Goal: Task Accomplishment & Management: Manage account settings

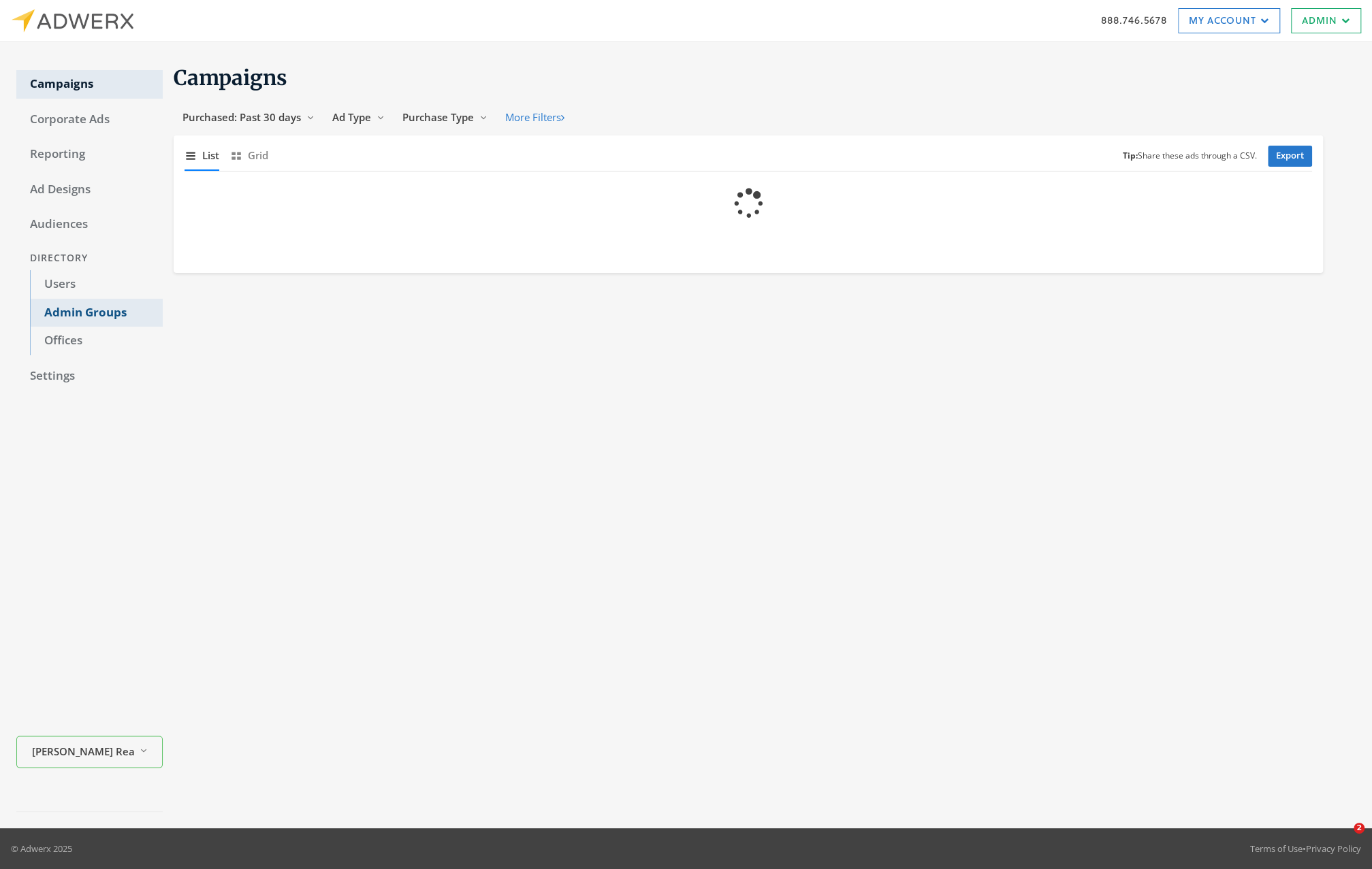
click at [120, 318] on link "Admin Groups" at bounding box center [96, 313] width 133 height 29
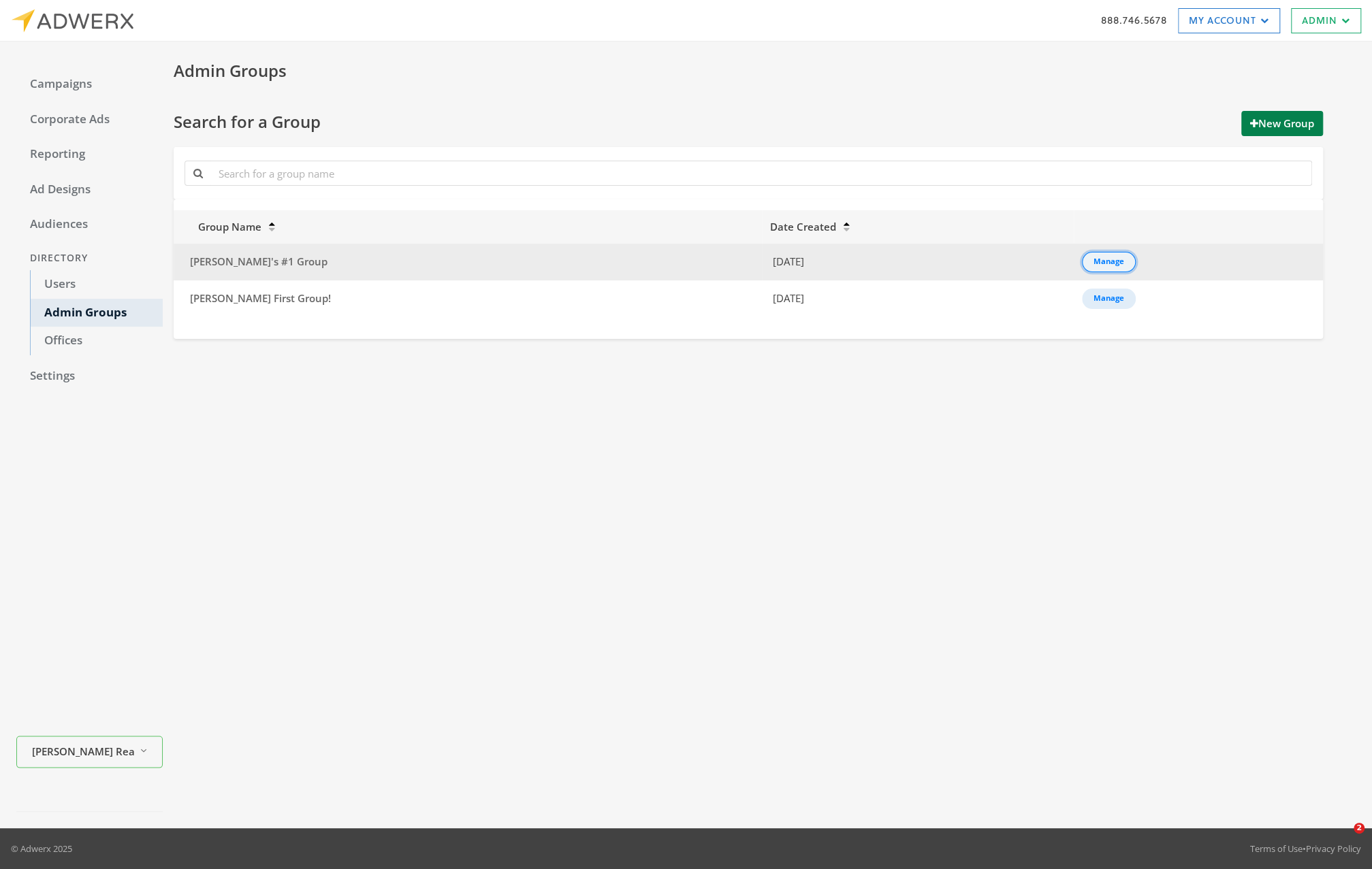
click at [1094, 262] on div "Manage" at bounding box center [1109, 262] width 30 height 2
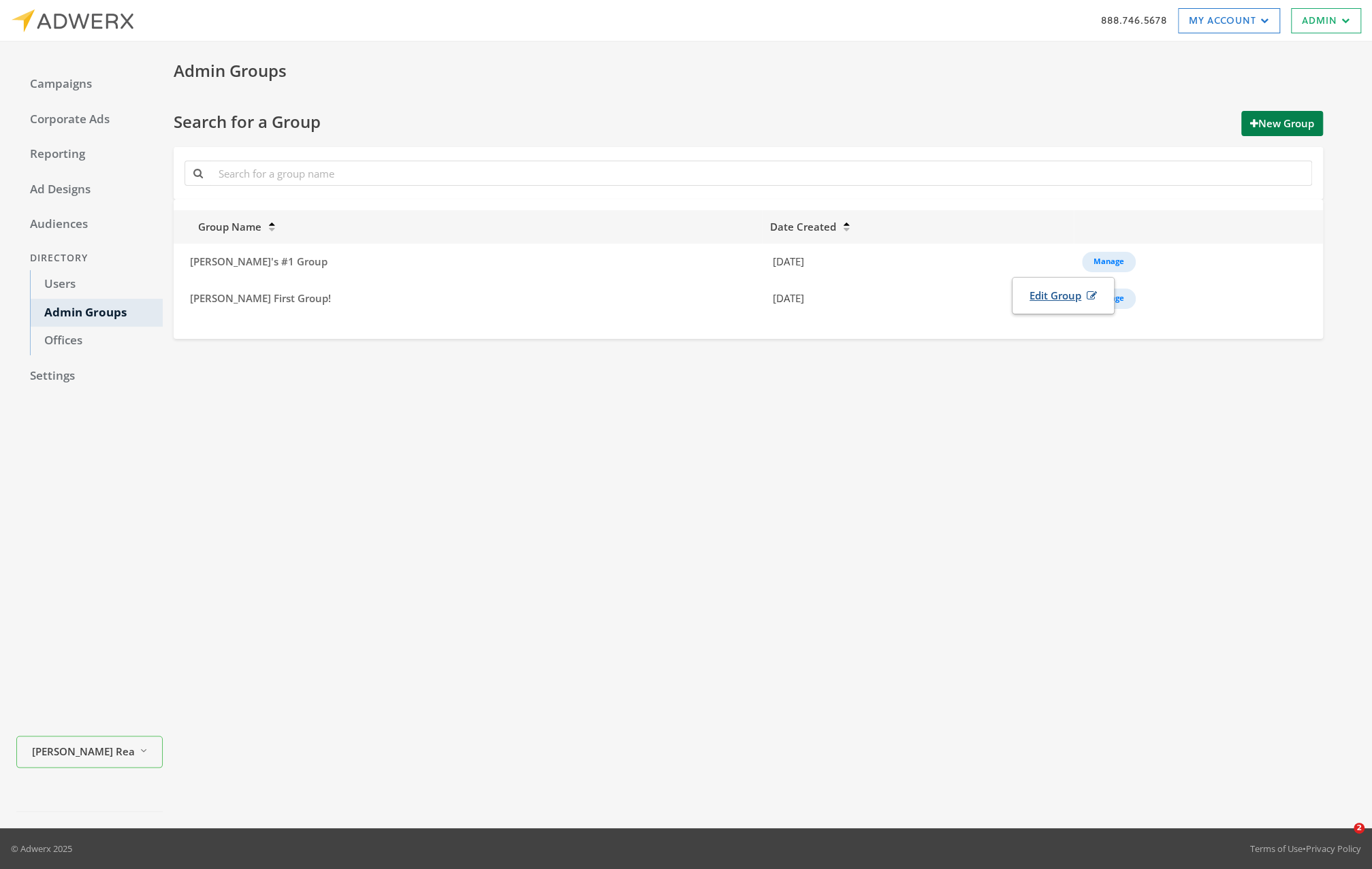
click at [1051, 301] on link "Edit Group" at bounding box center [1063, 295] width 85 height 25
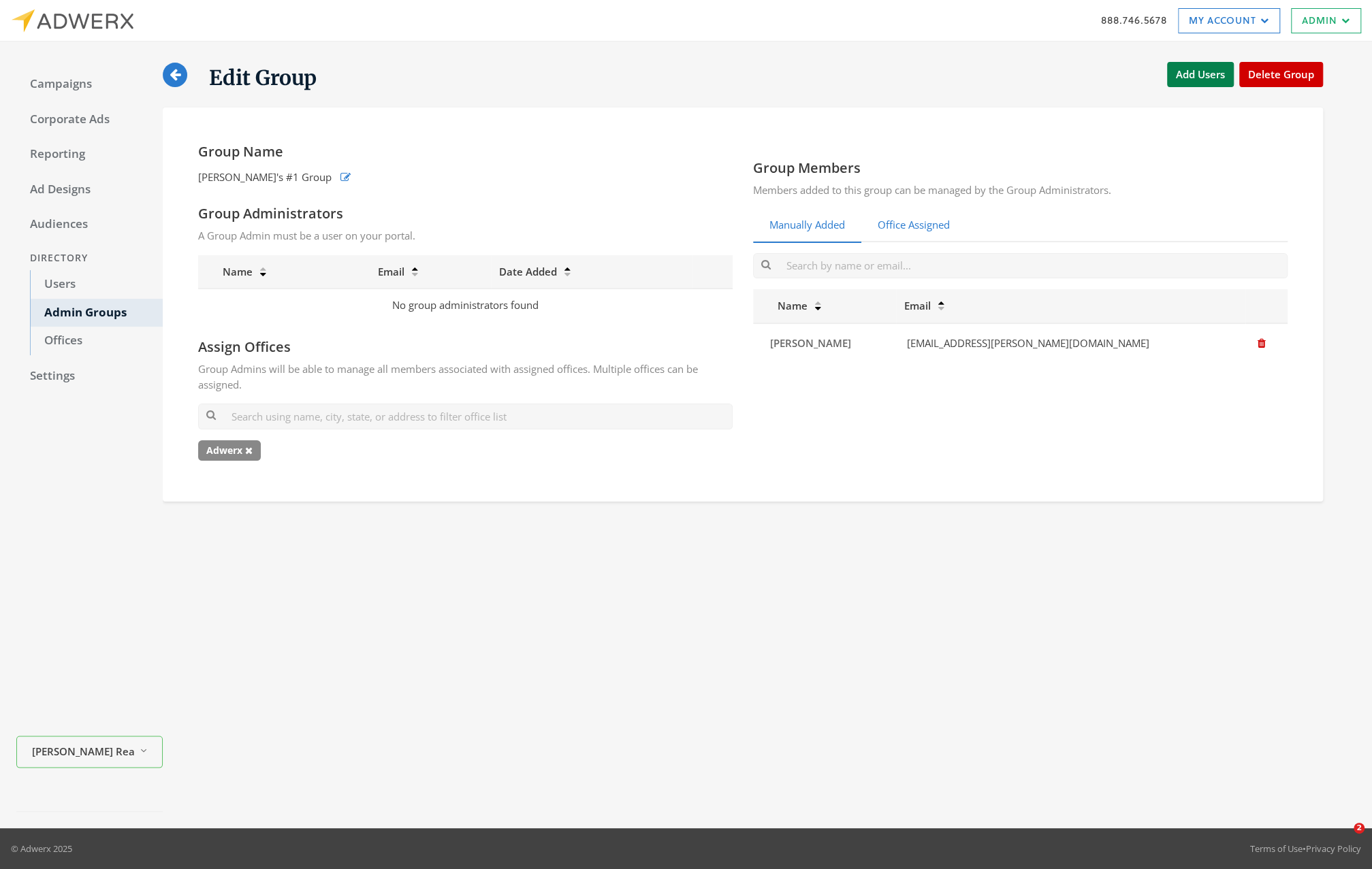
click at [921, 225] on link "Office Assigned" at bounding box center [913, 226] width 105 height 33
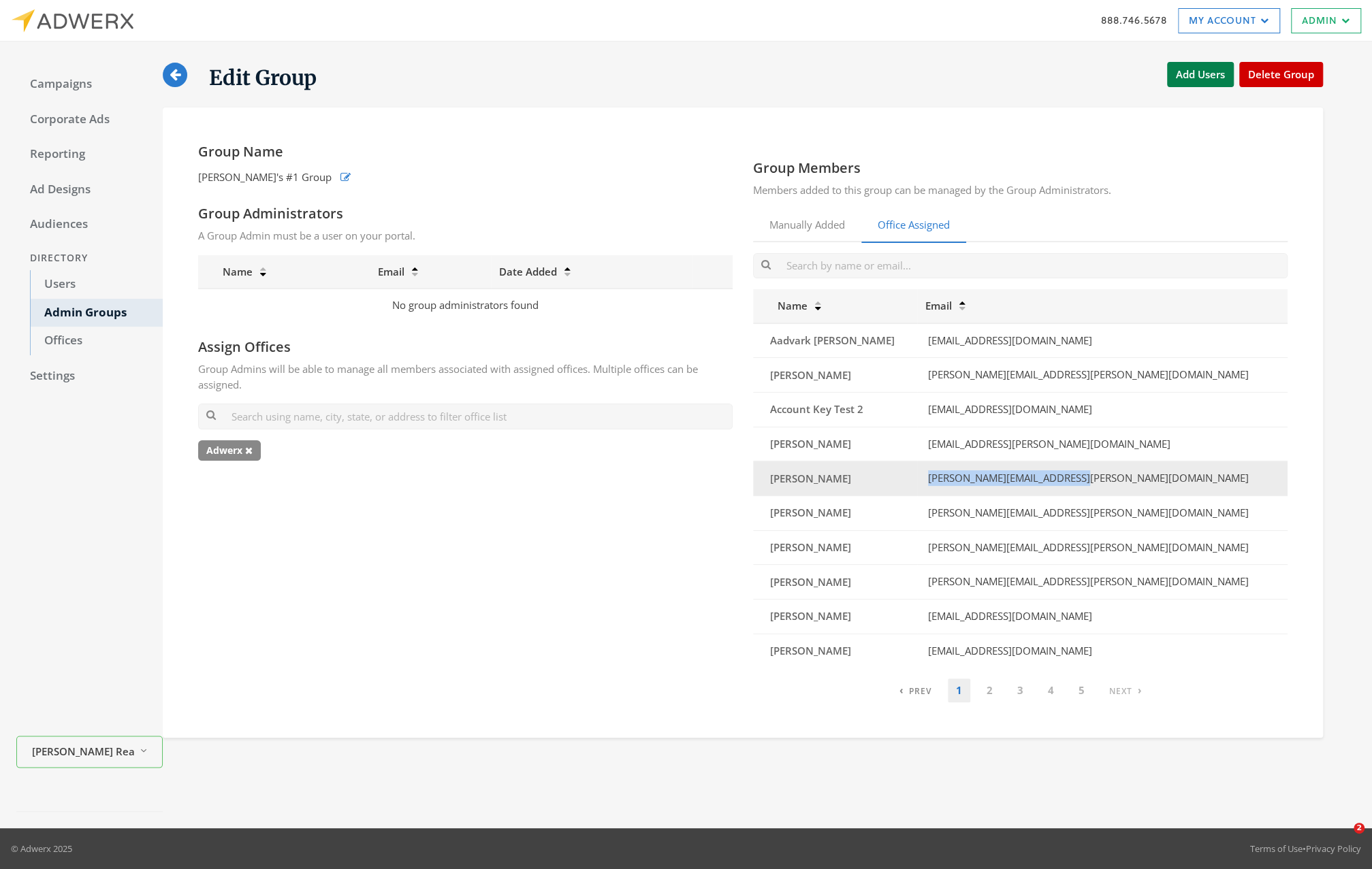
drag, startPoint x: 1119, startPoint y: 478, endPoint x: 945, endPoint y: 475, distance: 174.0
click at [945, 475] on td "[PERSON_NAME][EMAIL_ADDRESS][PERSON_NAME][DOMAIN_NAME]" at bounding box center [1102, 479] width 370 height 35
copy td "[PERSON_NAME][EMAIL_ADDRESS][PERSON_NAME][DOMAIN_NAME]"
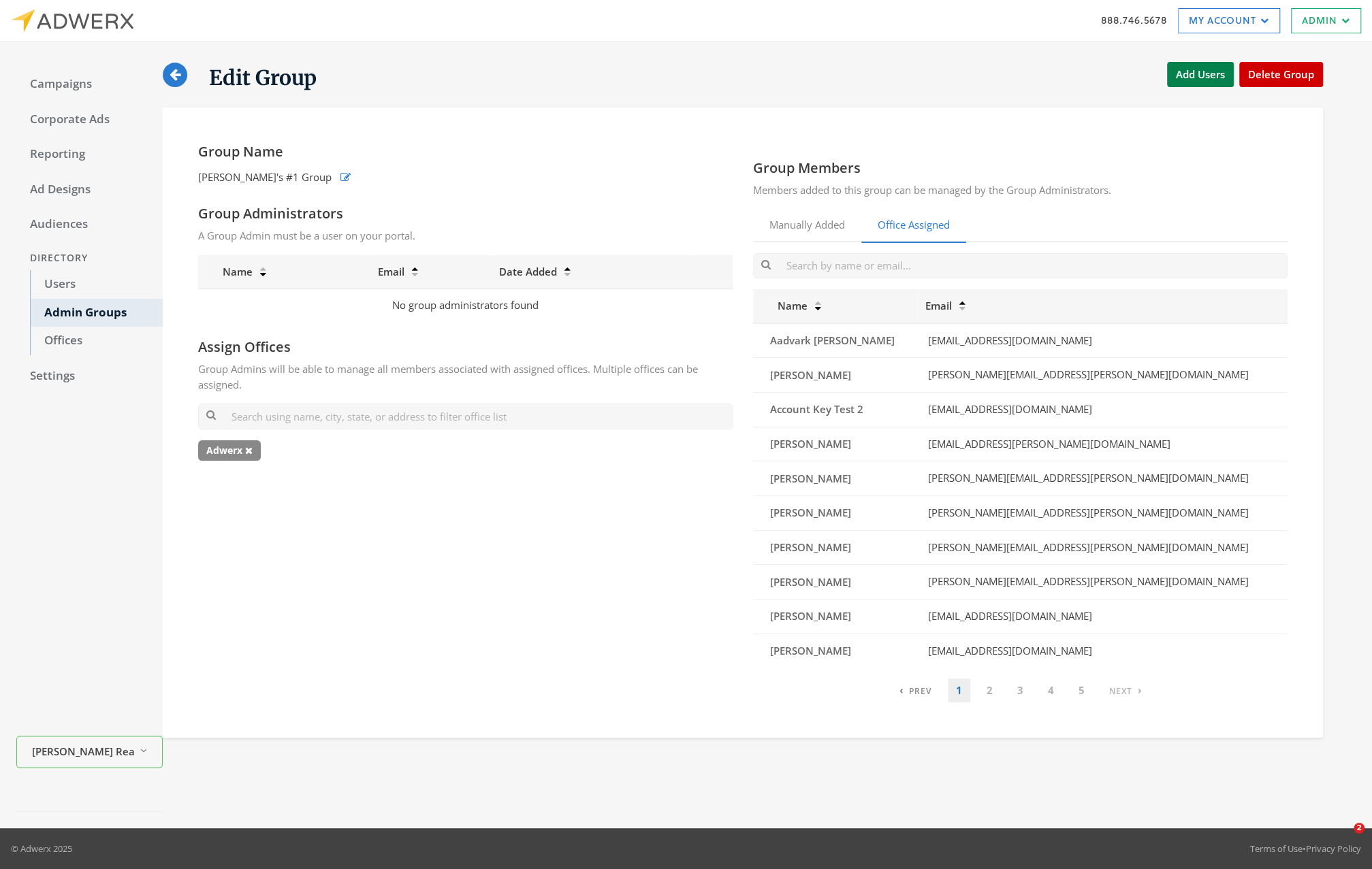
click at [1204, 58] on div "Edit Group Add Users Delete Group" at bounding box center [743, 74] width 1160 height 33
click at [1187, 69] on button "Add Users" at bounding box center [1200, 74] width 67 height 25
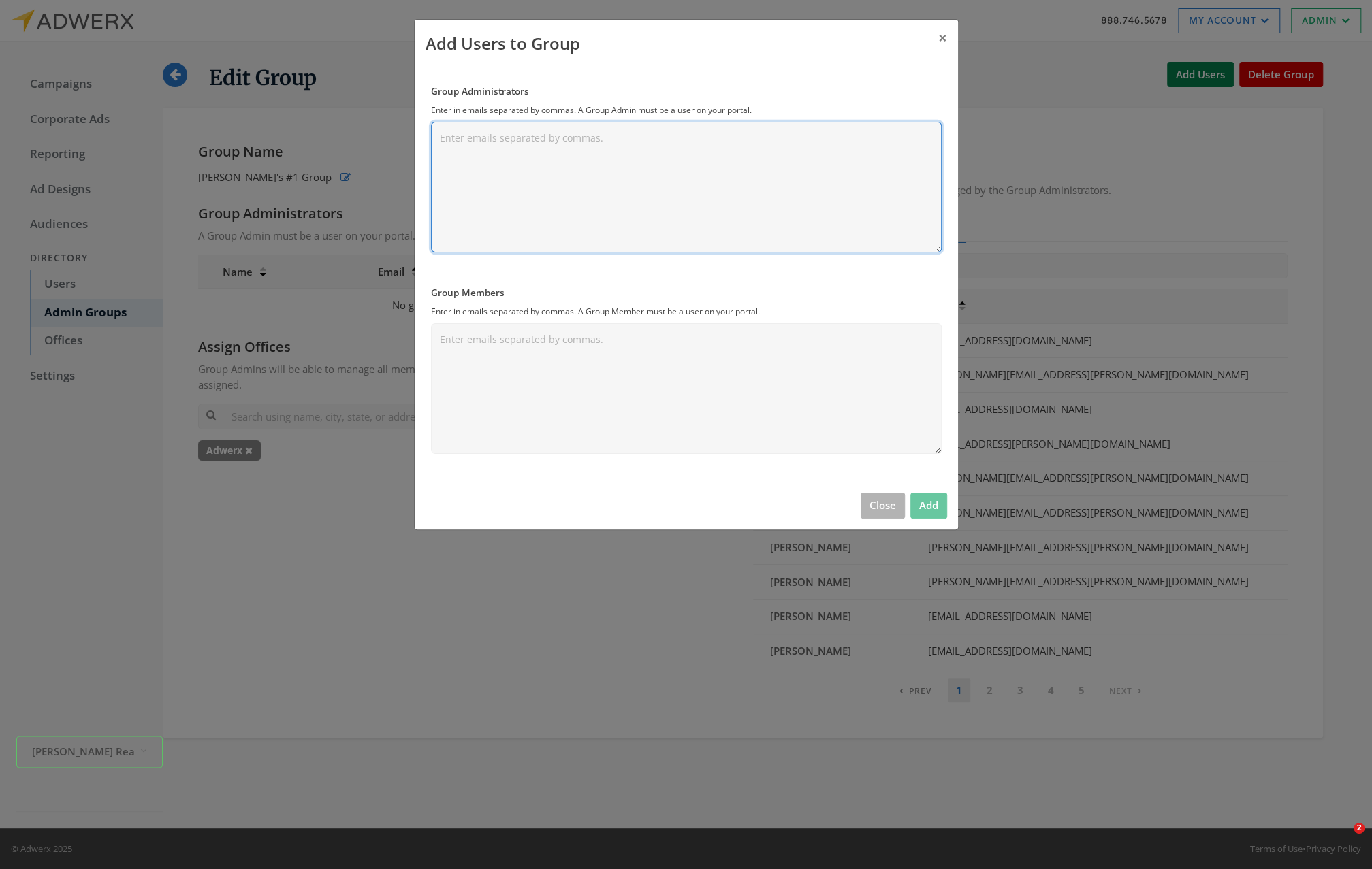
click at [586, 184] on textarea "Group Administrators" at bounding box center [686, 187] width 510 height 130
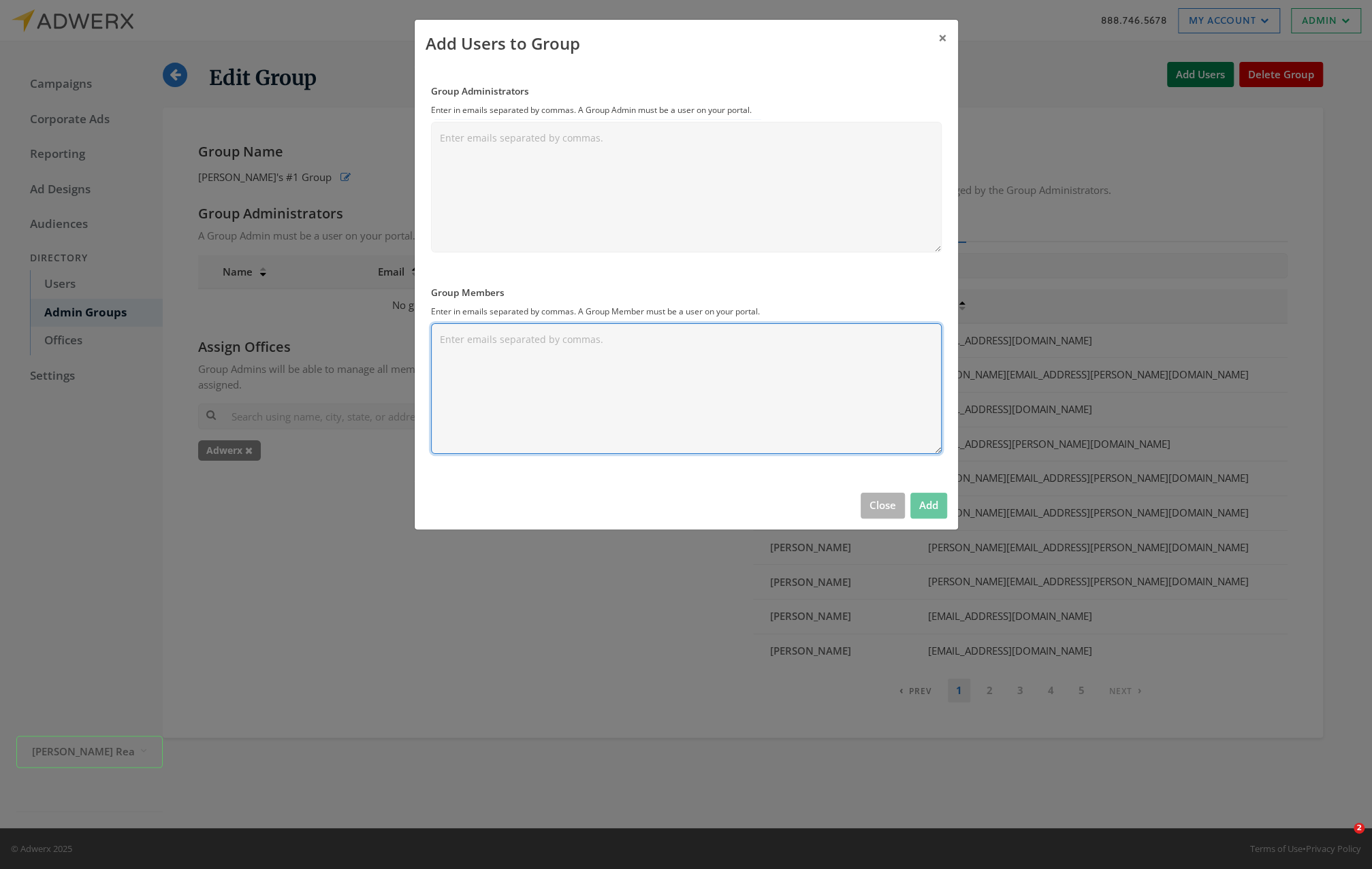
click at [516, 379] on textarea "Group Members" at bounding box center [686, 388] width 510 height 130
paste textarea "[PERSON_NAME][EMAIL_ADDRESS][PERSON_NAME][DOMAIN_NAME]"
type textarea "[PERSON_NAME][EMAIL_ADDRESS][PERSON_NAME][DOMAIN_NAME]"
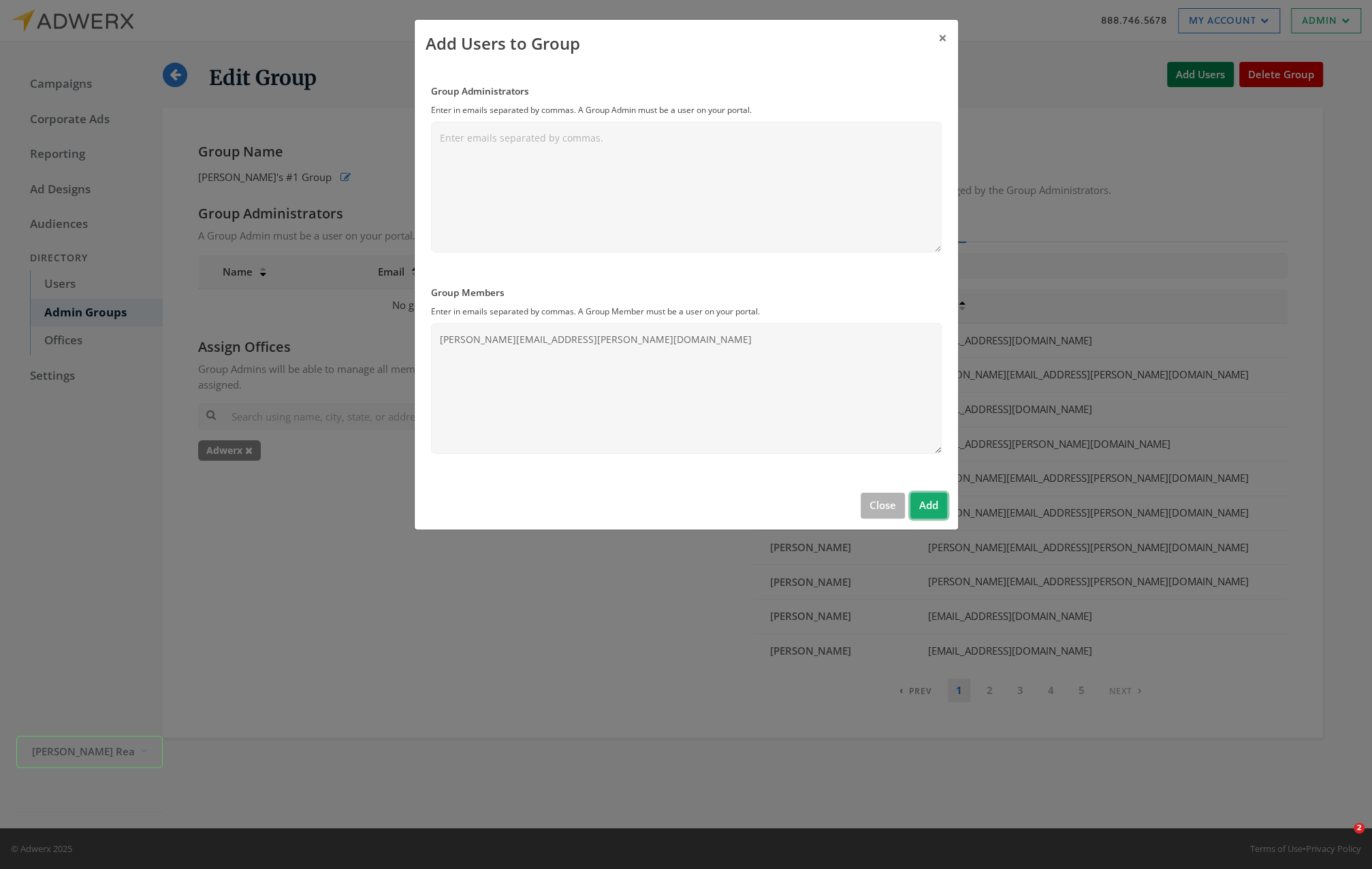
click at [934, 505] on button "Add" at bounding box center [928, 505] width 36 height 25
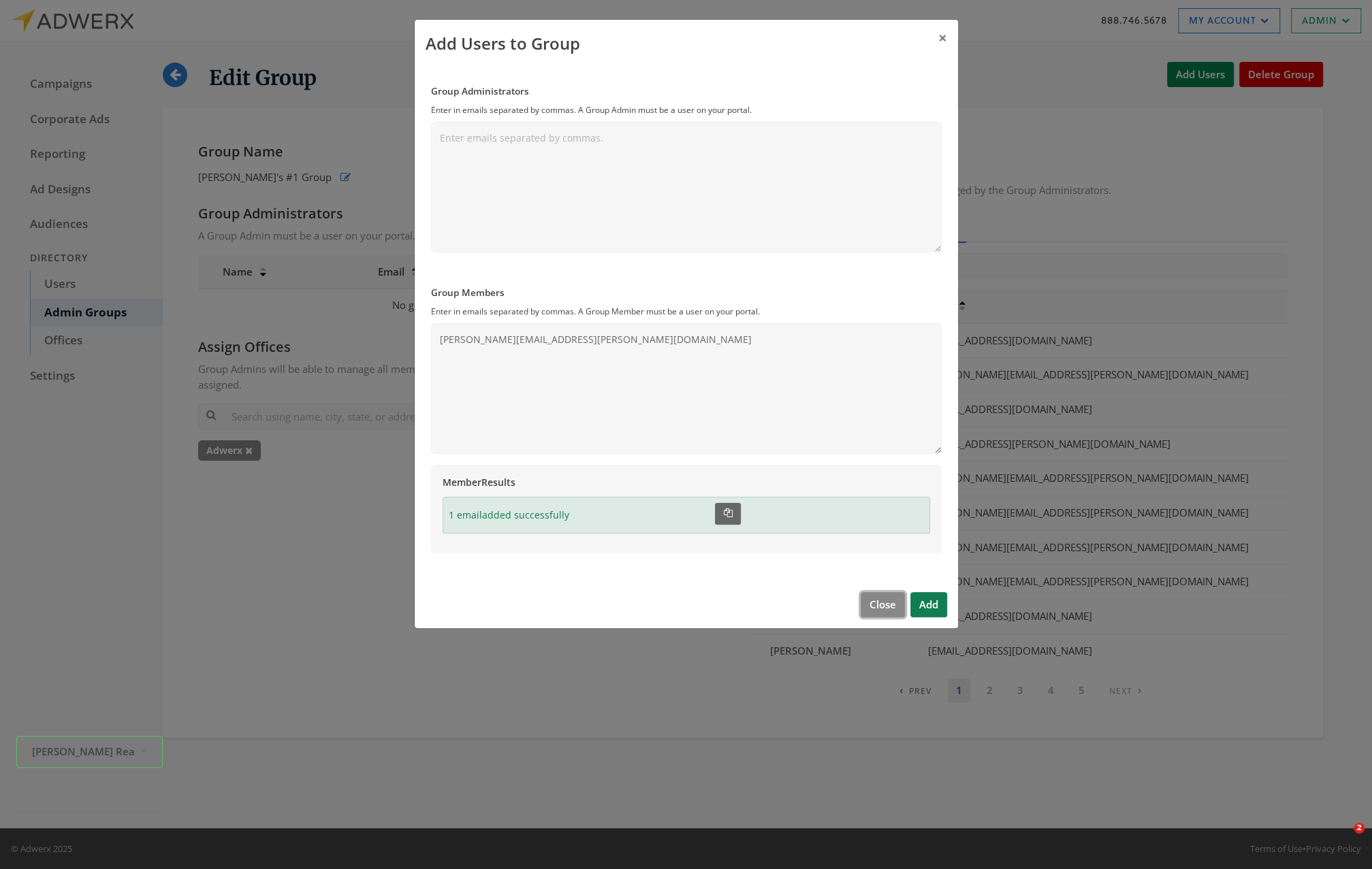
click at [886, 605] on button "Close" at bounding box center [883, 604] width 44 height 25
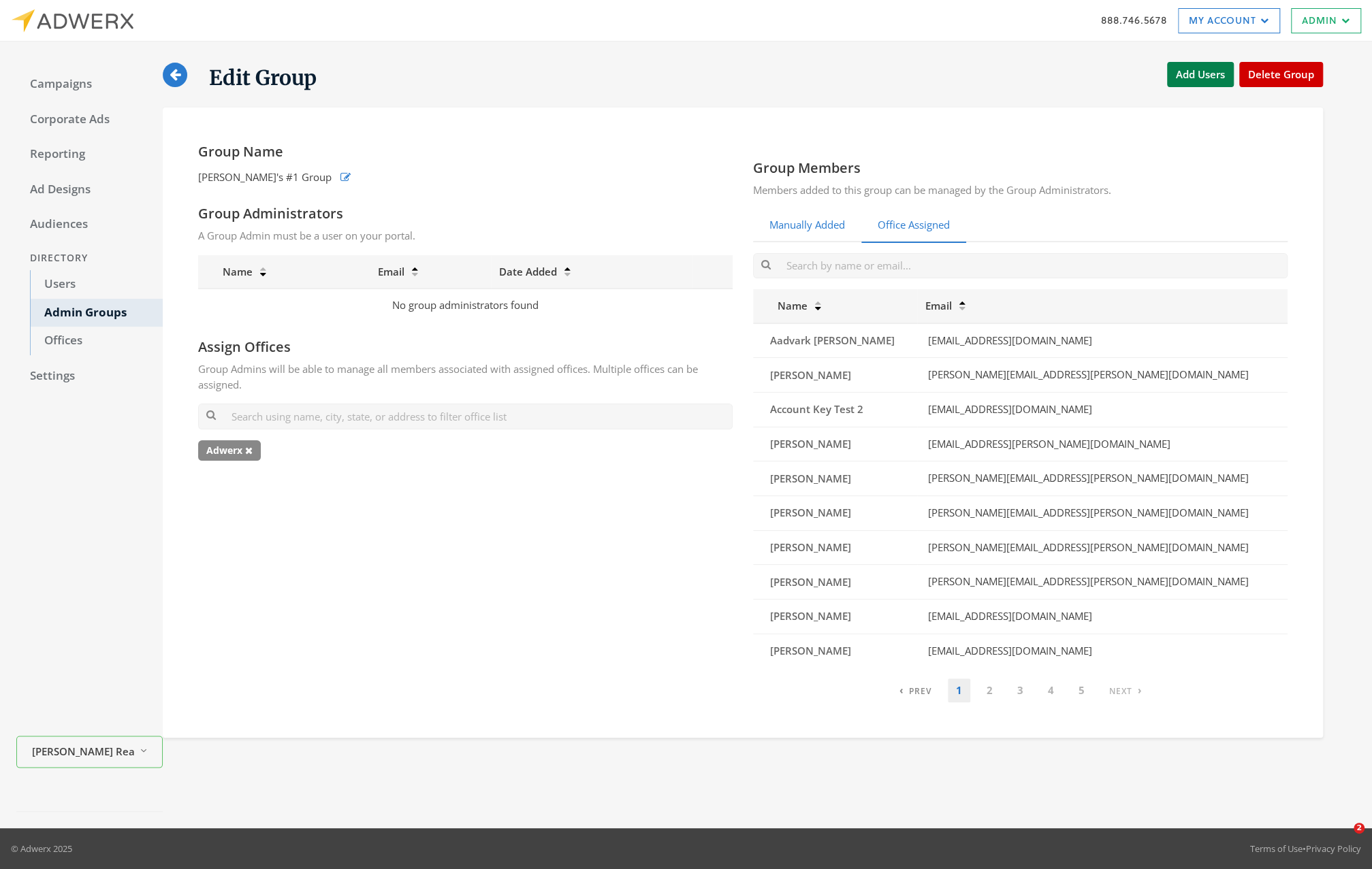
click at [790, 215] on link "Manually Added" at bounding box center [807, 226] width 108 height 33
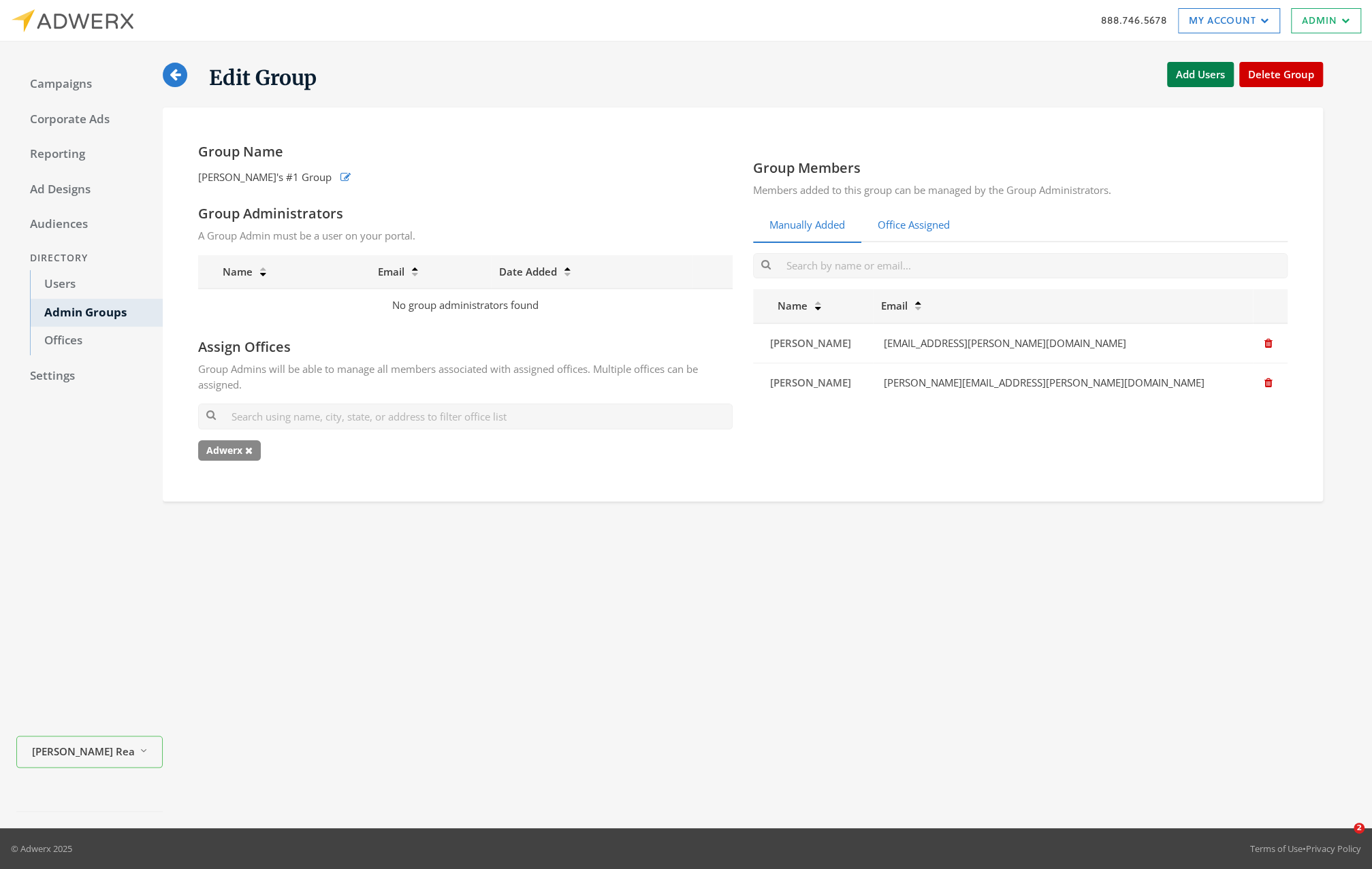
click at [925, 224] on link "Office Assigned" at bounding box center [913, 226] width 105 height 33
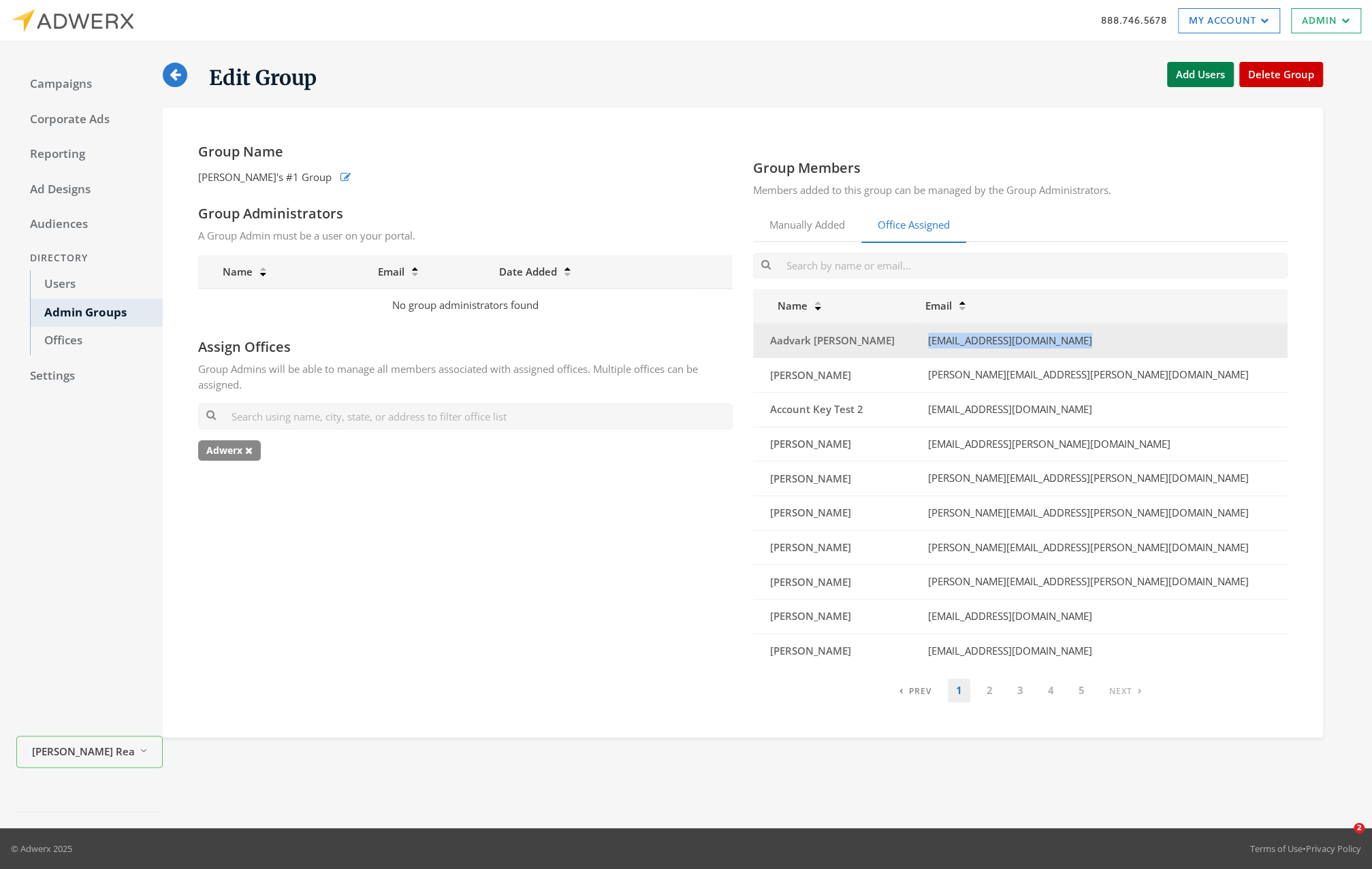
drag, startPoint x: 1116, startPoint y: 338, endPoint x: 934, endPoint y: 338, distance: 182.0
click at [933, 338] on td "[EMAIL_ADDRESS][DOMAIN_NAME]" at bounding box center [1102, 340] width 370 height 35
copy td "[EMAIL_ADDRESS][DOMAIN_NAME]"
click at [788, 215] on link "Manually Added" at bounding box center [807, 226] width 108 height 33
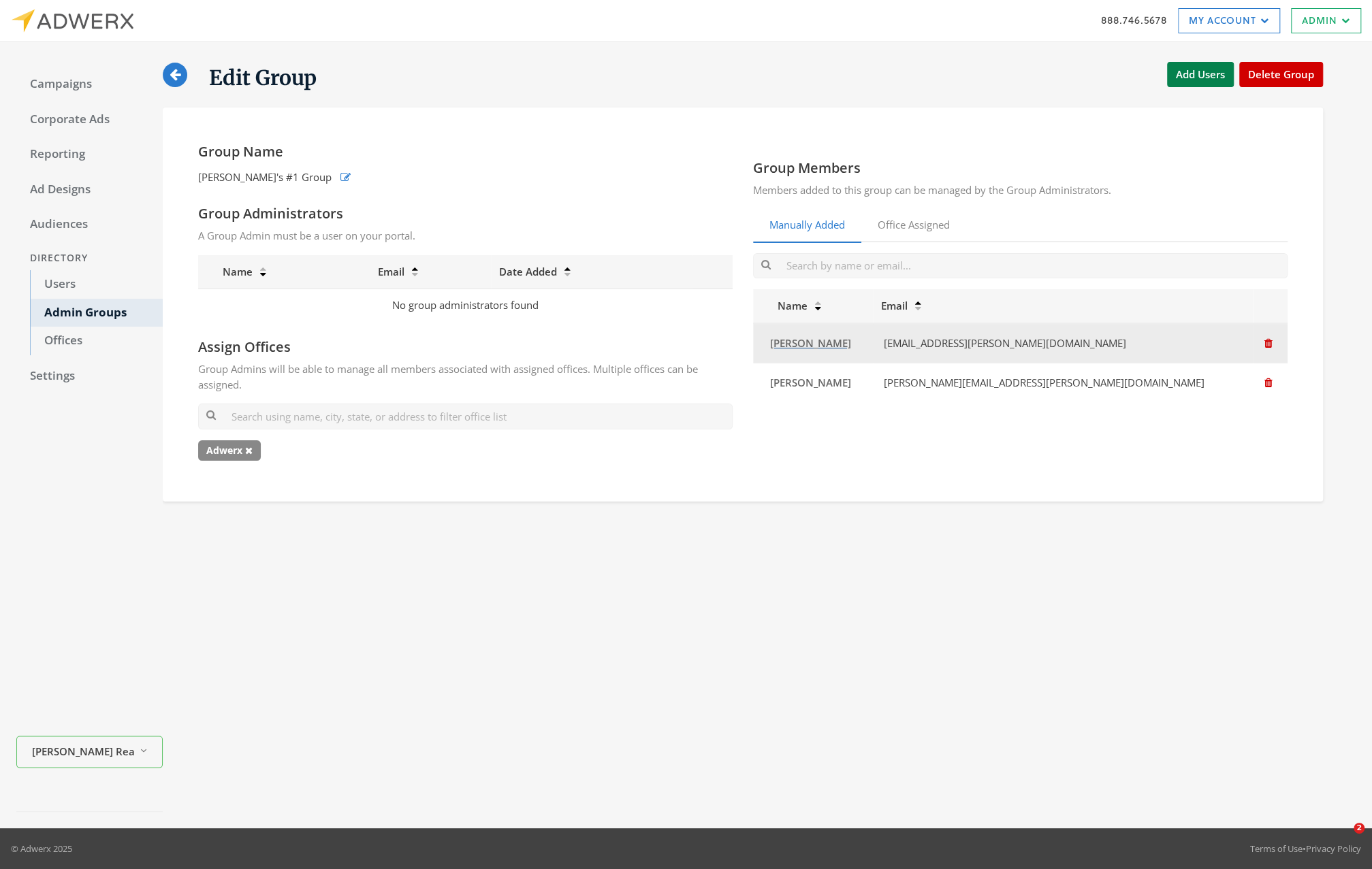
click at [795, 346] on span "[PERSON_NAME]" at bounding box center [810, 343] width 81 height 14
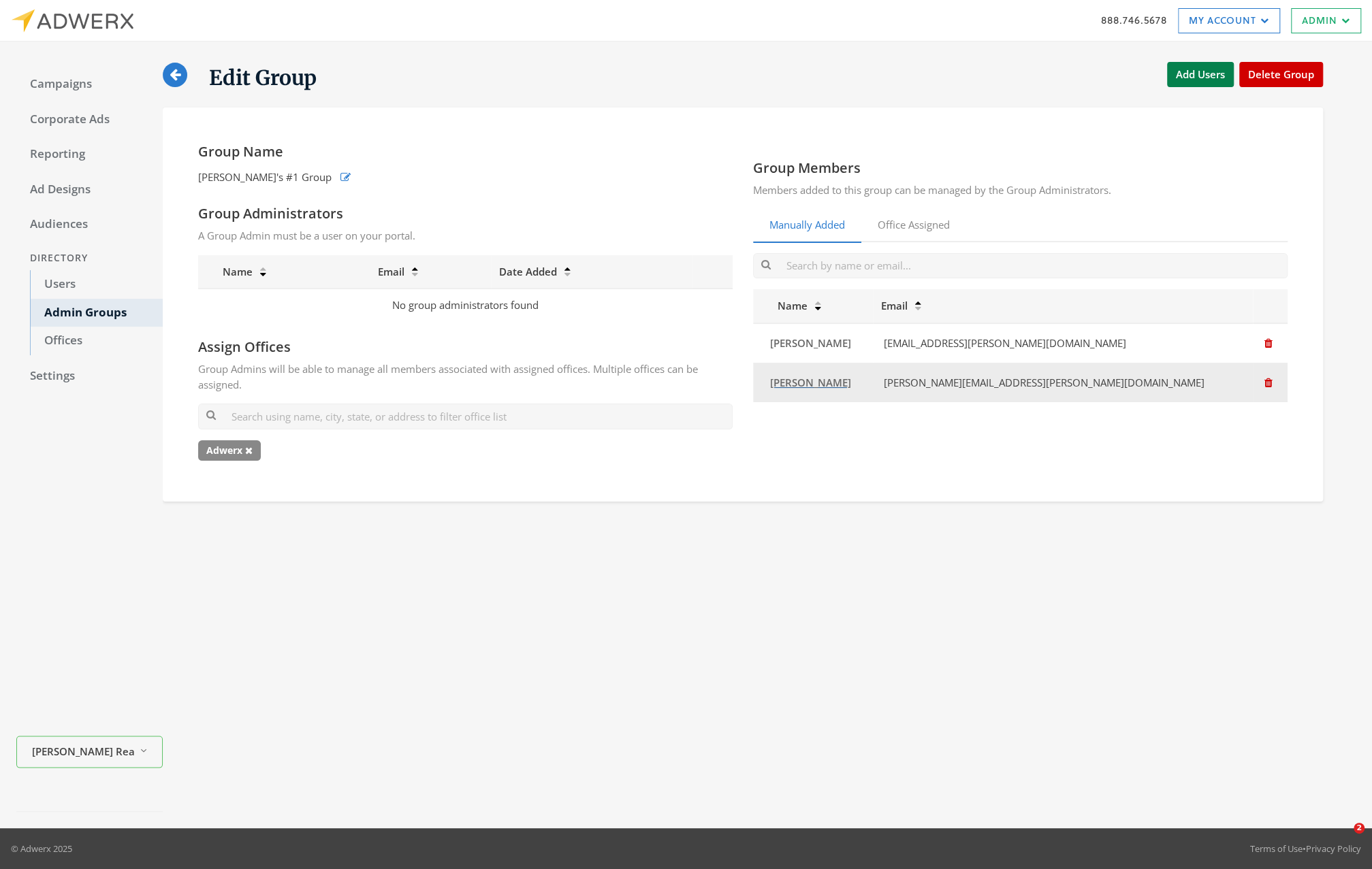
click at [788, 384] on span "[PERSON_NAME]" at bounding box center [810, 382] width 81 height 14
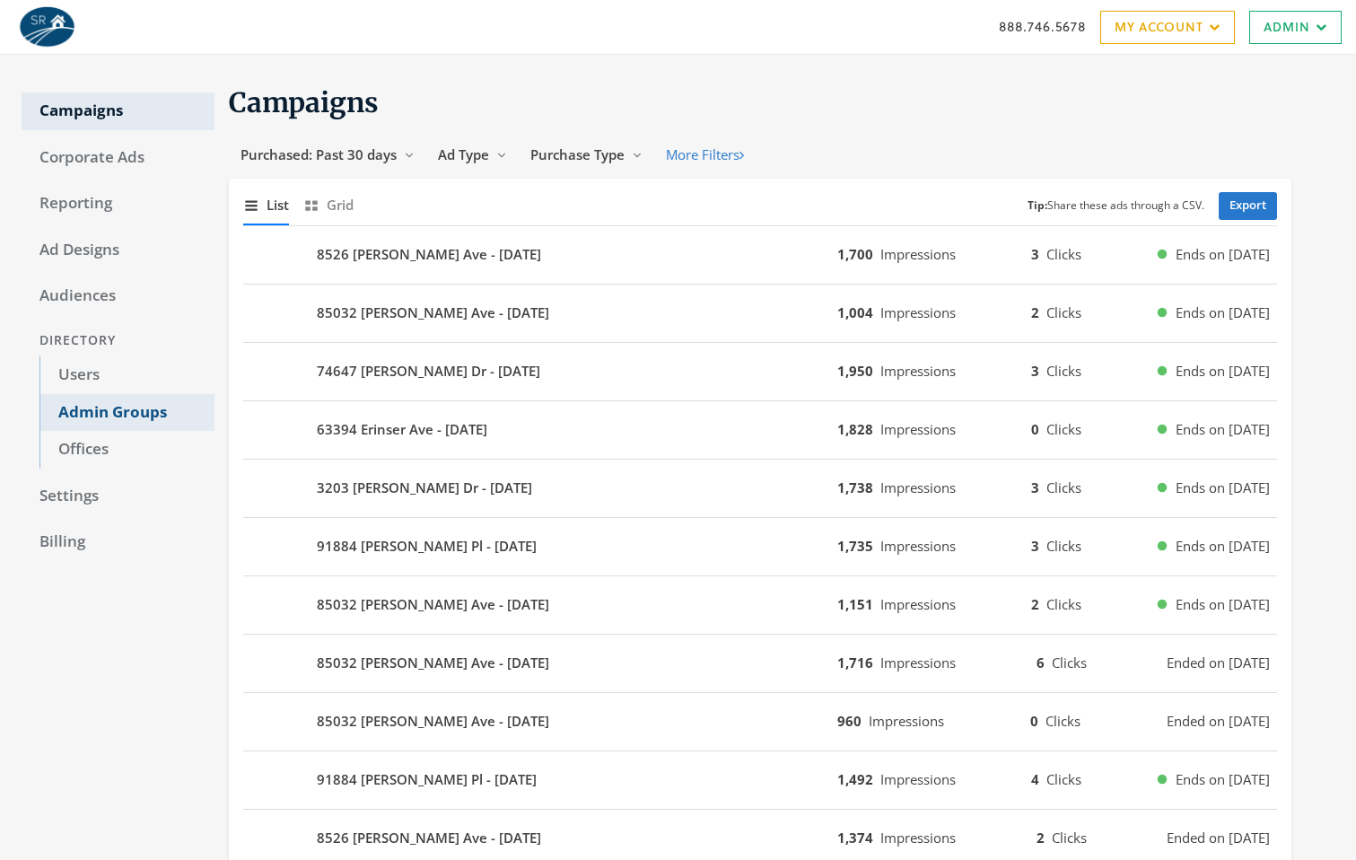
click at [111, 406] on link "Admin Groups" at bounding box center [126, 413] width 175 height 38
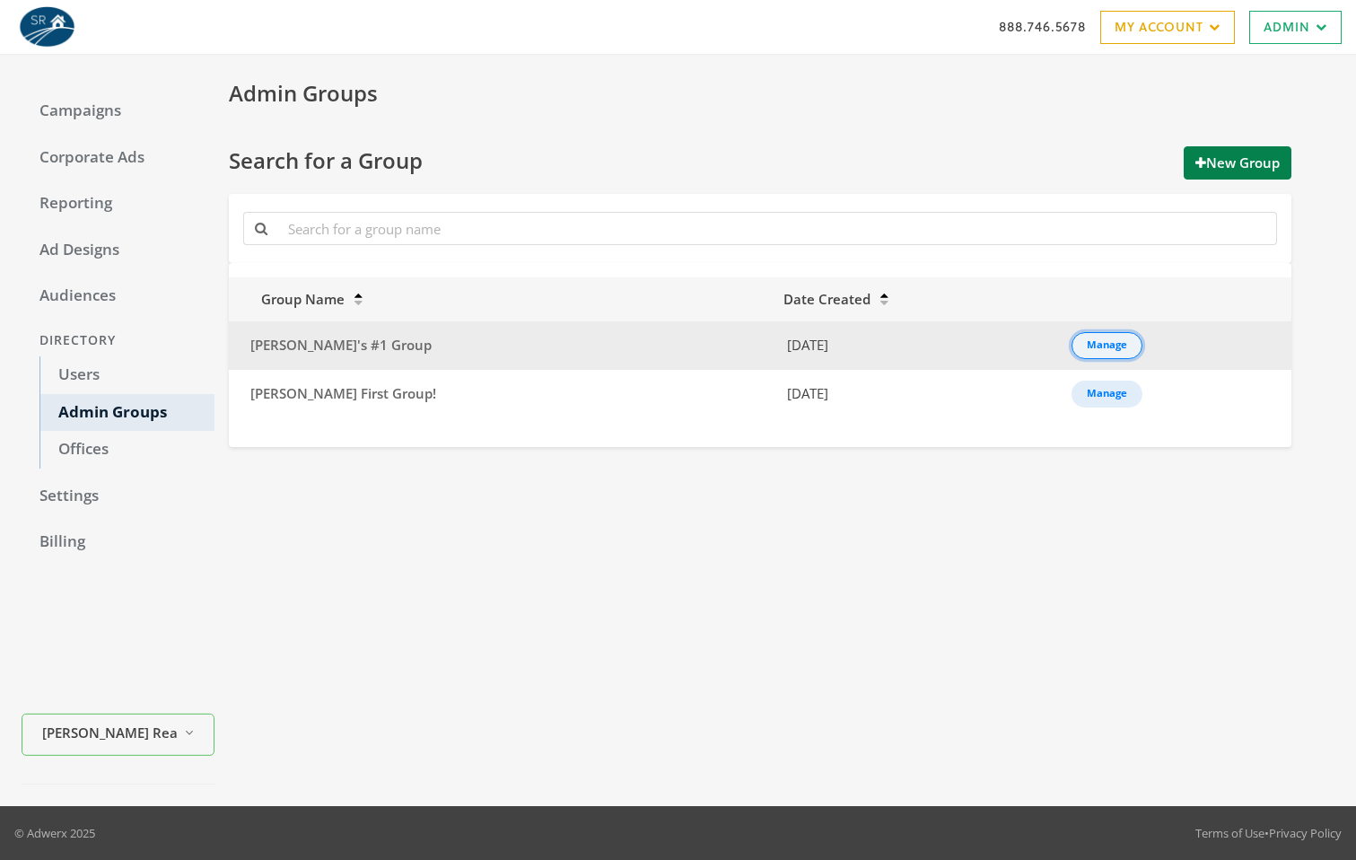
click at [1087, 346] on div "Manage" at bounding box center [1107, 346] width 40 height 2
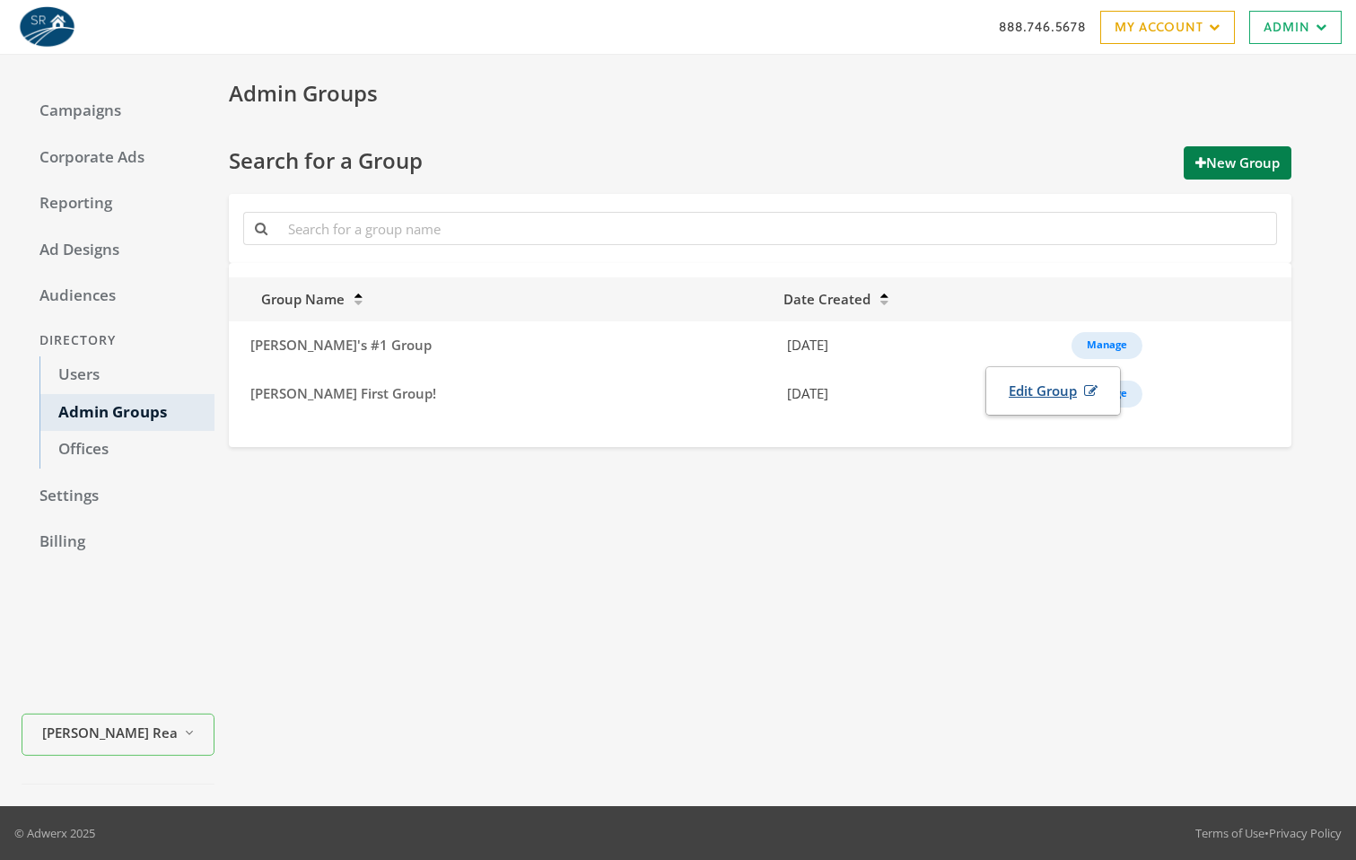
click at [1025, 383] on link "Edit Group" at bounding box center [1053, 390] width 112 height 33
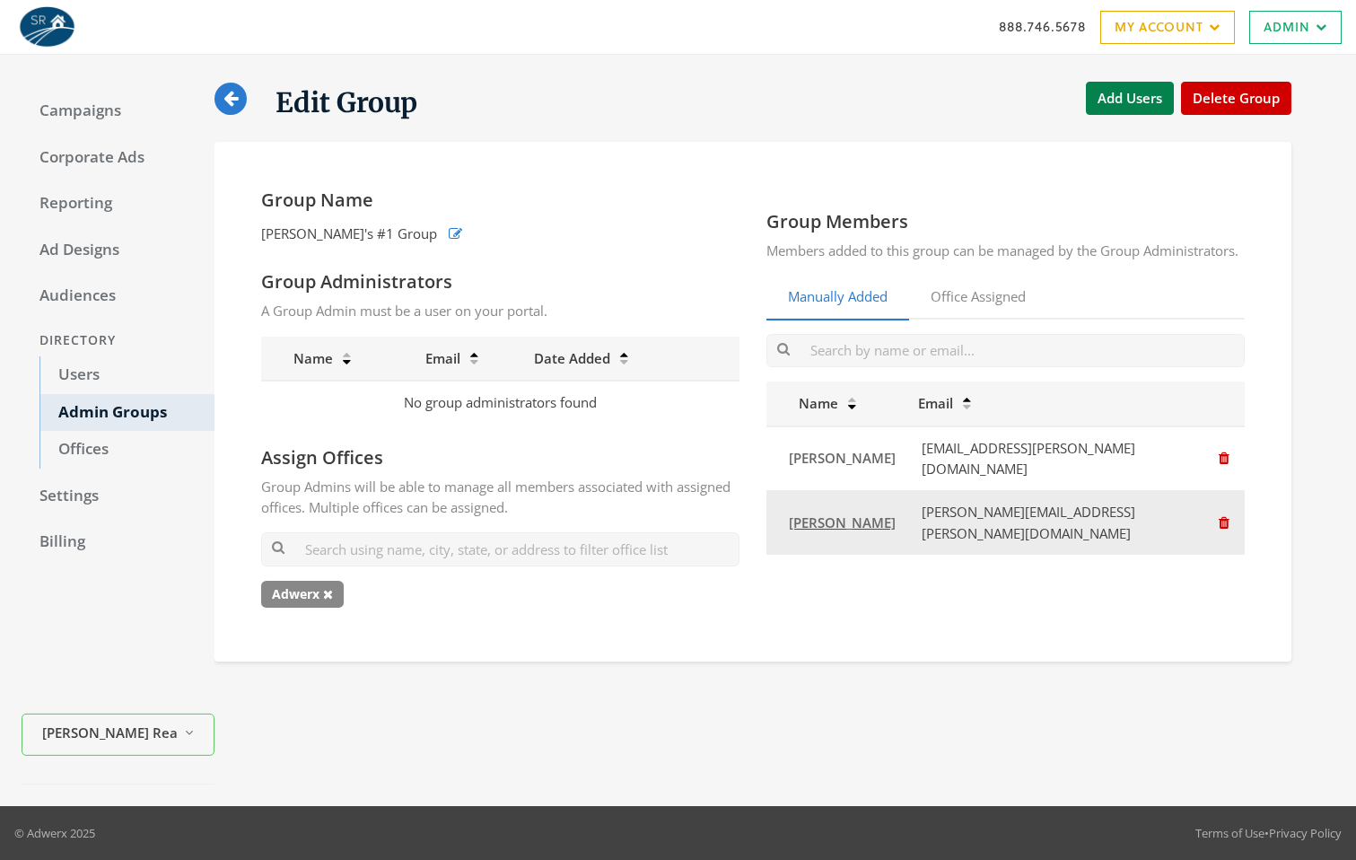
click at [847, 530] on span "[PERSON_NAME]" at bounding box center [842, 522] width 107 height 18
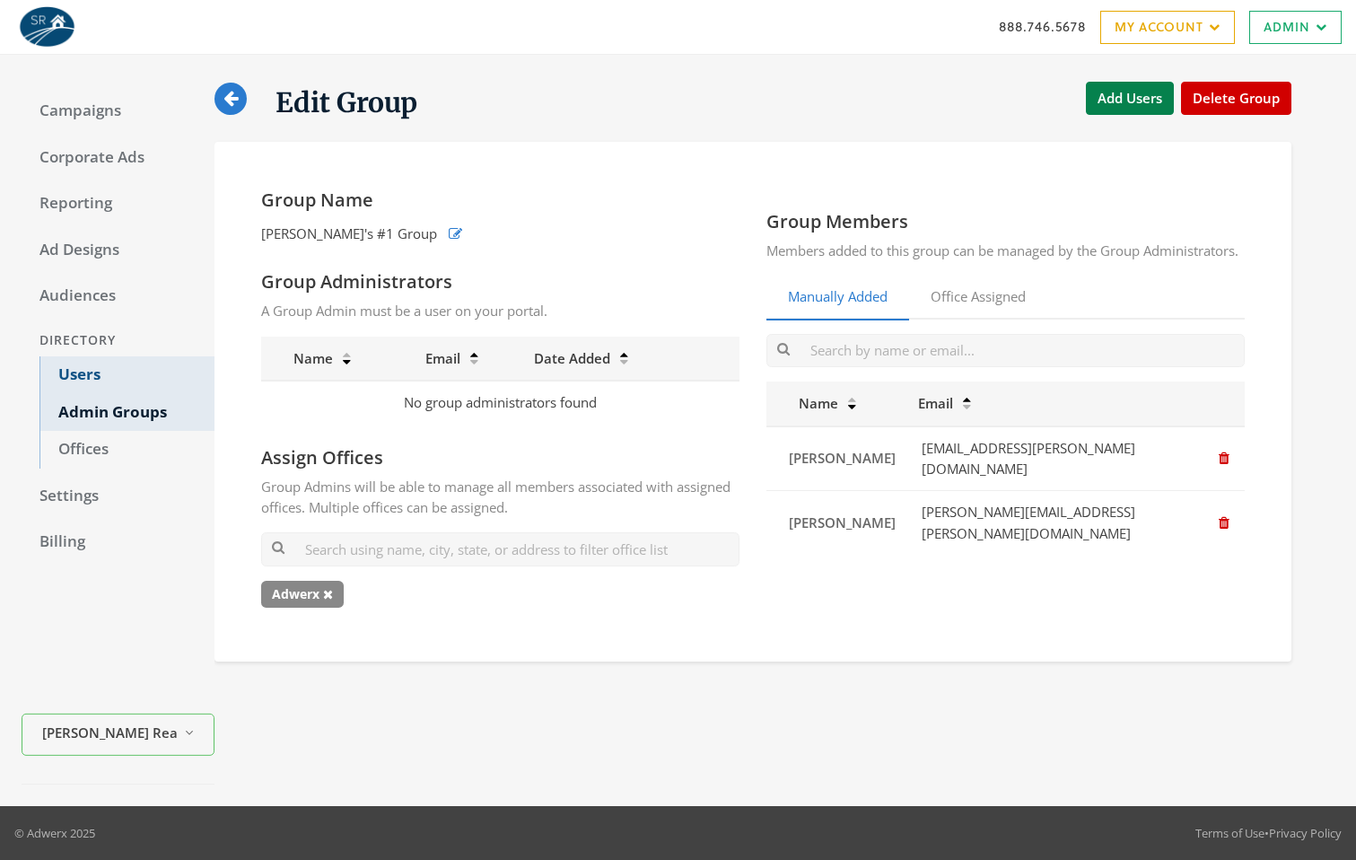
click at [61, 366] on link "Users" at bounding box center [126, 375] width 175 height 38
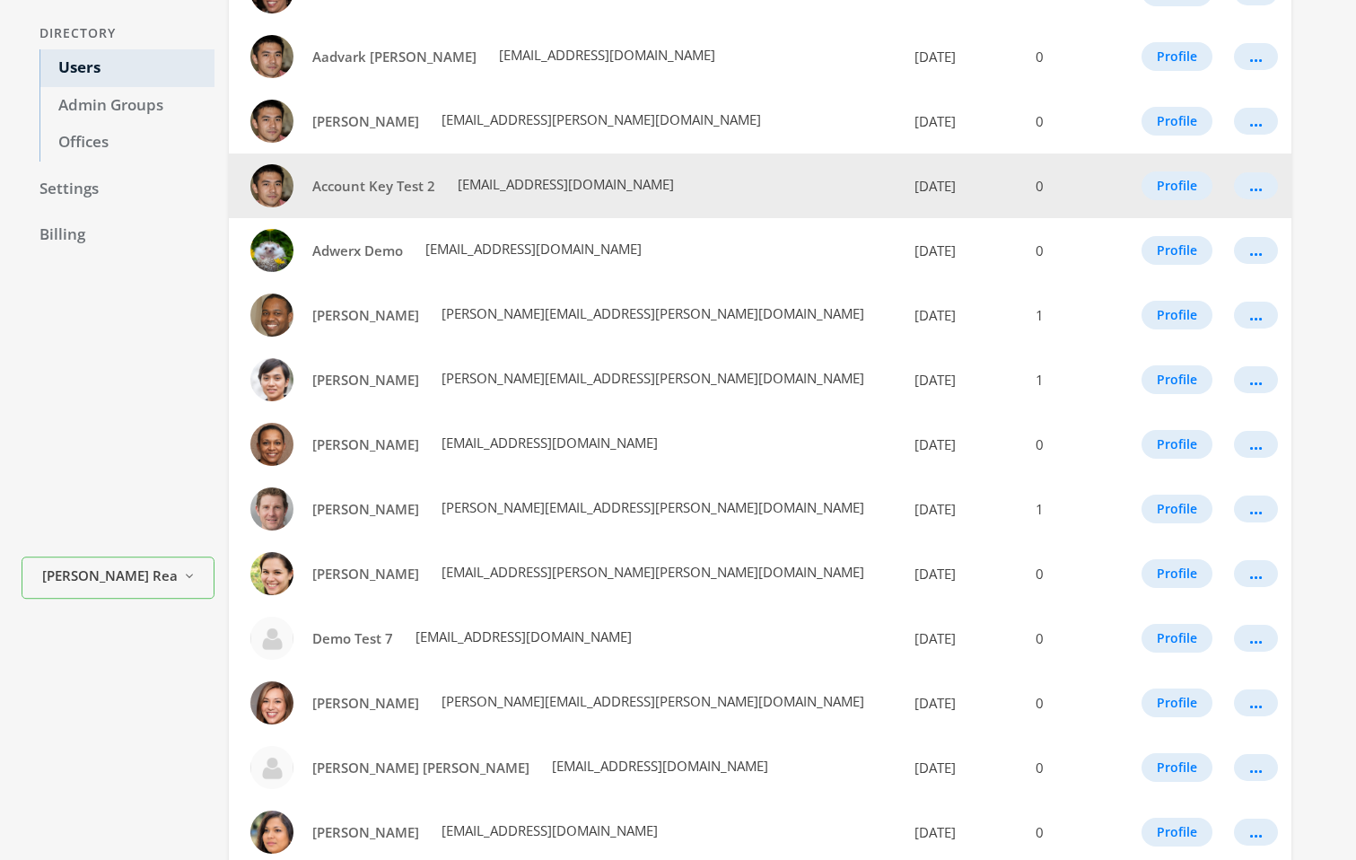
scroll to position [97, 0]
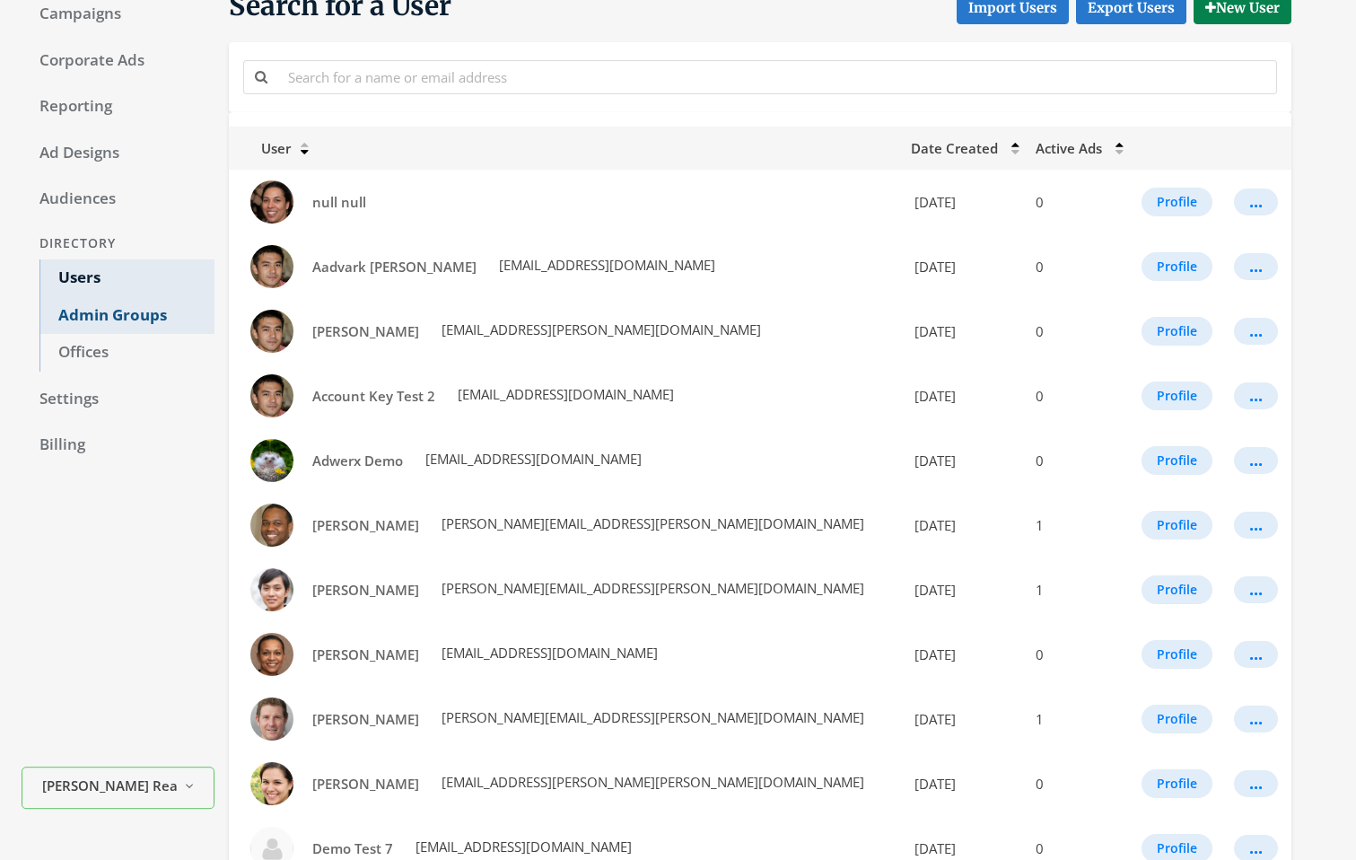
click at [96, 311] on link "Admin Groups" at bounding box center [126, 316] width 175 height 38
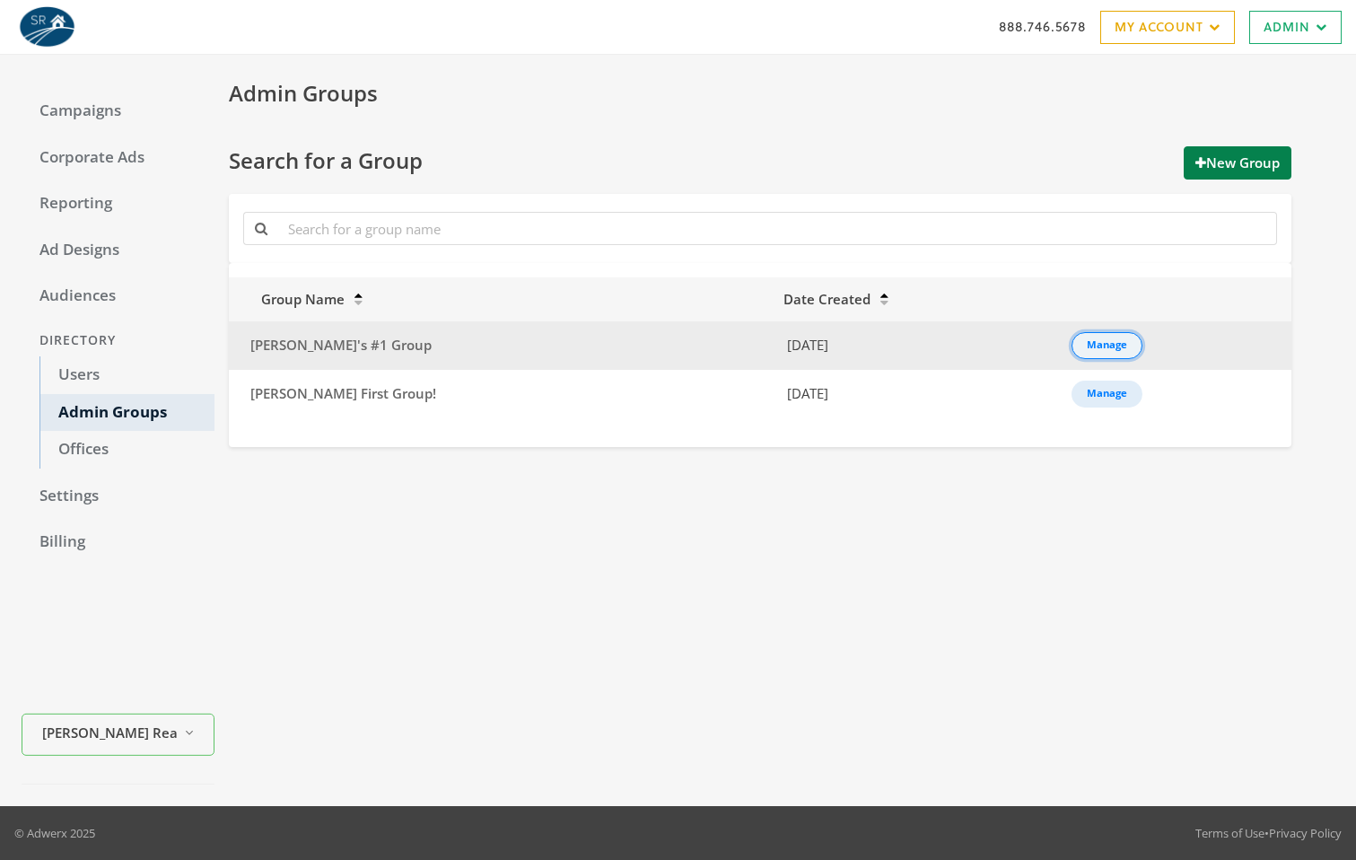
click at [1099, 332] on button "Manage" at bounding box center [1107, 345] width 71 height 27
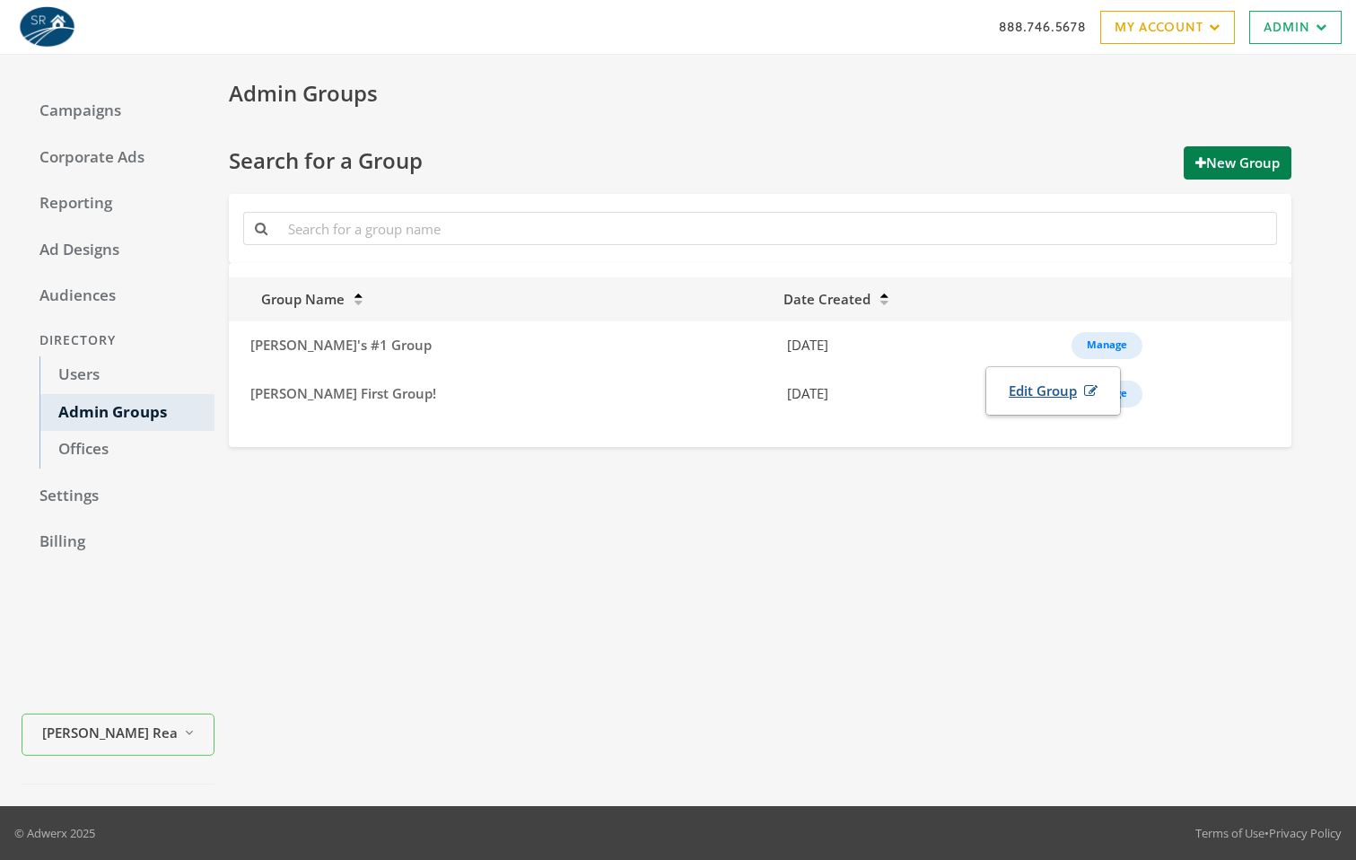
click at [1007, 379] on link "Edit Group" at bounding box center [1053, 390] width 112 height 33
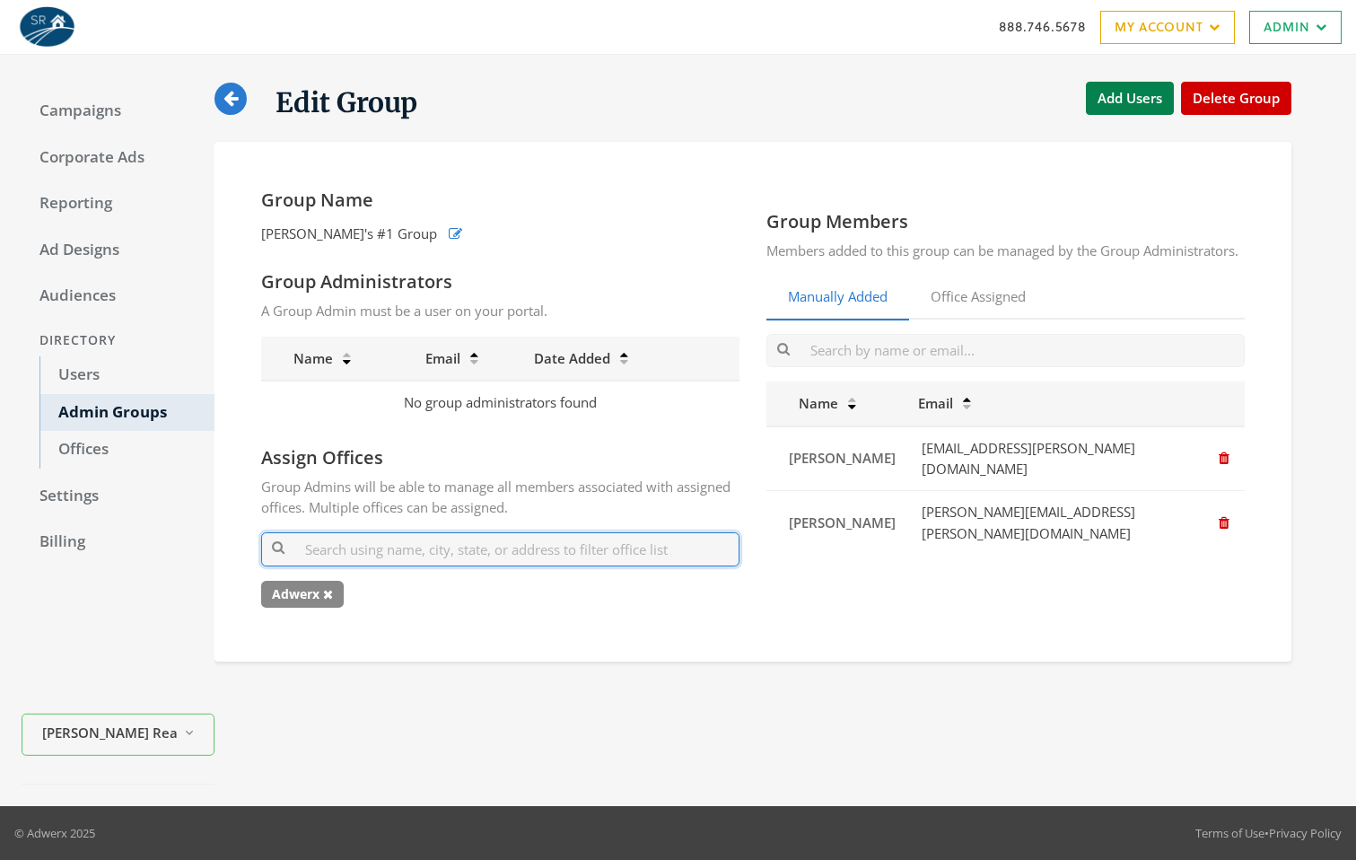
click at [440, 552] on input "text" at bounding box center [500, 548] width 478 height 33
type input "a"
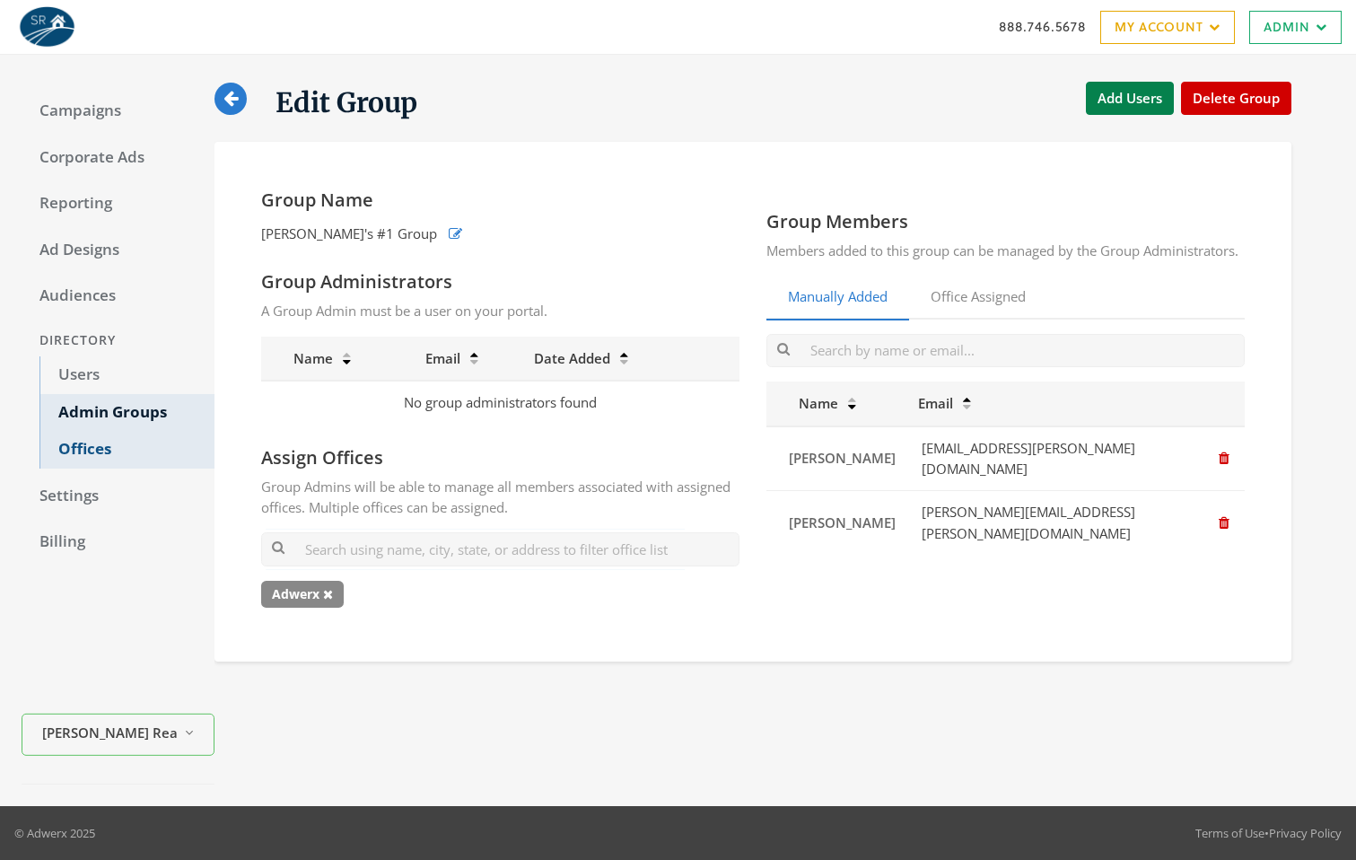
click at [129, 439] on link "Offices" at bounding box center [126, 450] width 175 height 38
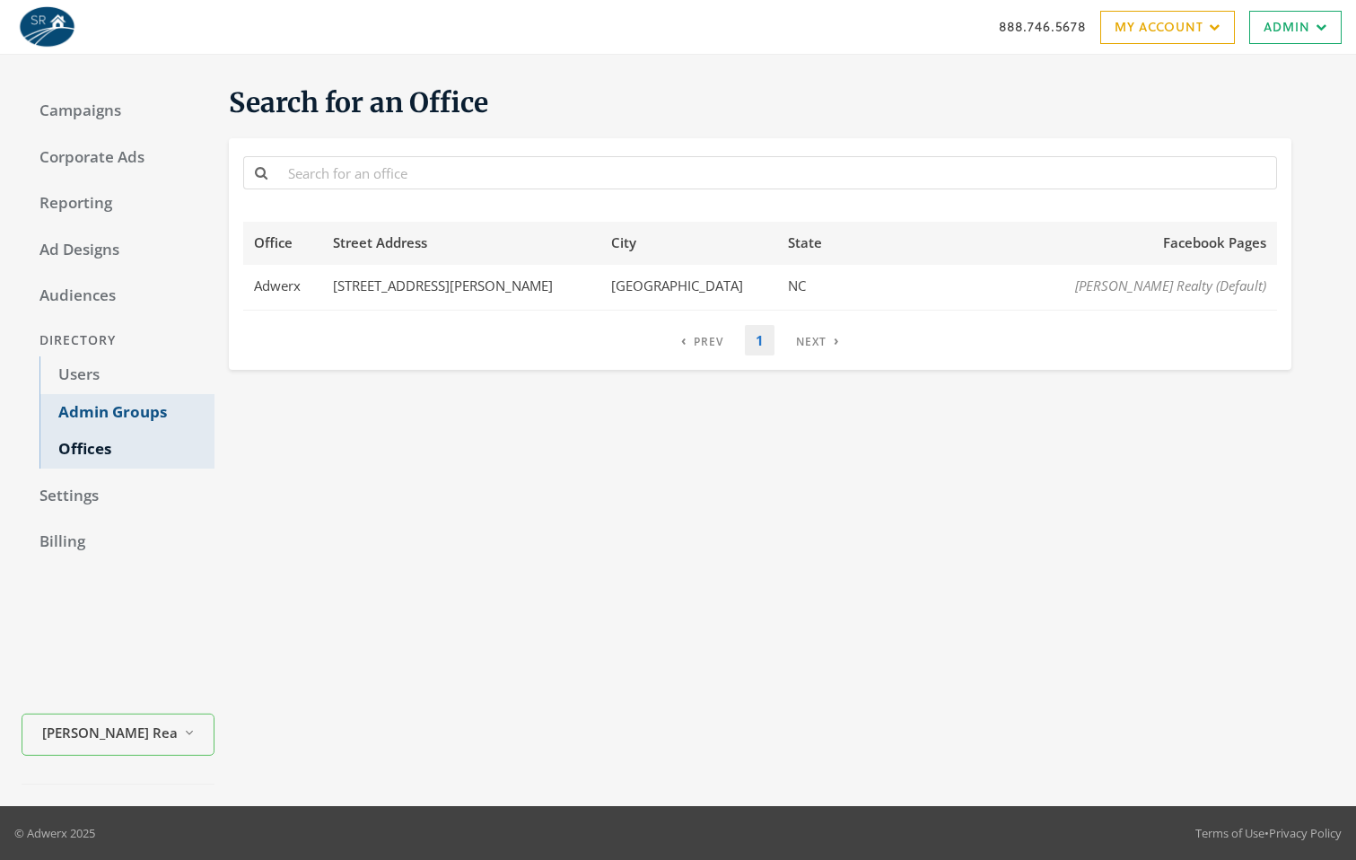
click at [166, 406] on link "Admin Groups" at bounding box center [126, 413] width 175 height 38
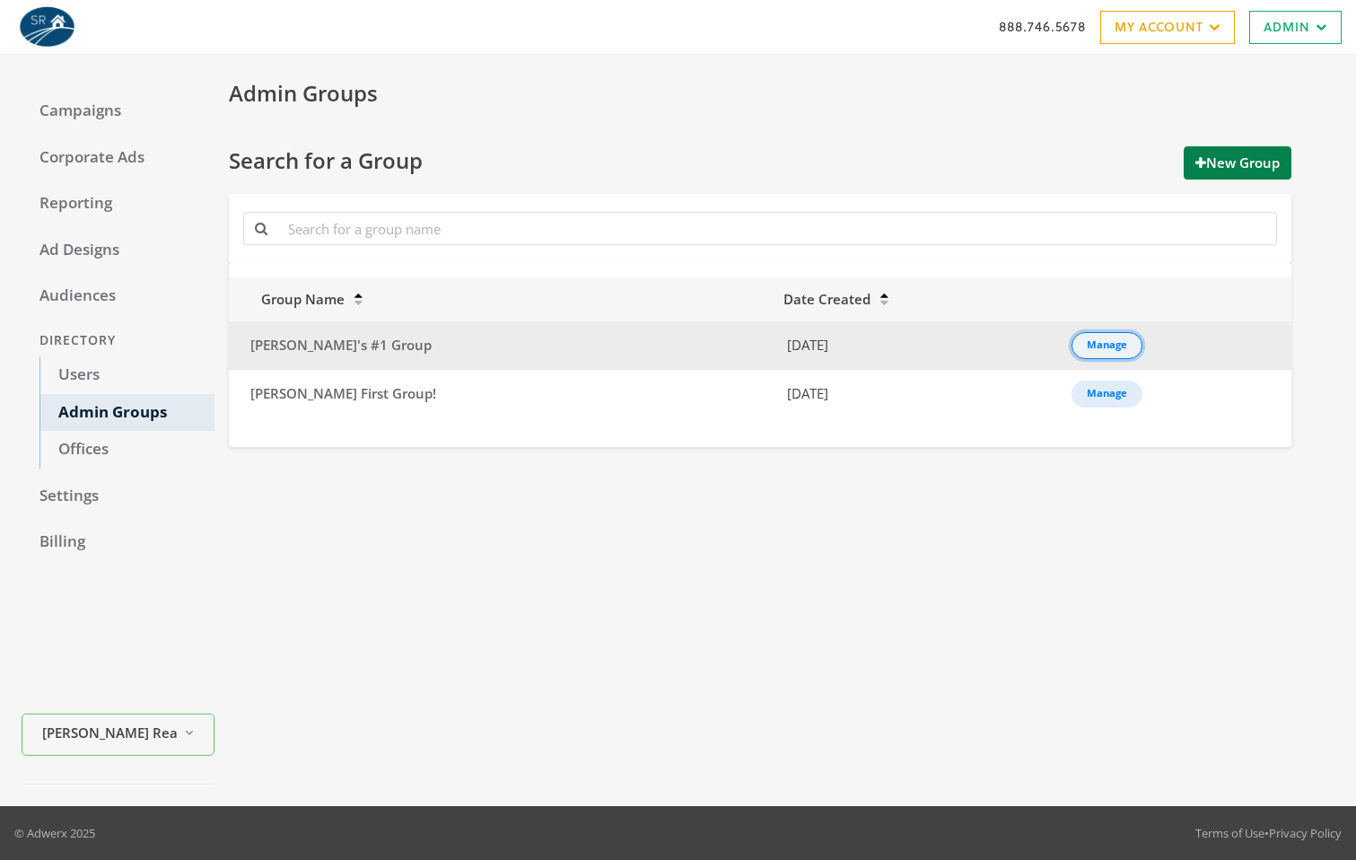
click at [1089, 345] on div "Manage" at bounding box center [1107, 346] width 40 height 2
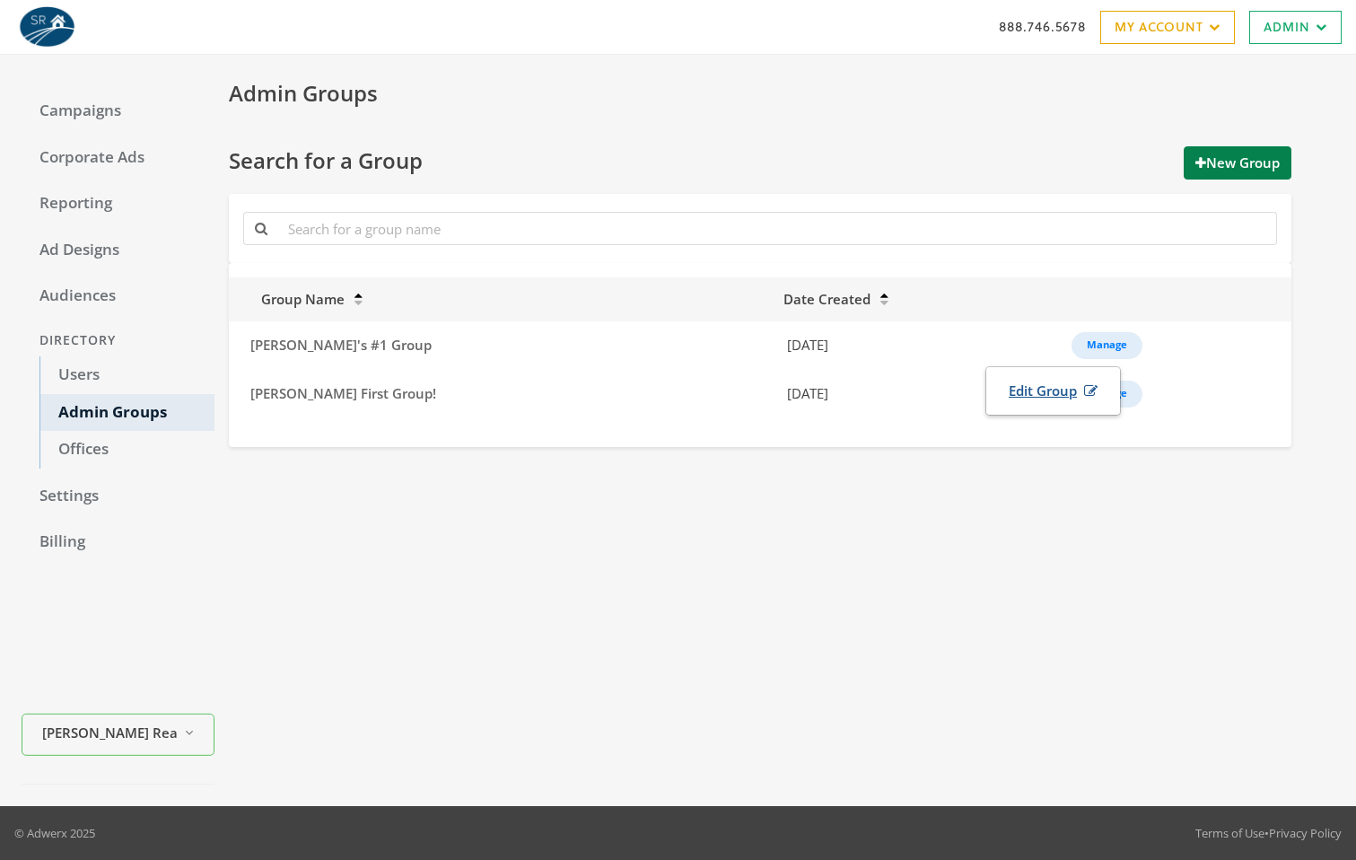
click at [1021, 384] on link "Edit Group" at bounding box center [1053, 390] width 112 height 33
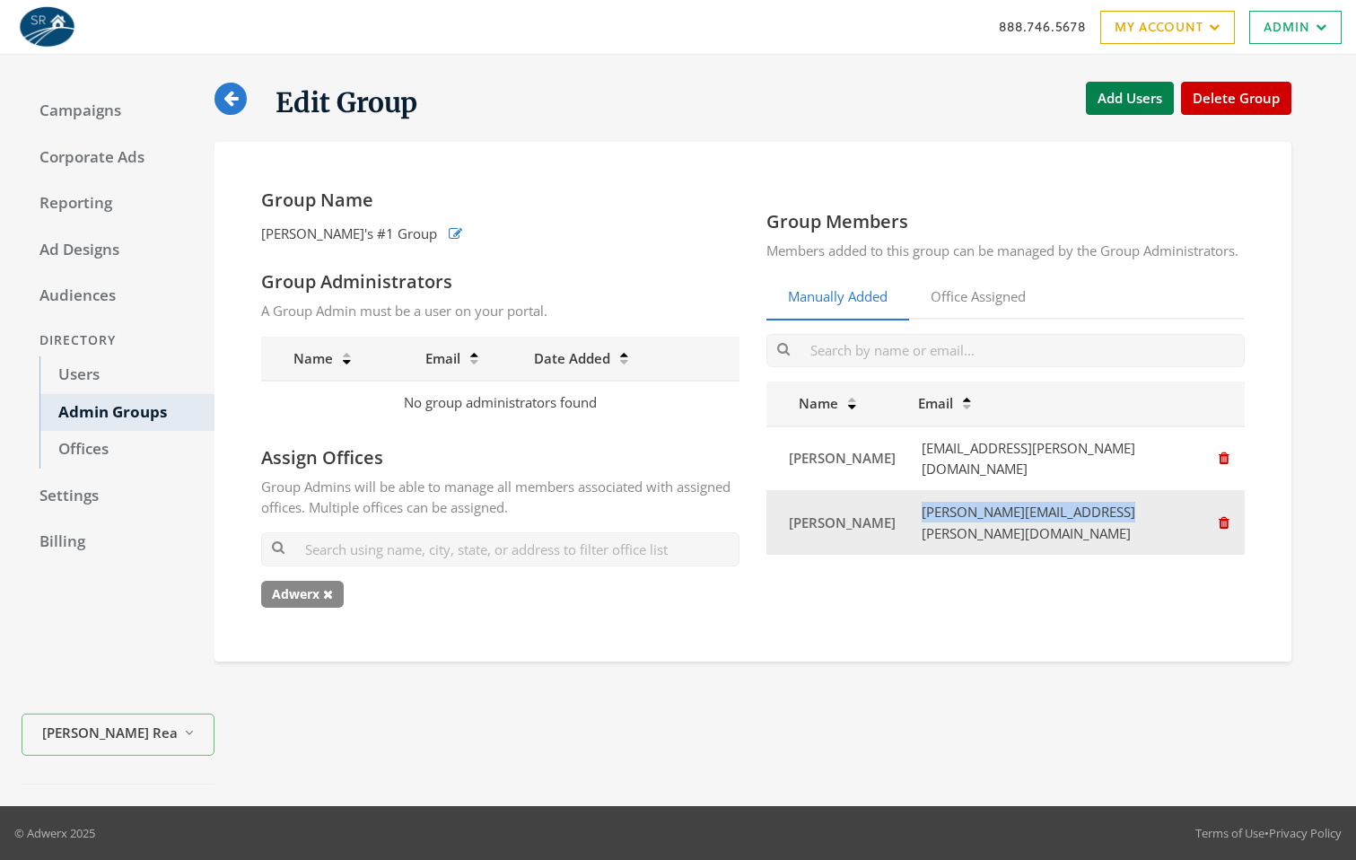
drag, startPoint x: 1158, startPoint y: 532, endPoint x: 924, endPoint y: 526, distance: 234.4
click at [924, 526] on td "[PERSON_NAME][EMAIL_ADDRESS][PERSON_NAME][DOMAIN_NAME]" at bounding box center [1055, 523] width 296 height 64
copy td "[PERSON_NAME][EMAIL_ADDRESS][PERSON_NAME][DOMAIN_NAME]"
click at [1219, 528] on icon "button" at bounding box center [1224, 522] width 11 height 13
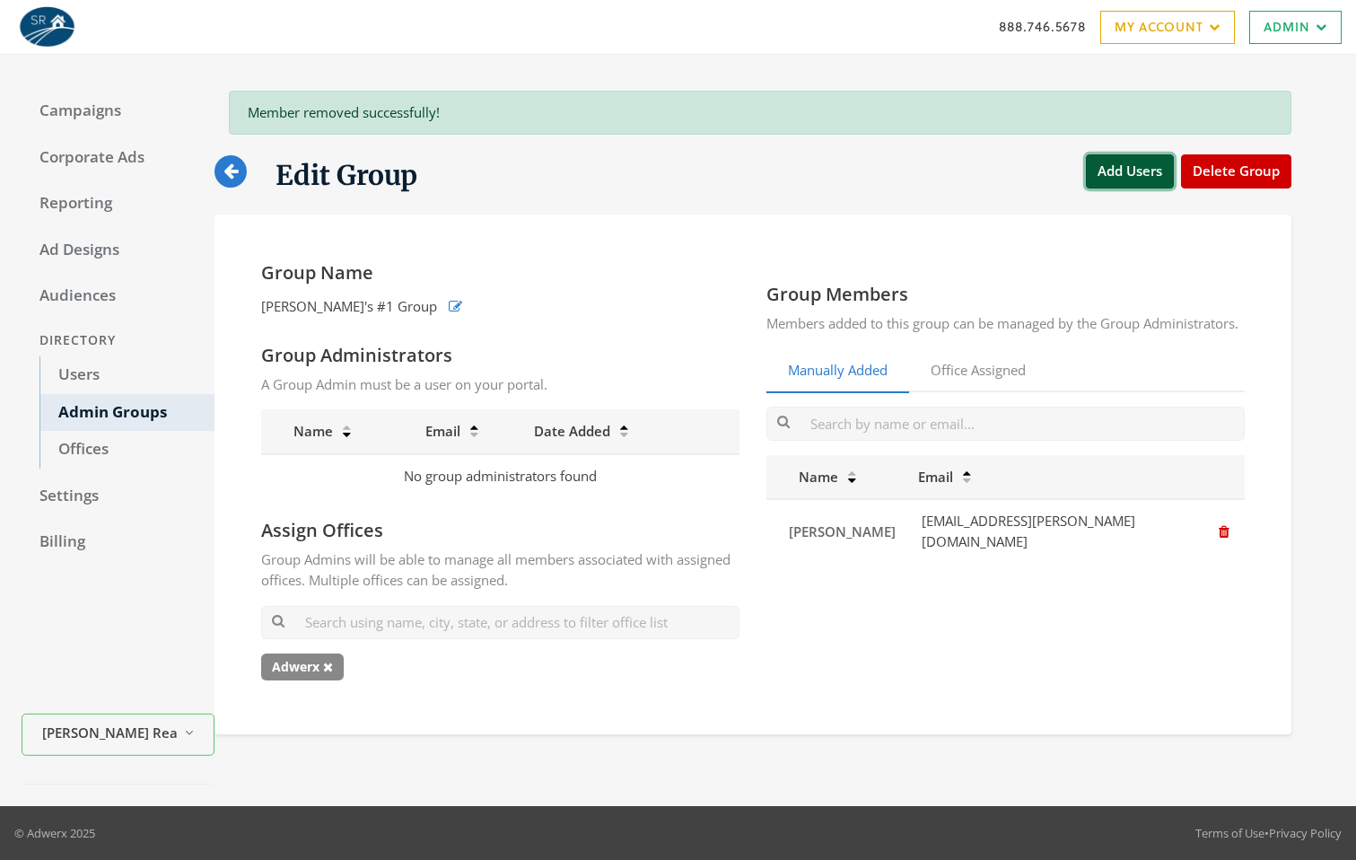
click at [1132, 165] on button "Add Users" at bounding box center [1130, 170] width 88 height 33
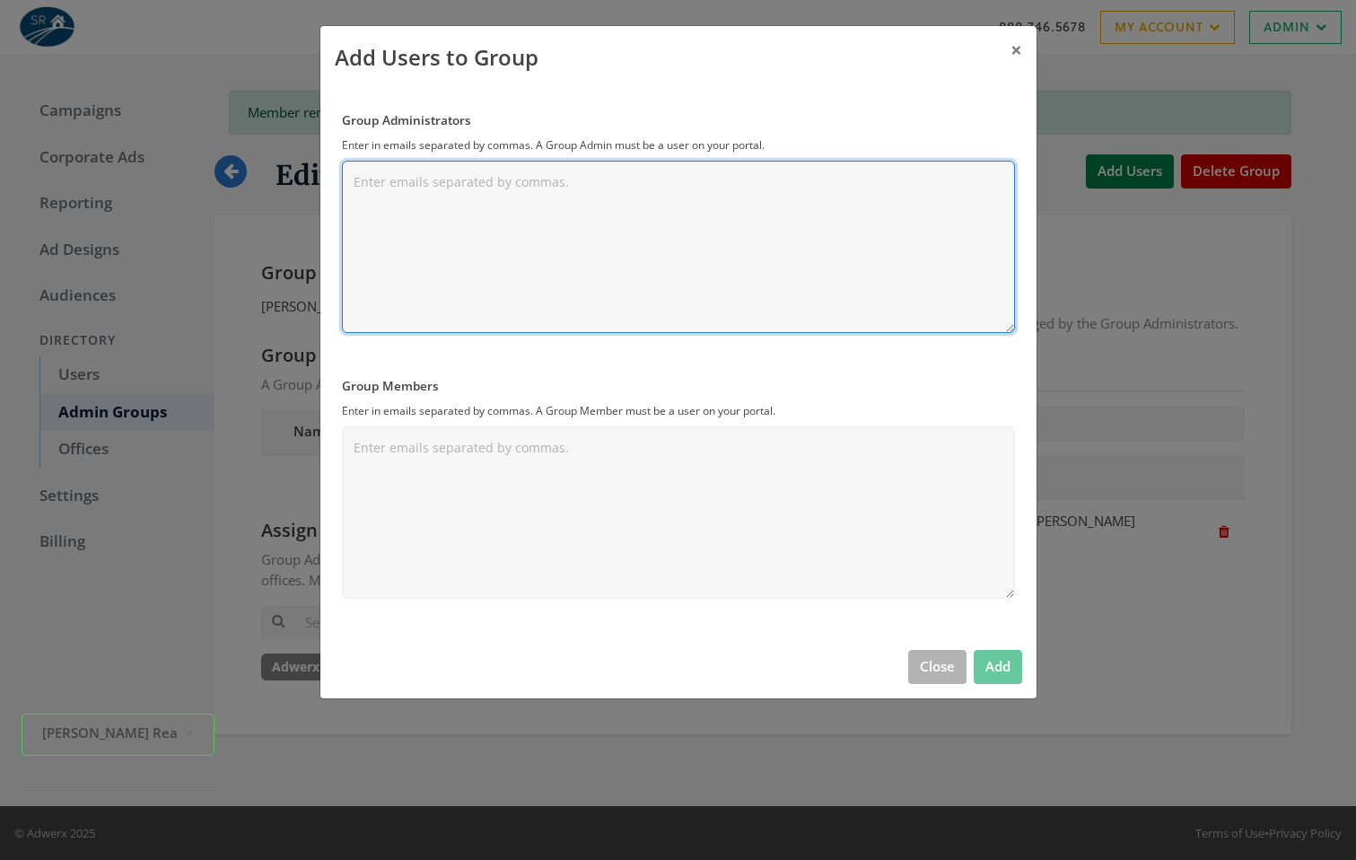
click at [576, 247] on textarea "Group Administrators" at bounding box center [678, 247] width 673 height 172
paste textarea "[PERSON_NAME][EMAIL_ADDRESS][PERSON_NAME][DOMAIN_NAME]"
type textarea "[PERSON_NAME][EMAIL_ADDRESS][PERSON_NAME][DOMAIN_NAME]"
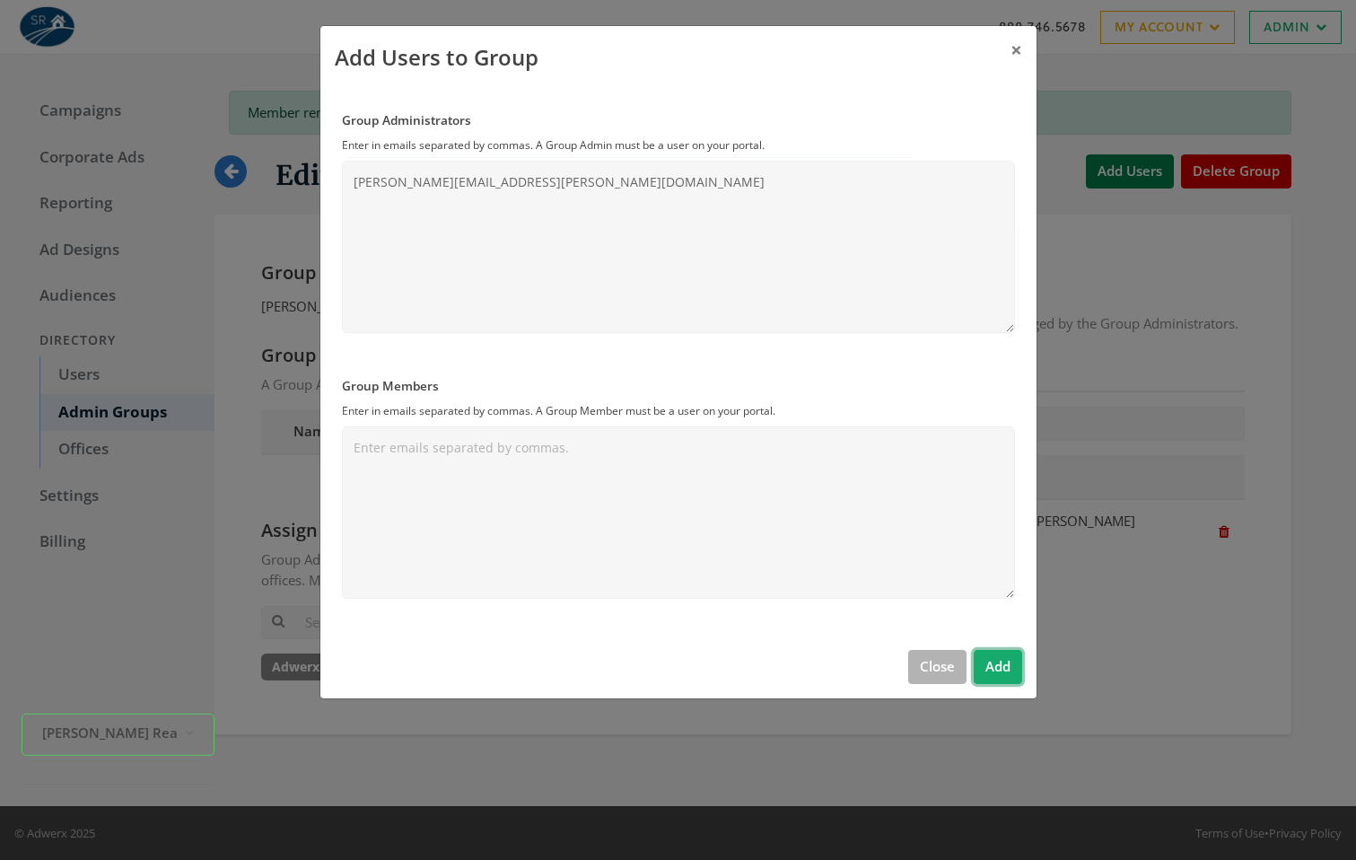
click at [1003, 660] on button "Add" at bounding box center [998, 666] width 48 height 33
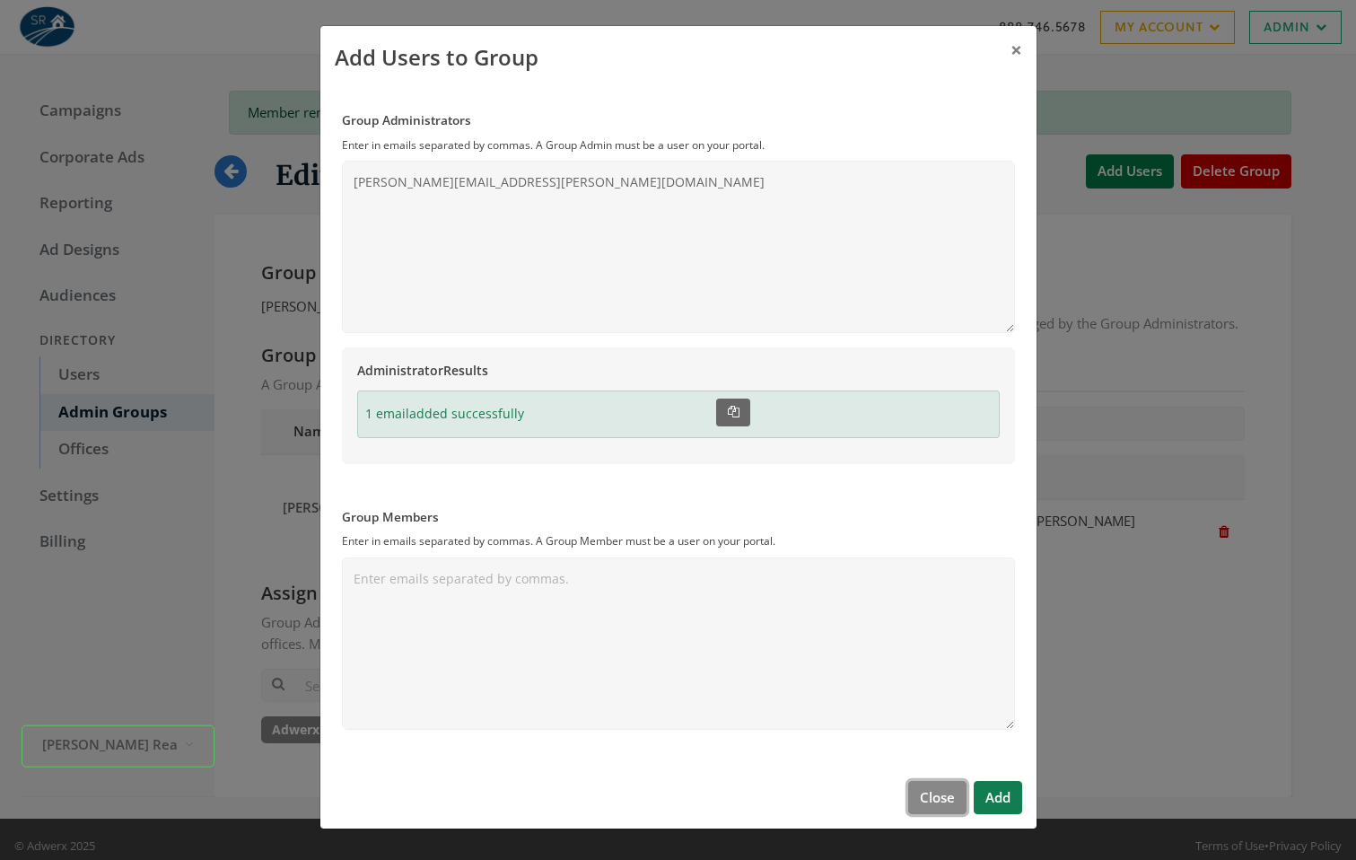
click at [928, 796] on button "Close" at bounding box center [937, 797] width 58 height 33
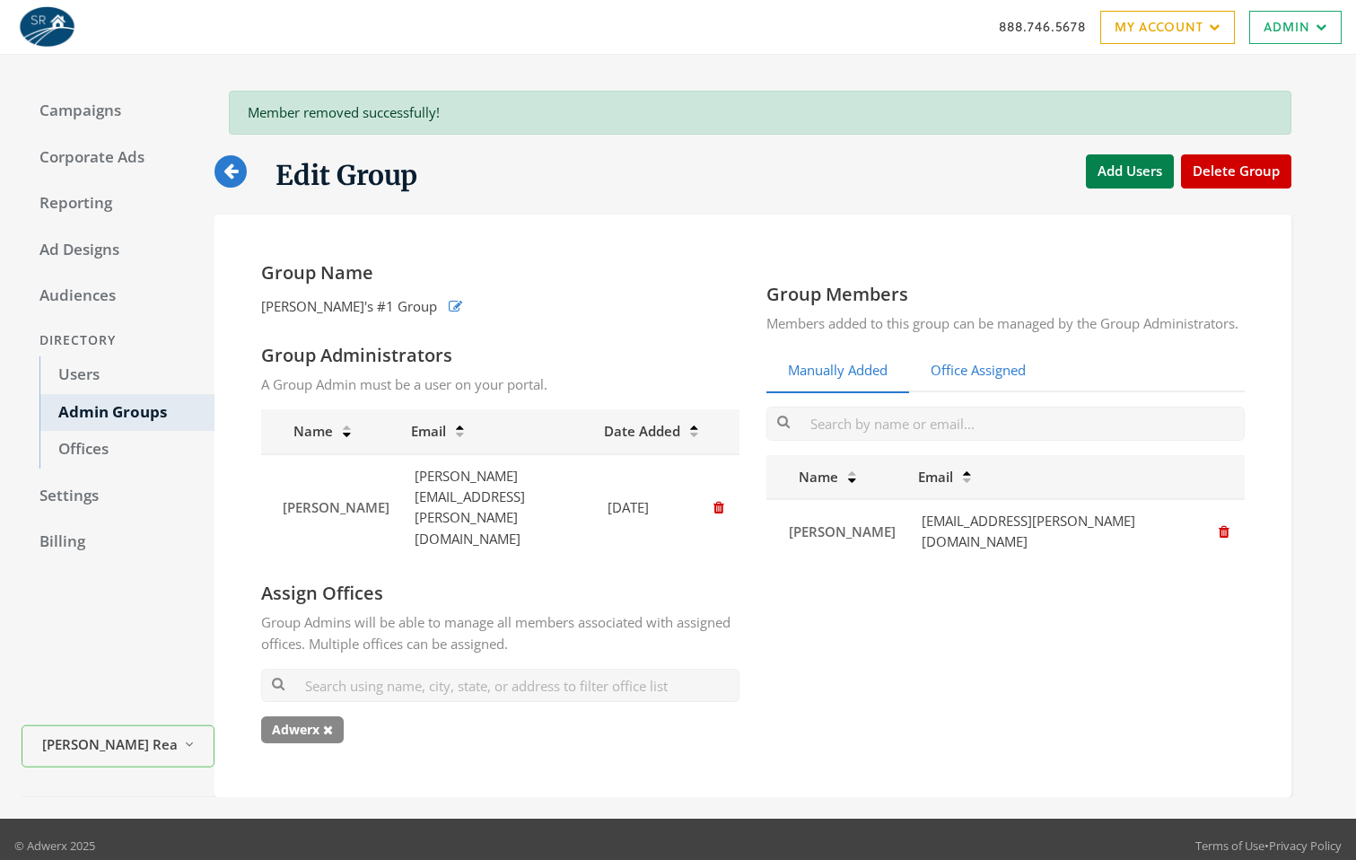
click at [1016, 393] on link "Office Assigned" at bounding box center [978, 371] width 138 height 44
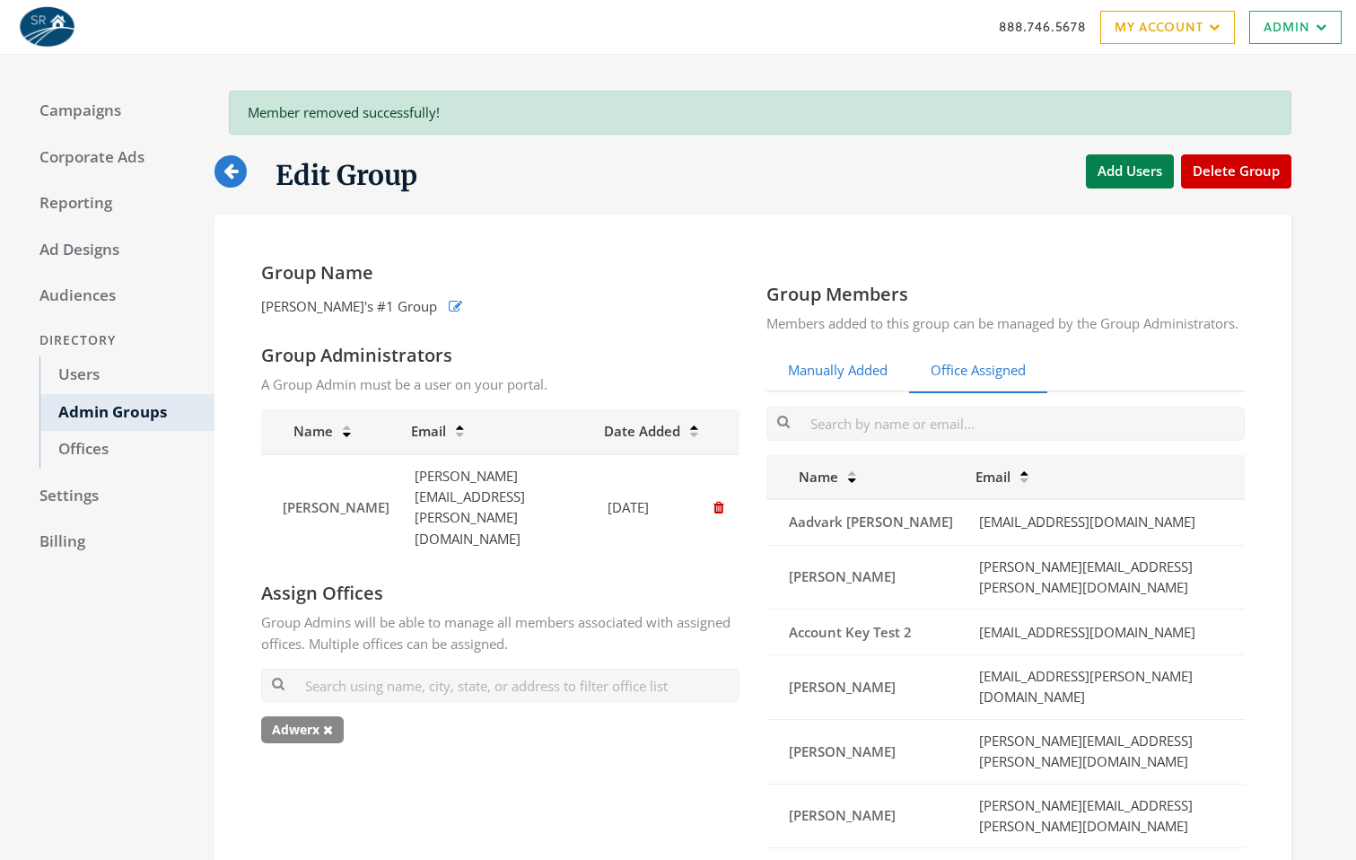
click at [874, 379] on link "Manually Added" at bounding box center [838, 371] width 143 height 44
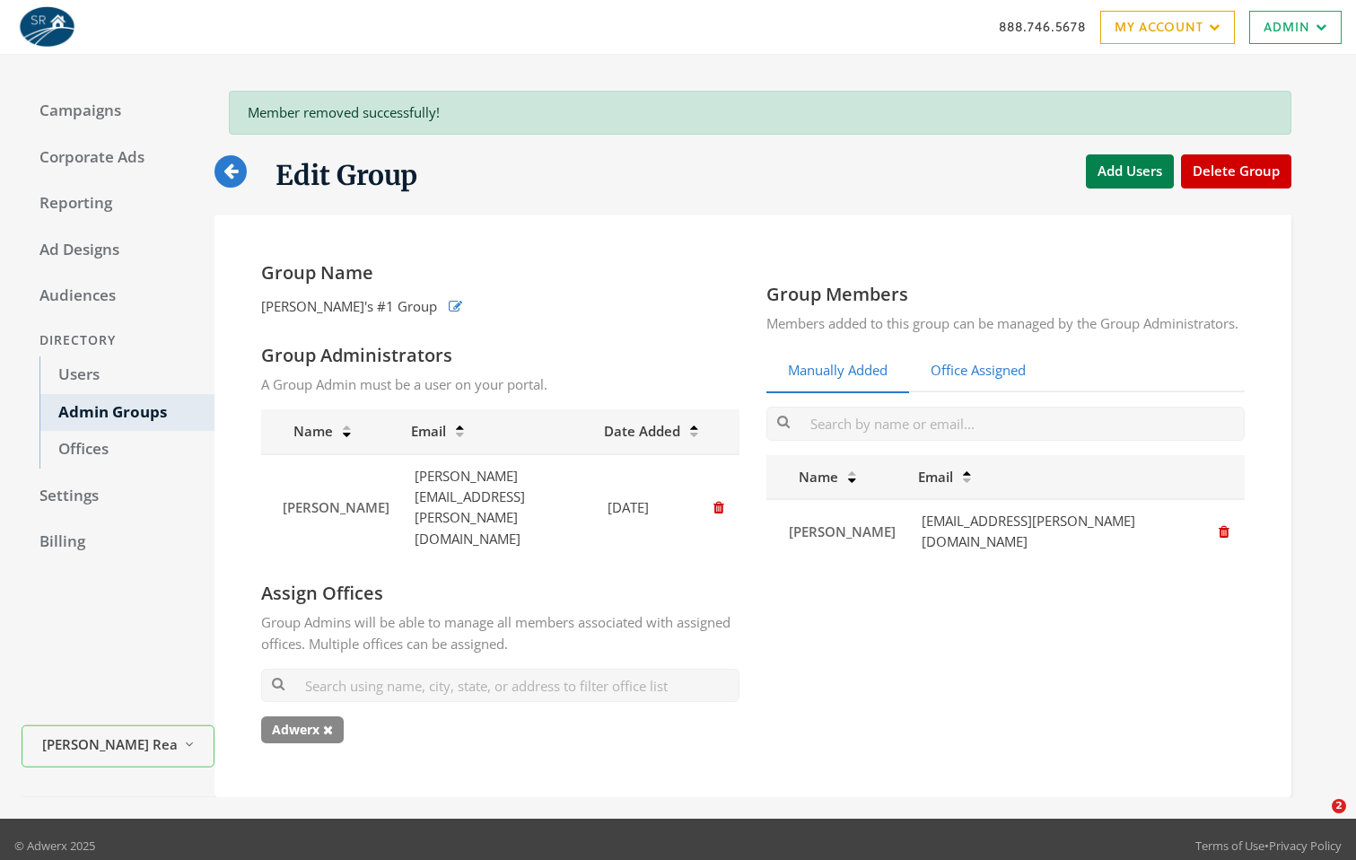
click at [953, 381] on link "Office Assigned" at bounding box center [978, 371] width 138 height 44
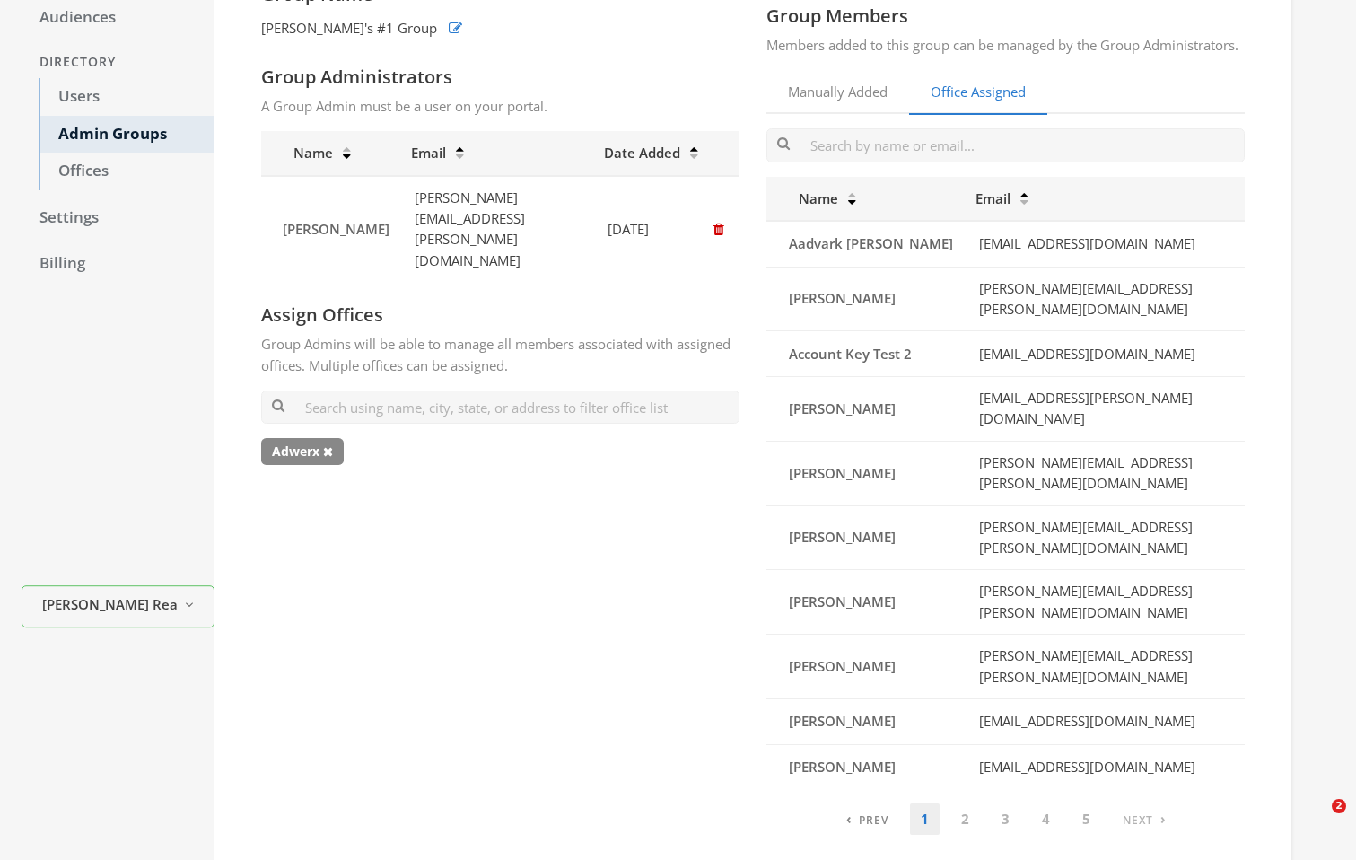
scroll to position [283, 0]
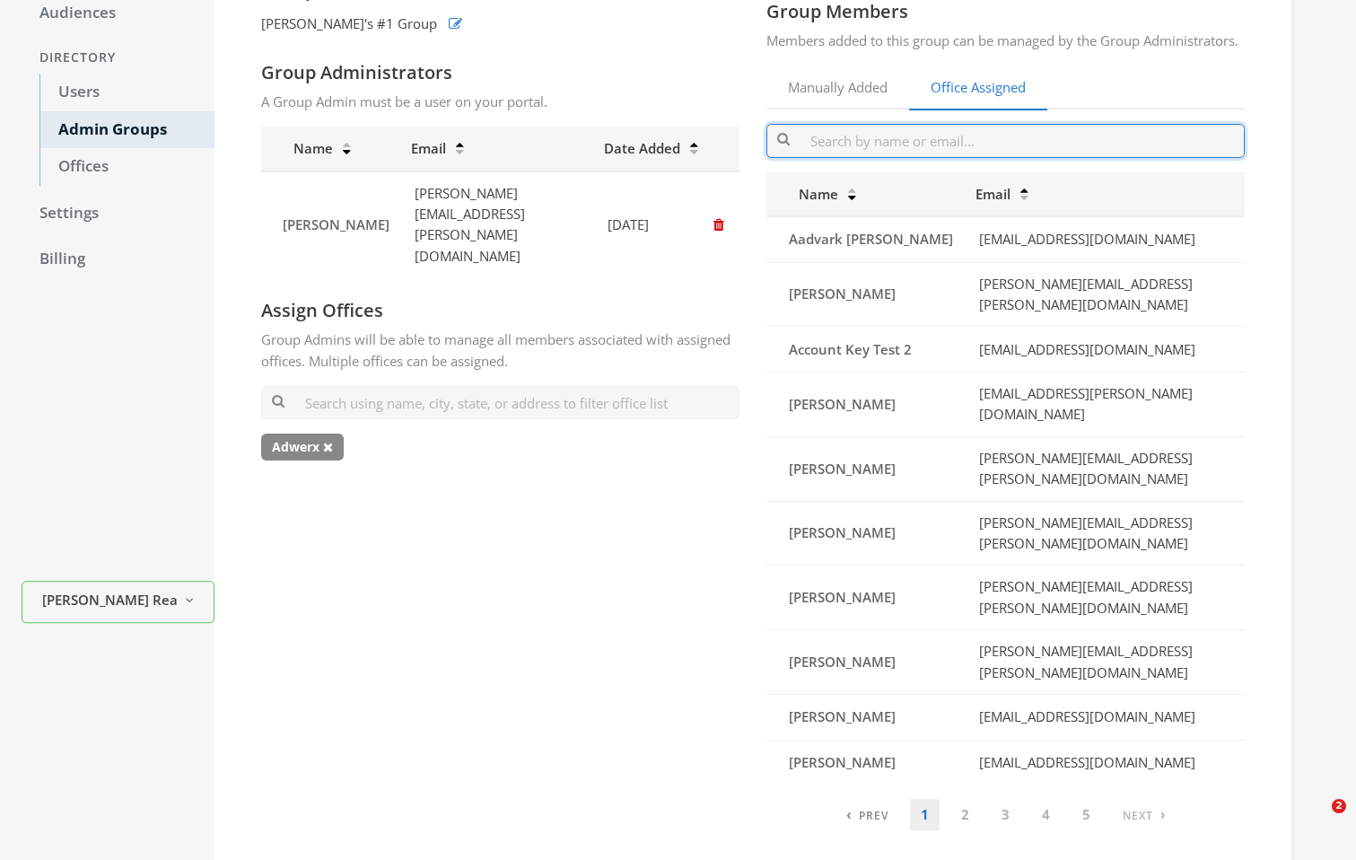
click at [859, 157] on input "text" at bounding box center [1006, 140] width 478 height 33
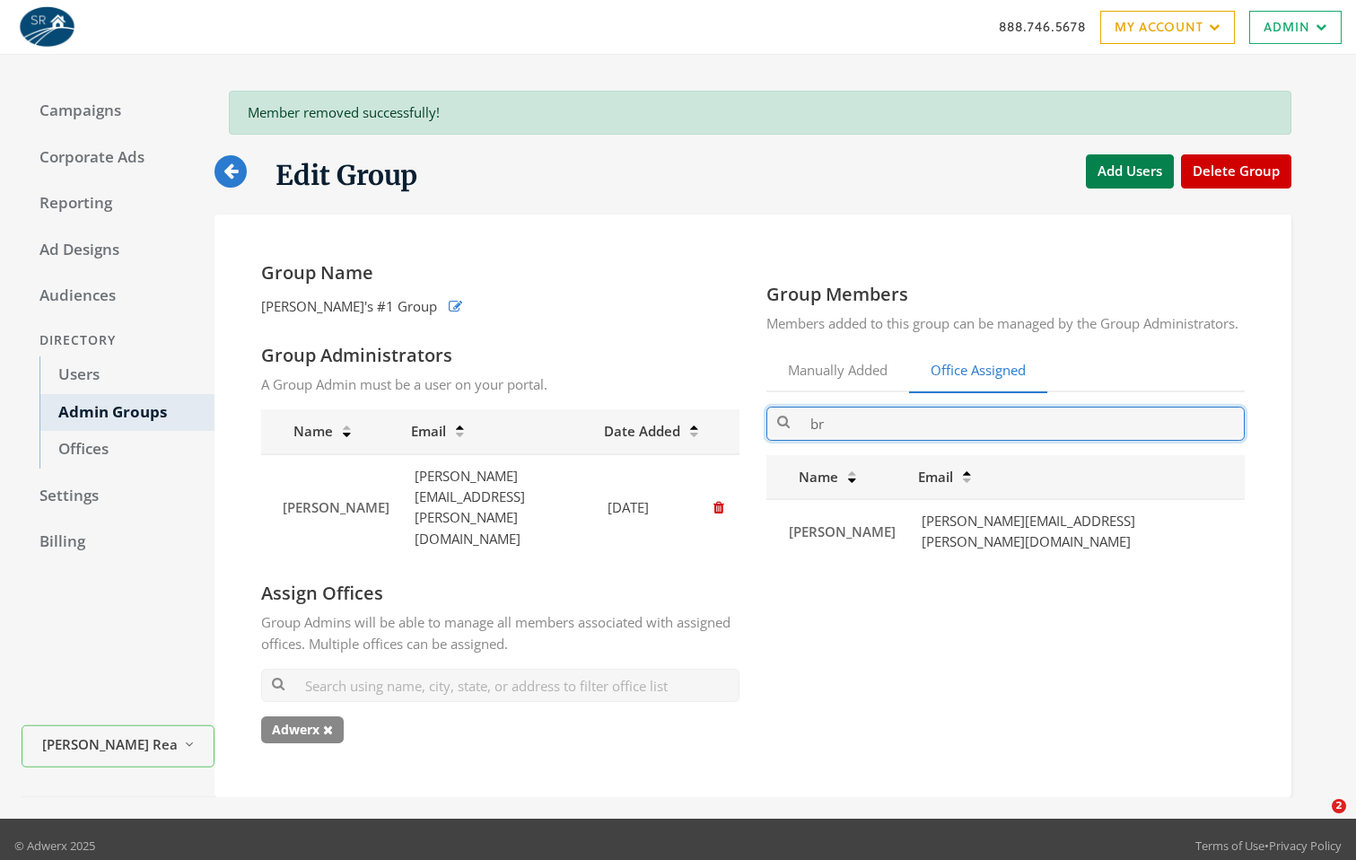
type input "b"
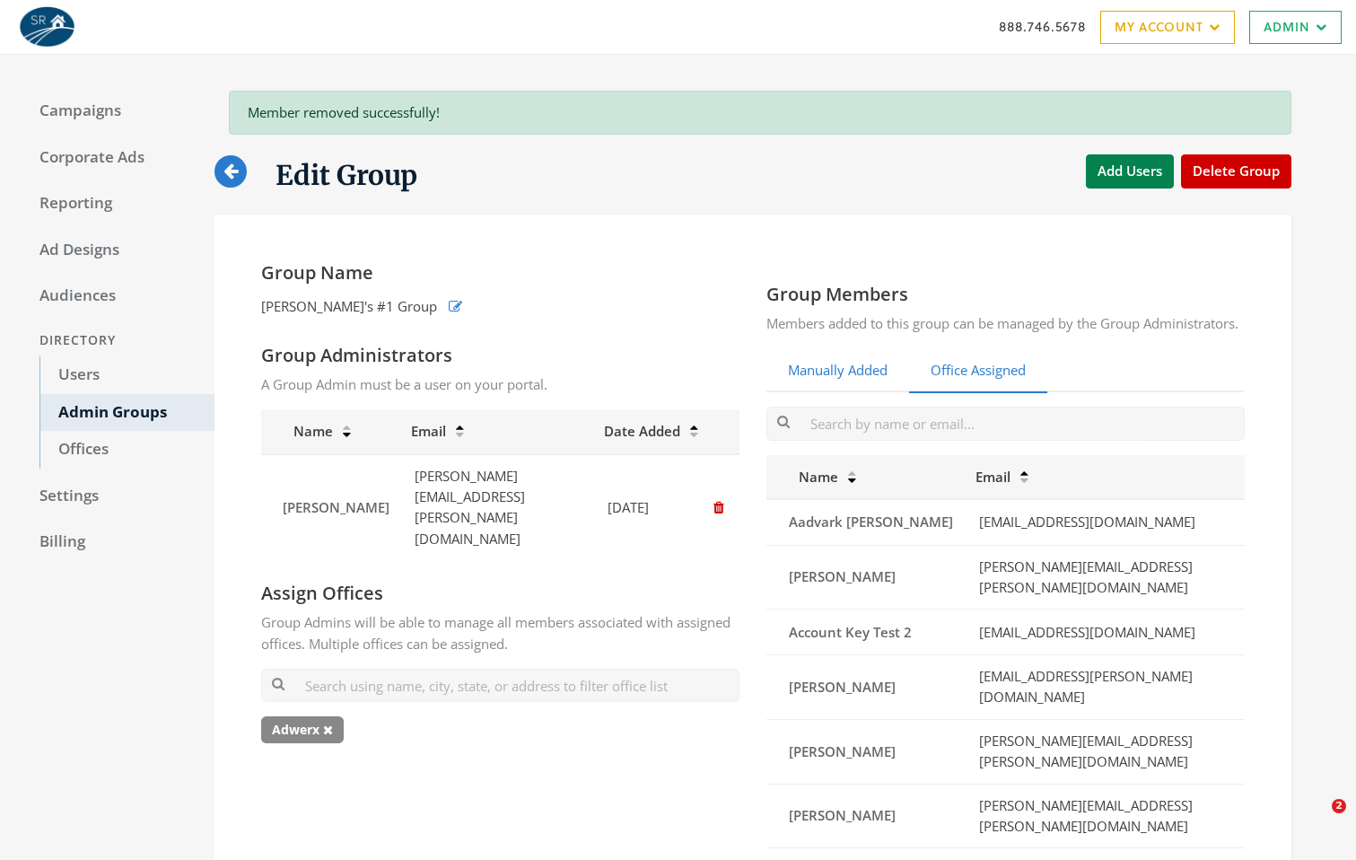
click at [795, 378] on link "Manually Added" at bounding box center [838, 371] width 143 height 44
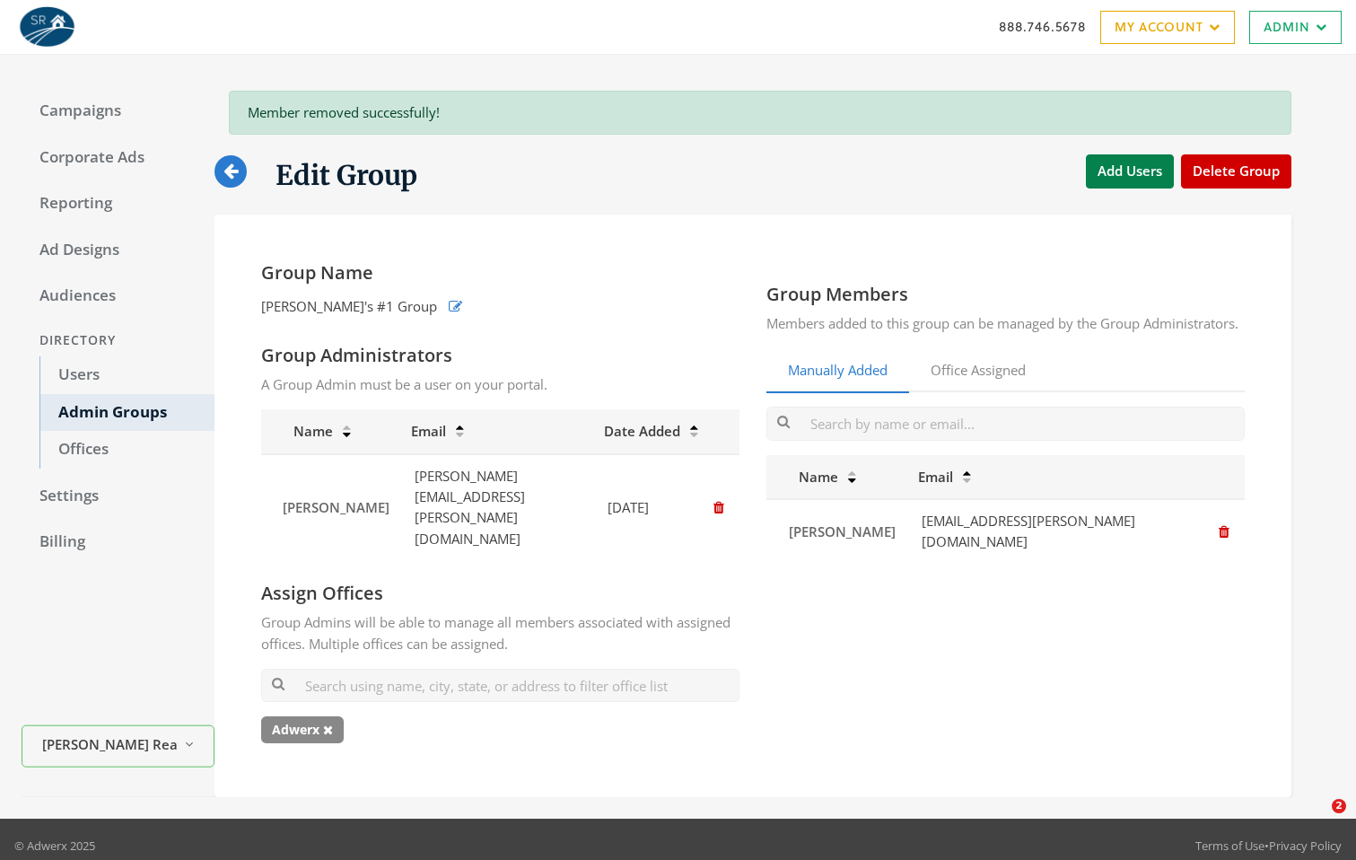
click at [238, 168] on link at bounding box center [231, 171] width 32 height 32
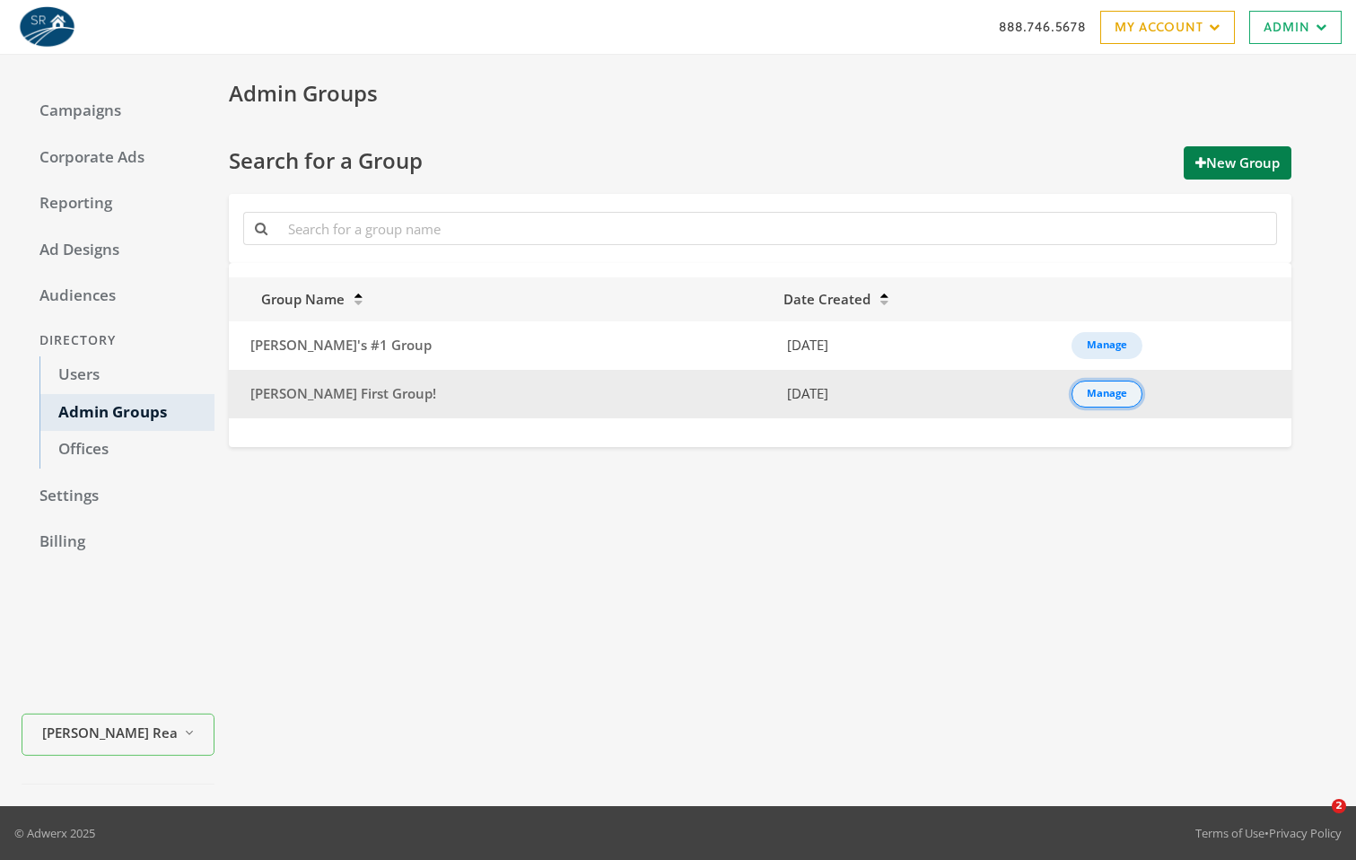
click at [1090, 395] on div "Manage" at bounding box center [1107, 394] width 40 height 2
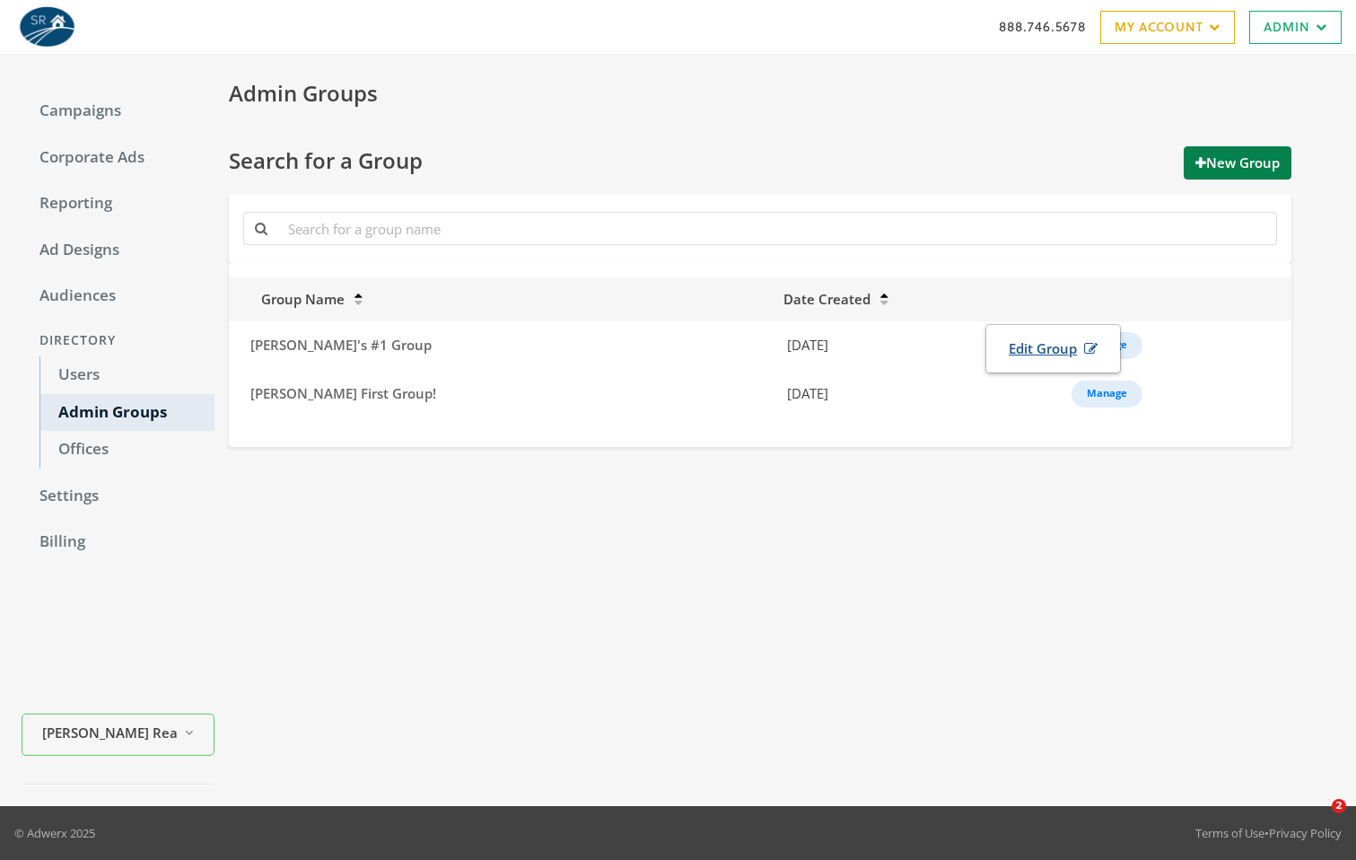
click at [1046, 341] on link "Edit Group" at bounding box center [1053, 348] width 112 height 33
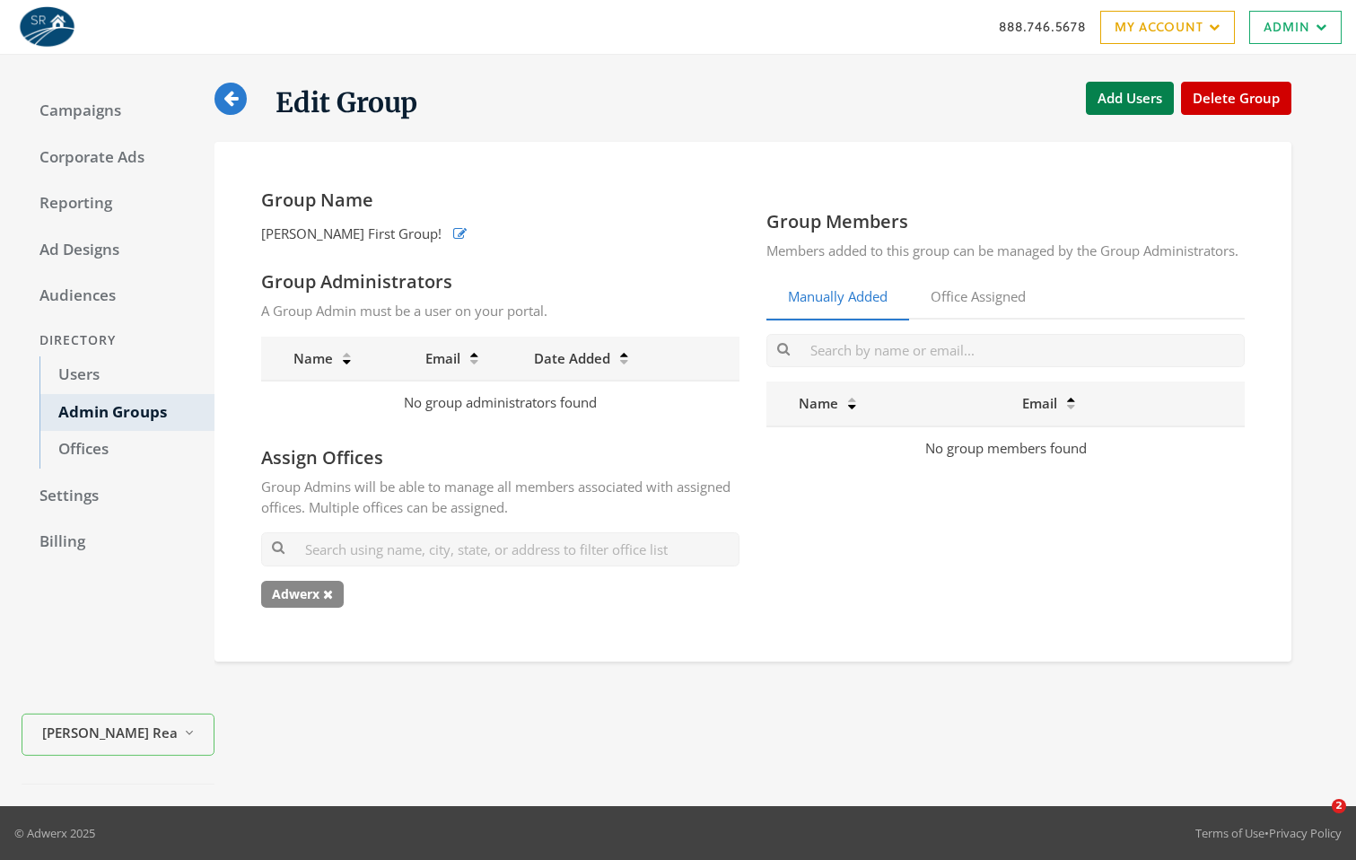
click at [517, 703] on div "Edit Group Add Users Delete Group Group Name Raymond's First Group! Group Admin…" at bounding box center [775, 430] width 1120 height 708
click at [68, 373] on link "Users" at bounding box center [126, 375] width 175 height 38
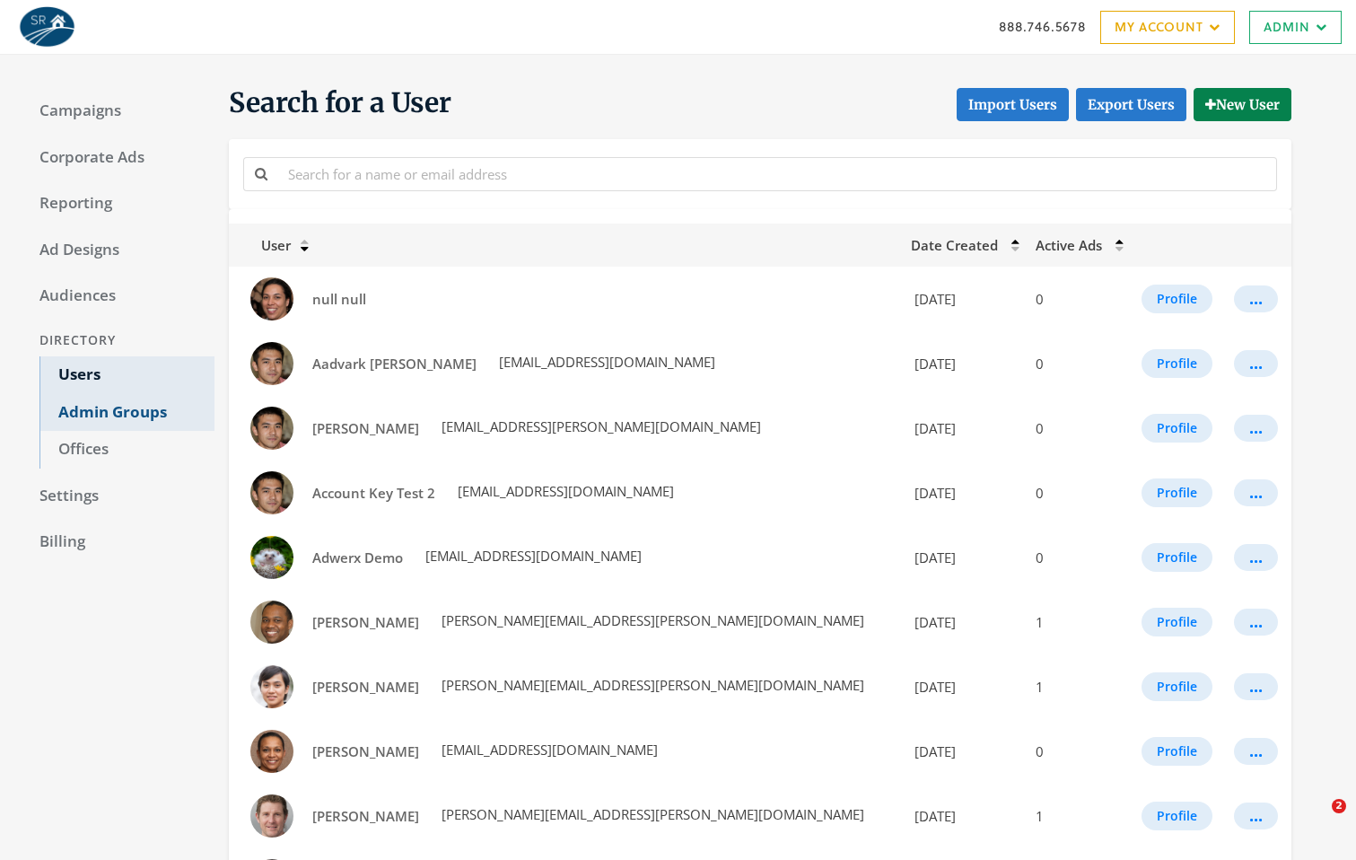
click at [77, 406] on link "Admin Groups" at bounding box center [126, 413] width 175 height 38
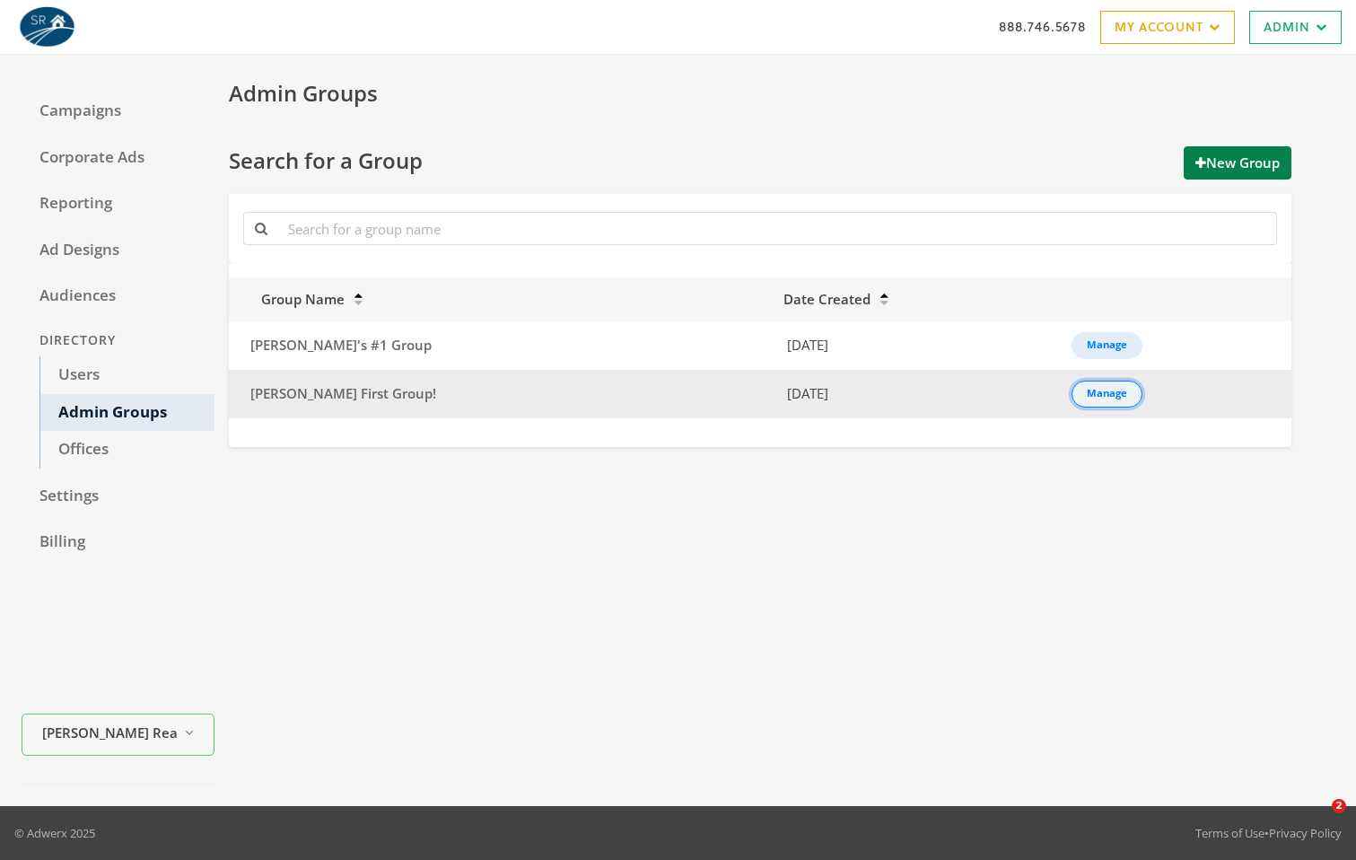
click at [1072, 392] on button "Manage" at bounding box center [1107, 394] width 71 height 27
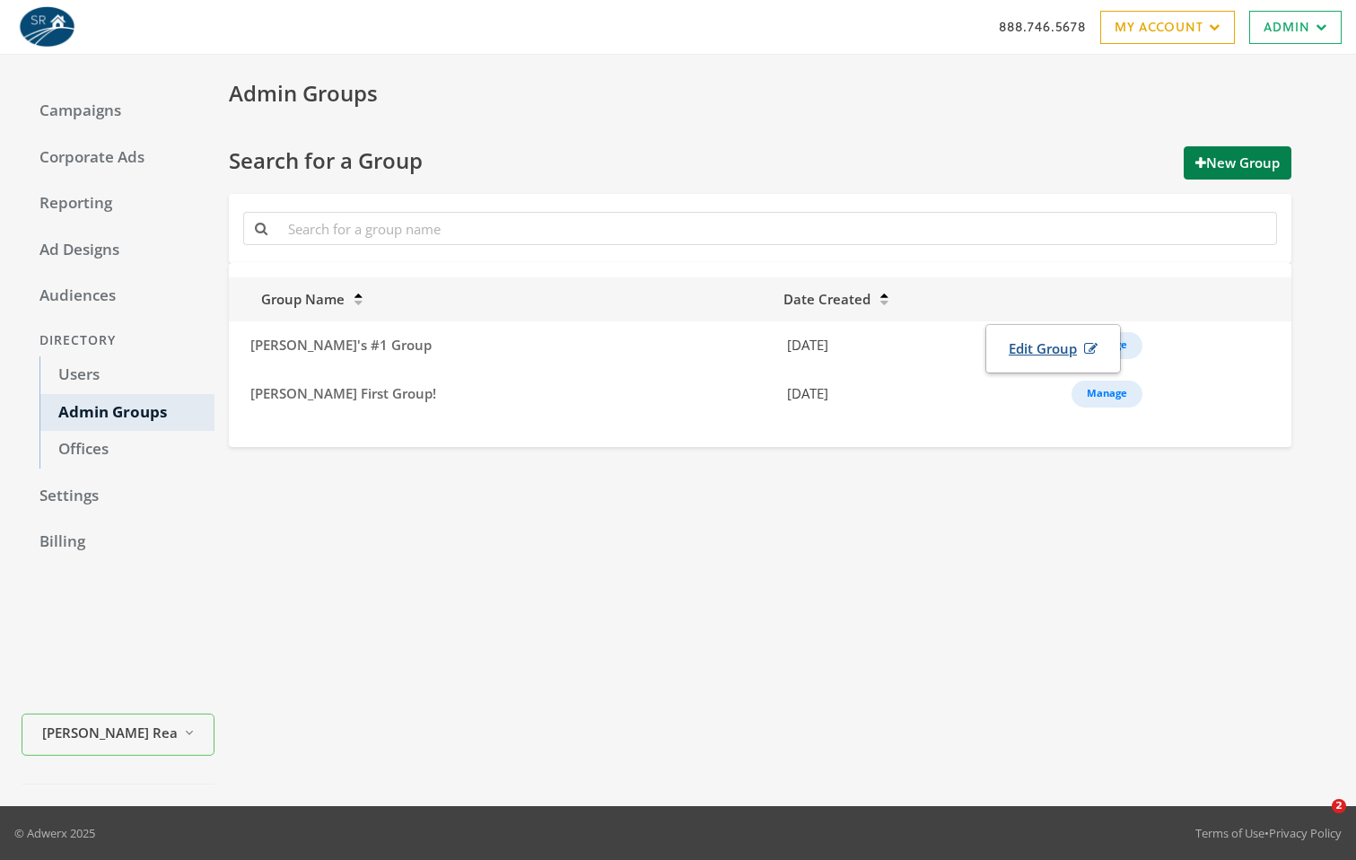
click at [1019, 351] on link "Edit Group" at bounding box center [1053, 348] width 112 height 33
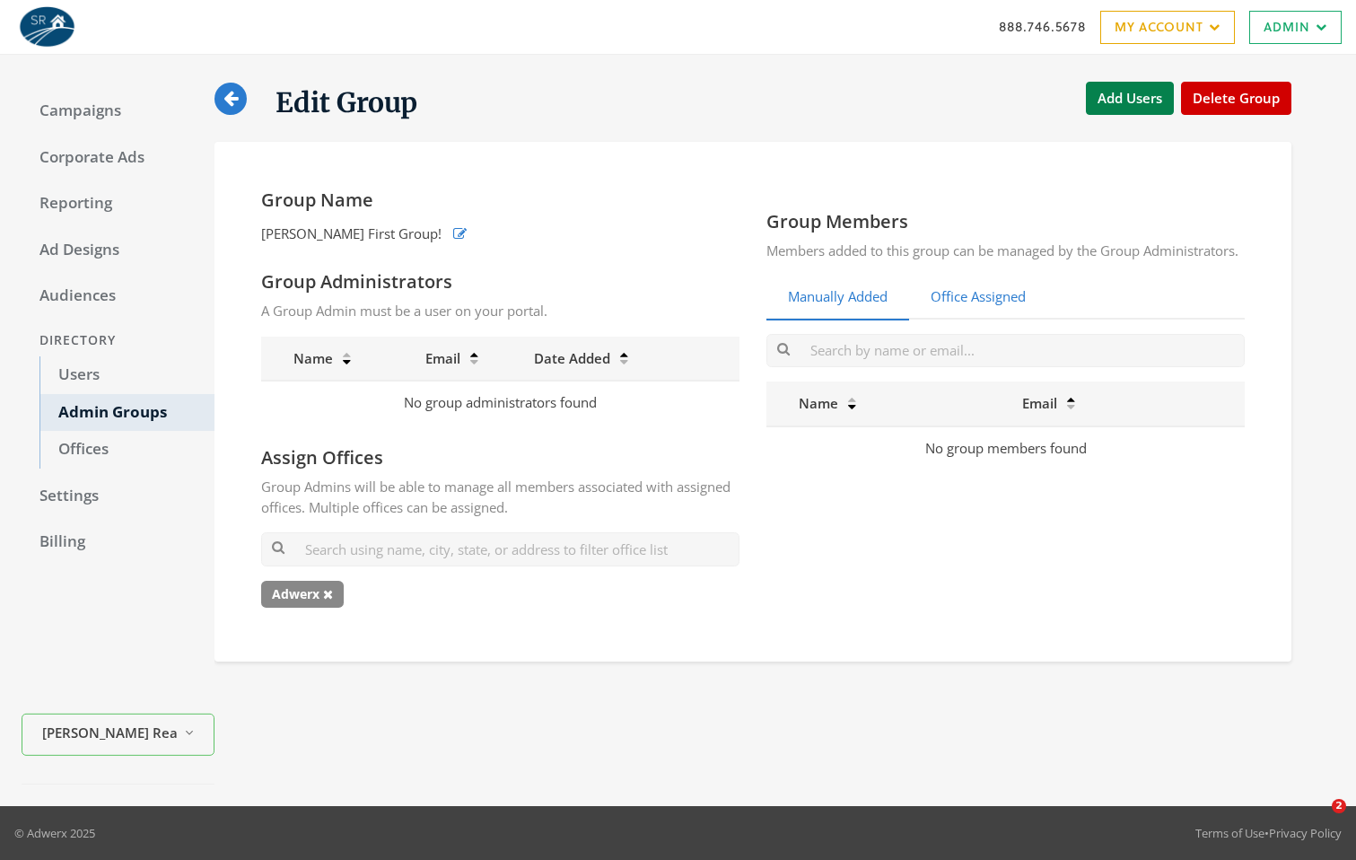
click at [1000, 319] on link "Office Assigned" at bounding box center [978, 298] width 138 height 44
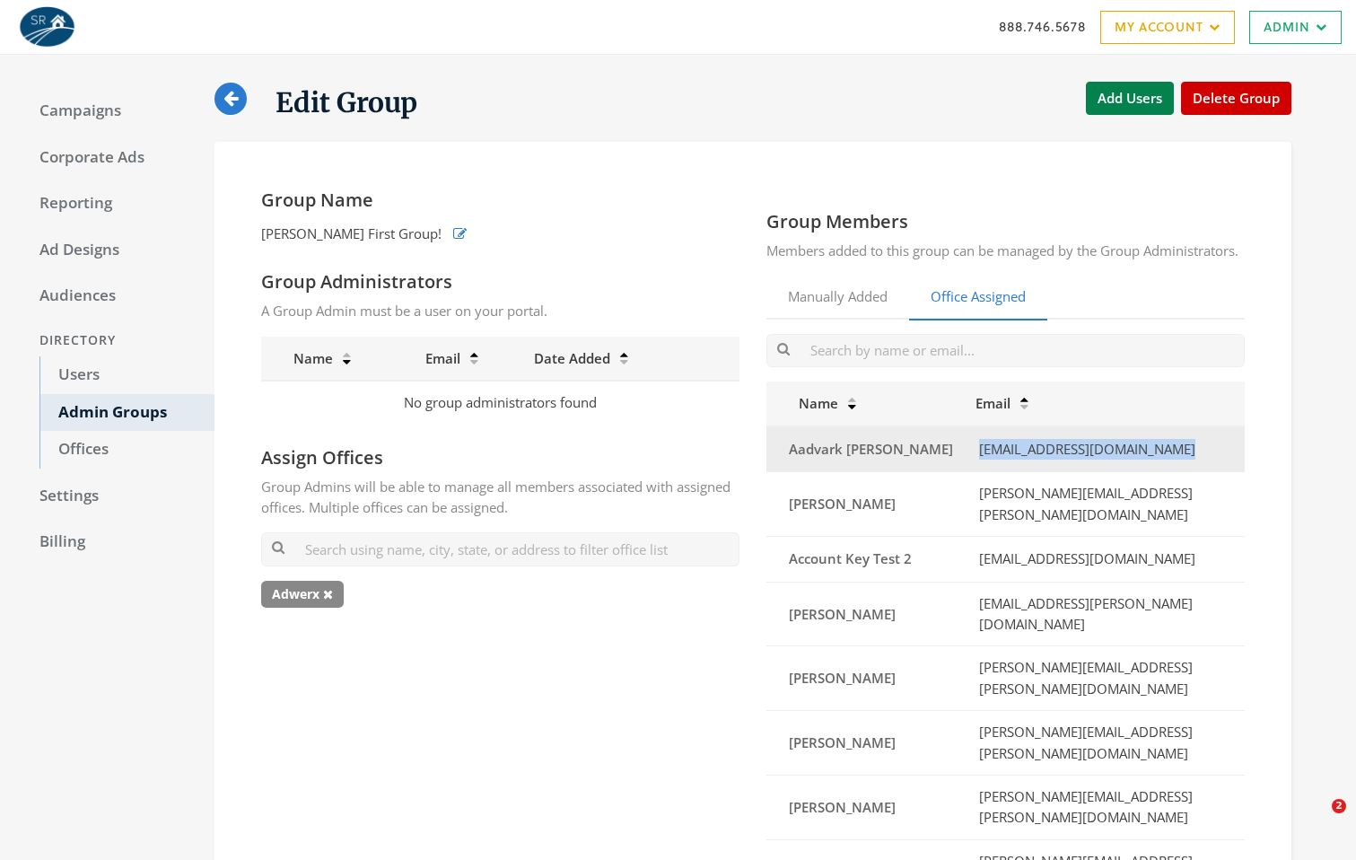
drag, startPoint x: 1187, startPoint y: 481, endPoint x: 932, endPoint y: 463, distance: 256.4
click at [965, 463] on td "[EMAIL_ADDRESS][DOMAIN_NAME]" at bounding box center [1105, 449] width 280 height 46
copy td "[EMAIL_ADDRESS][DOMAIN_NAME]"
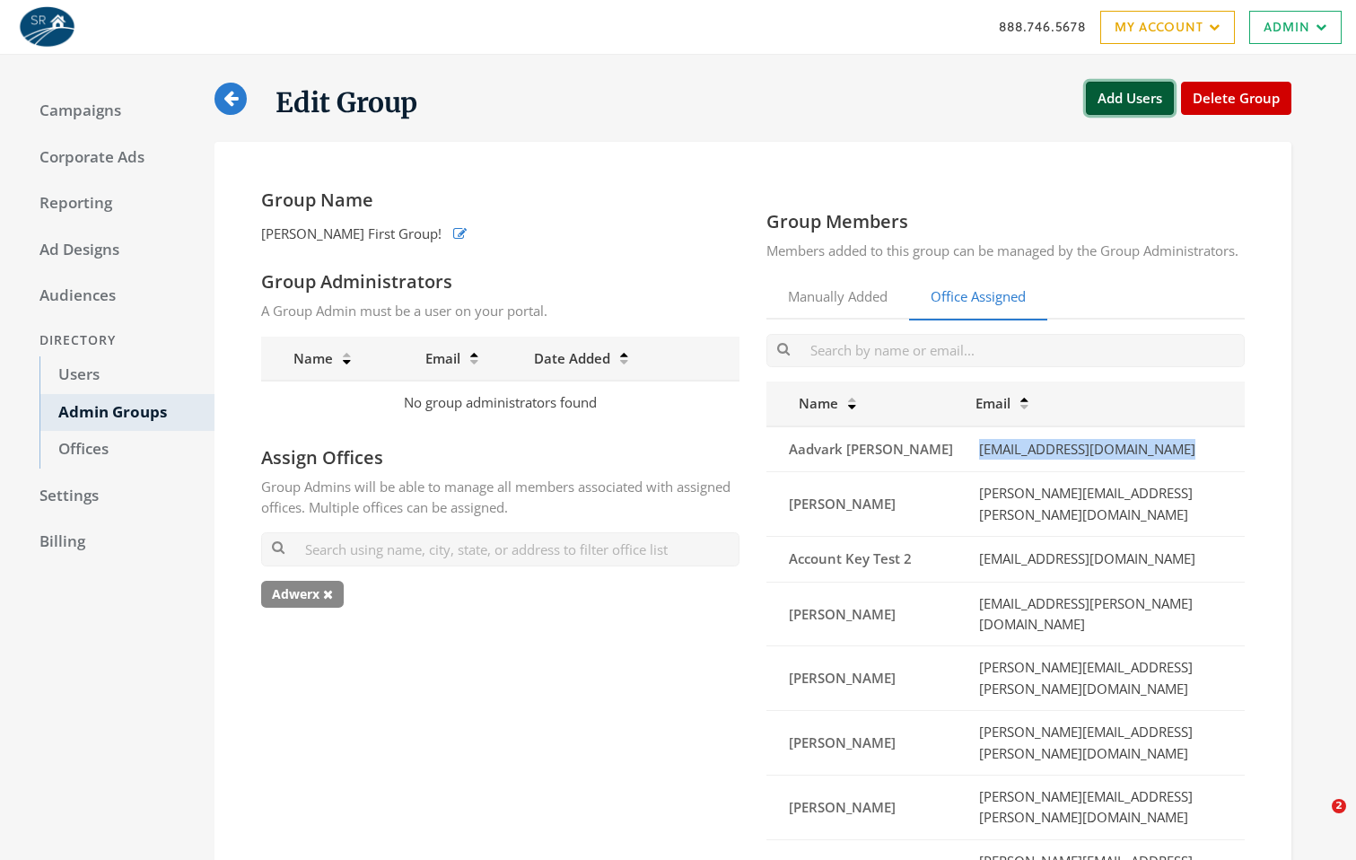
click at [1115, 95] on button "Add Users" at bounding box center [1130, 98] width 88 height 33
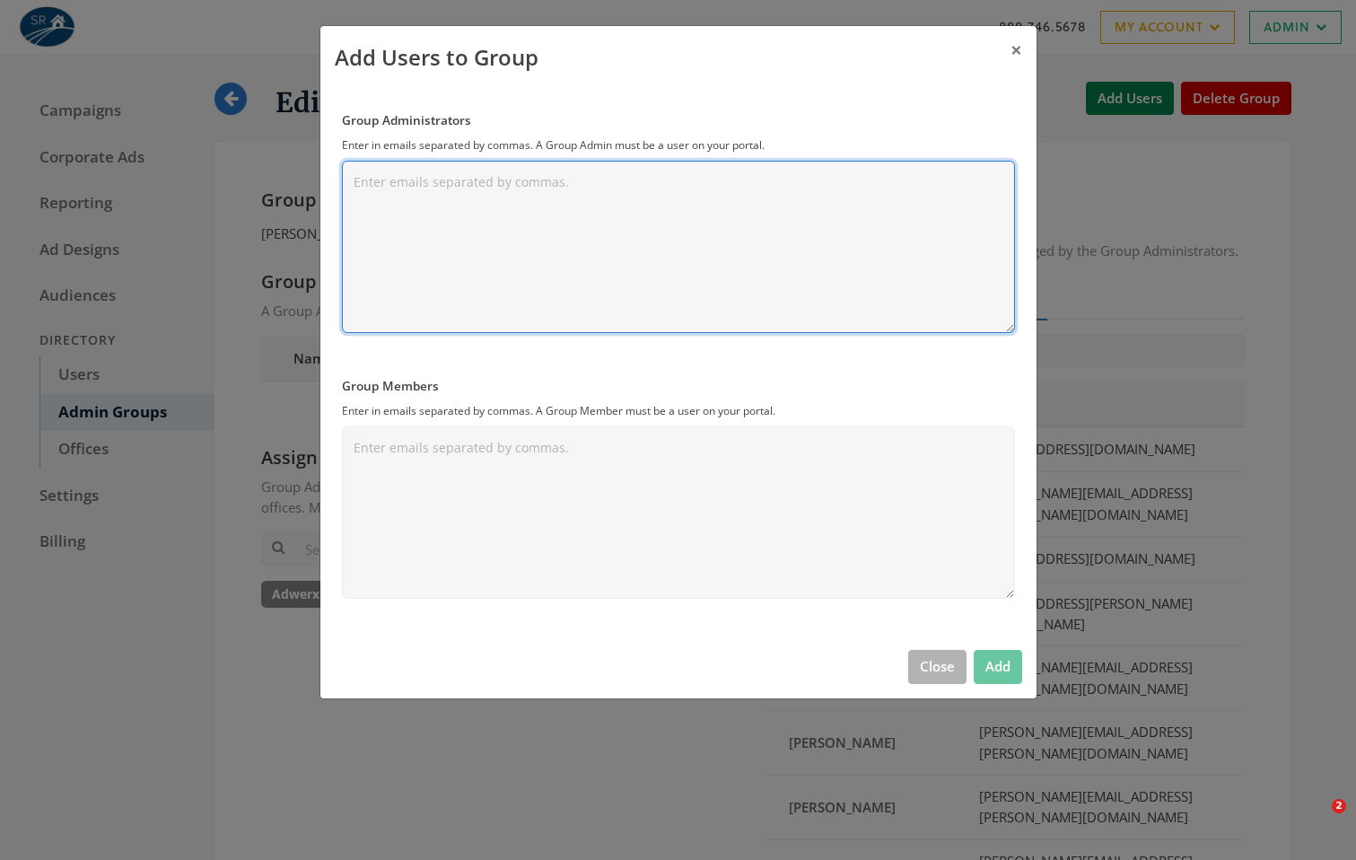
click at [579, 263] on textarea "Group Administrators" at bounding box center [678, 247] width 673 height 172
paste textarea "[EMAIL_ADDRESS][DOMAIN_NAME]"
type textarea "[EMAIL_ADDRESS][DOMAIN_NAME]"
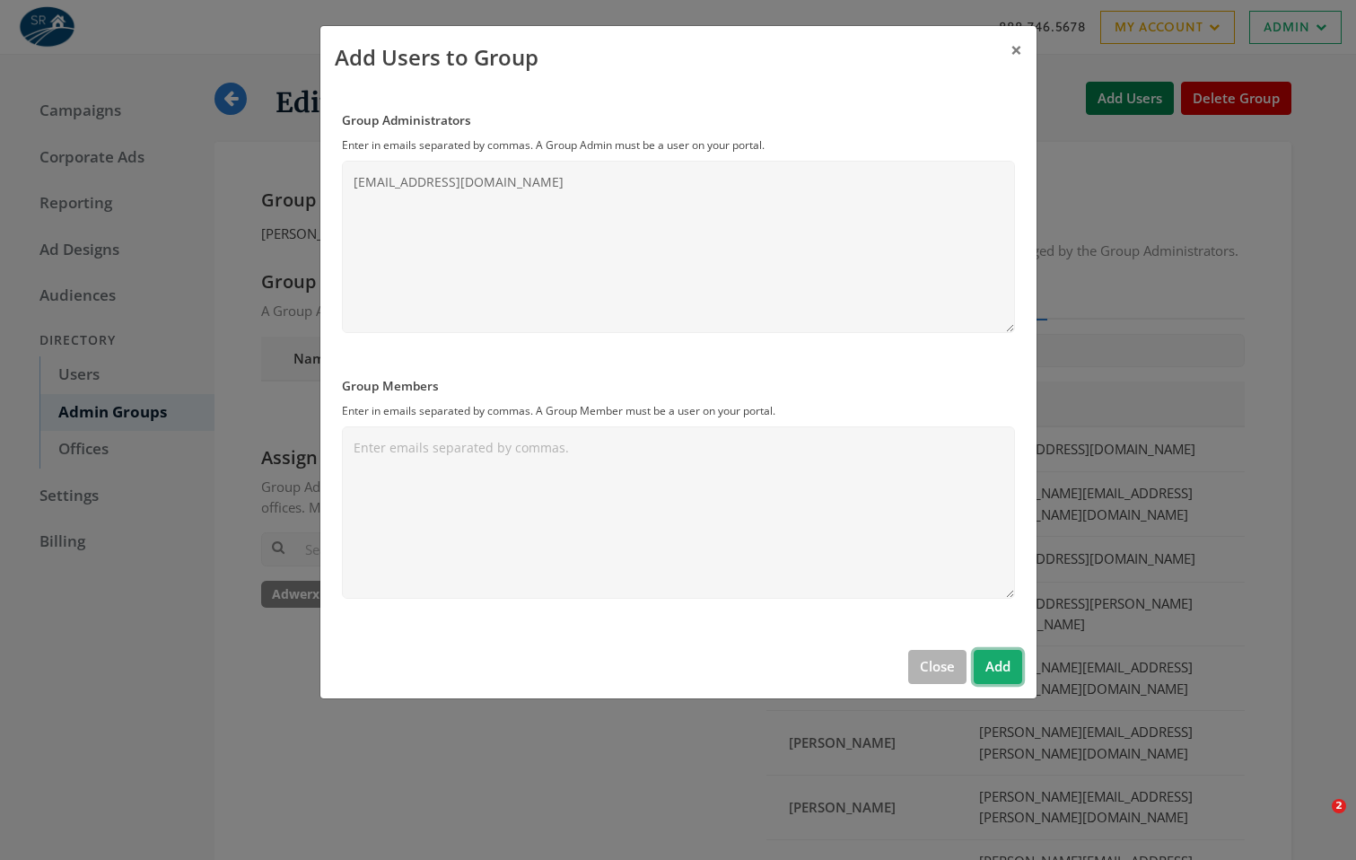
click at [1006, 662] on button "Add" at bounding box center [998, 666] width 48 height 33
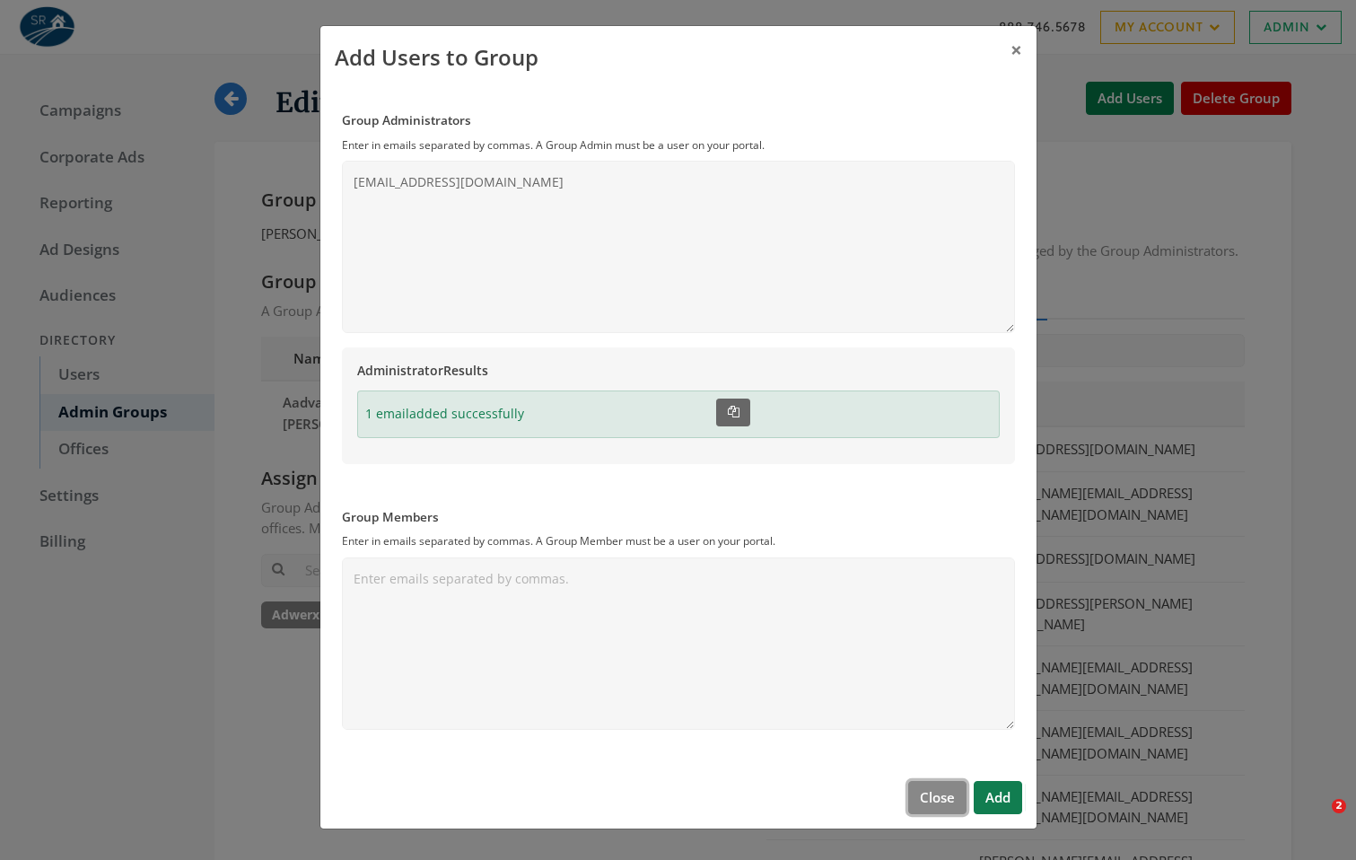
click at [914, 792] on button "Close" at bounding box center [937, 797] width 58 height 33
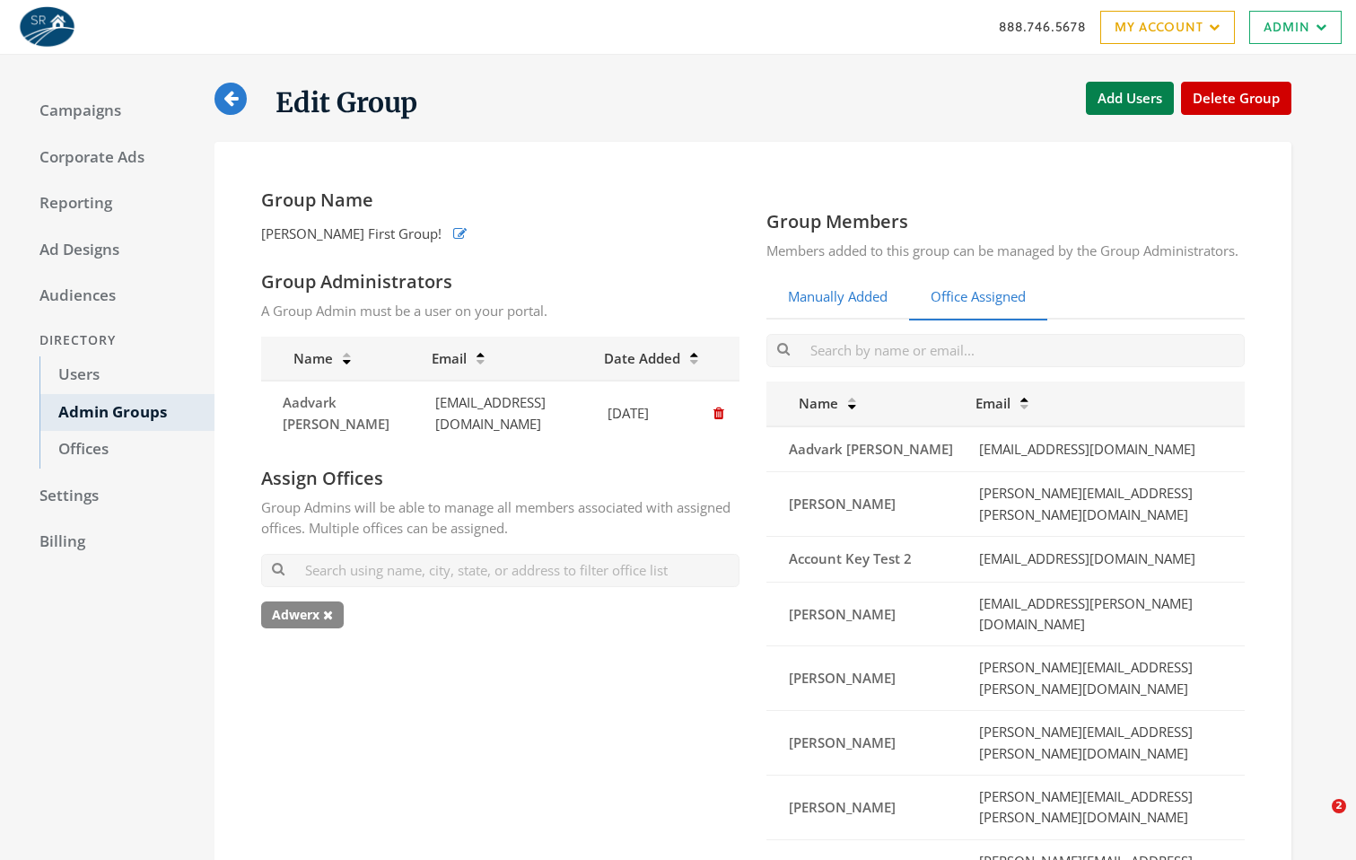
click at [836, 320] on link "Manually Added" at bounding box center [838, 298] width 143 height 44
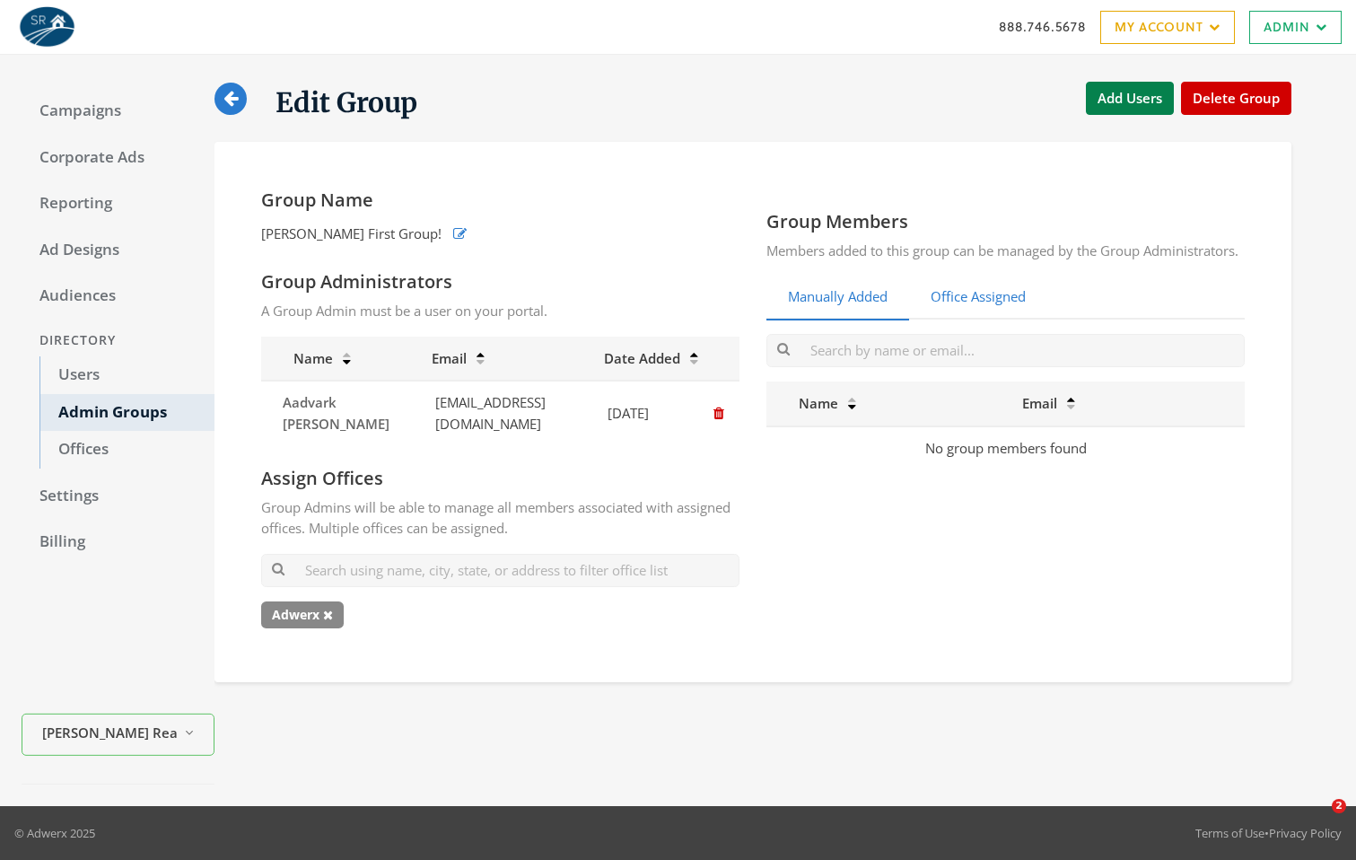
click at [987, 320] on link "Office Assigned" at bounding box center [978, 298] width 138 height 44
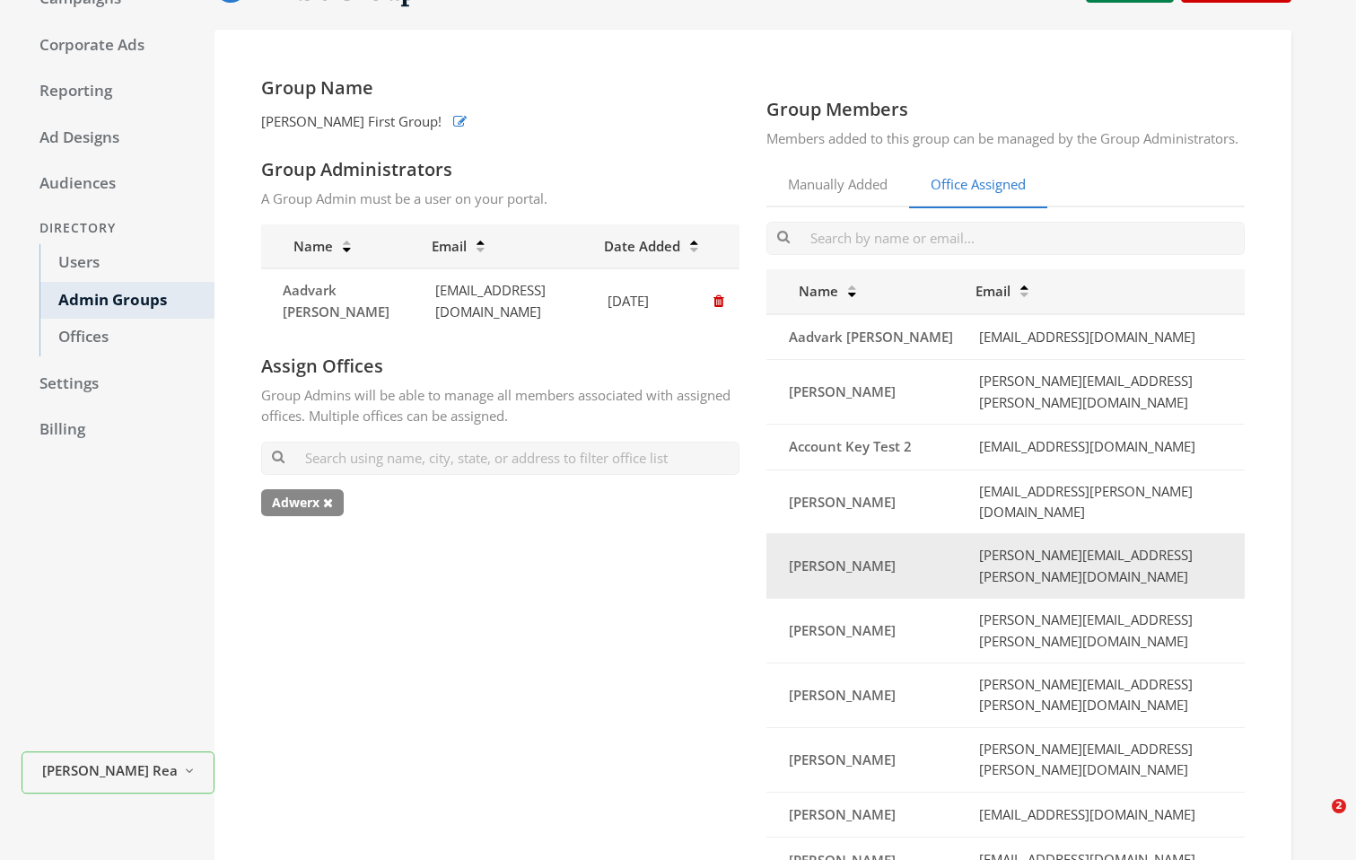
scroll to position [209, 0]
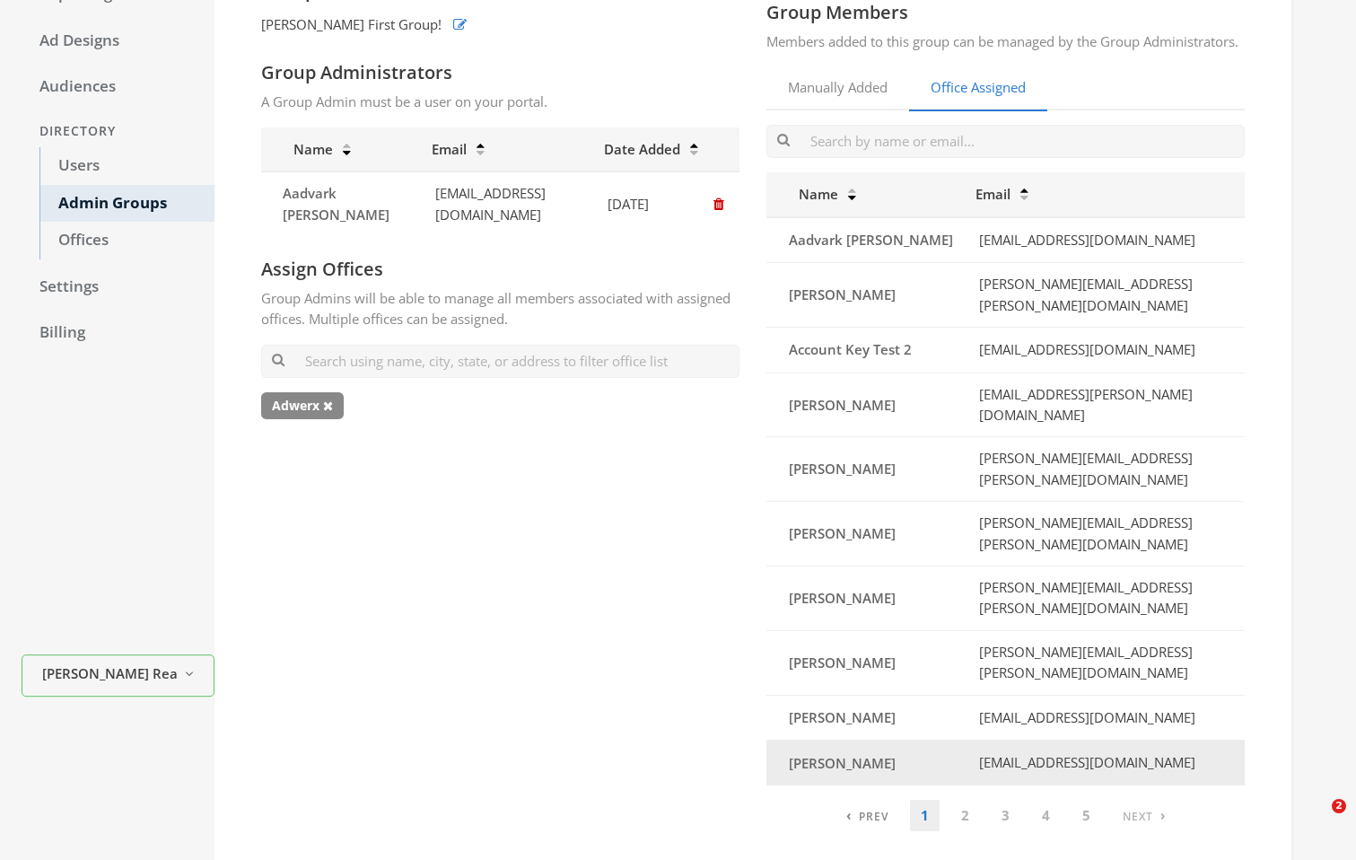
drag, startPoint x: 1221, startPoint y: 668, endPoint x: 940, endPoint y: 668, distance: 280.9
click at [965, 741] on td "[EMAIL_ADDRESS][DOMAIN_NAME]" at bounding box center [1105, 763] width 280 height 45
copy td "[EMAIL_ADDRESS][DOMAIN_NAME]"
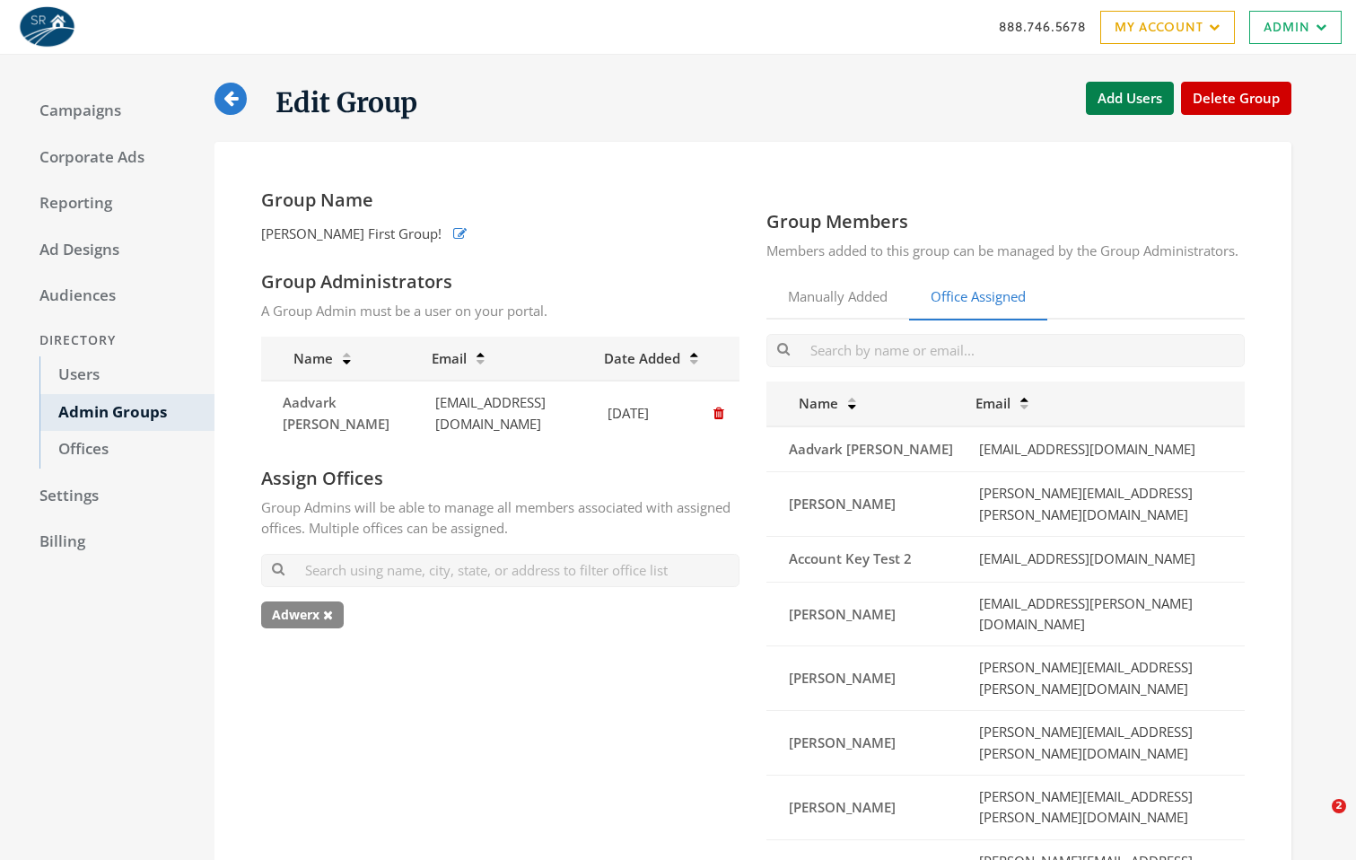
scroll to position [2, 0]
click at [1105, 99] on button "Add Users" at bounding box center [1130, 96] width 88 height 33
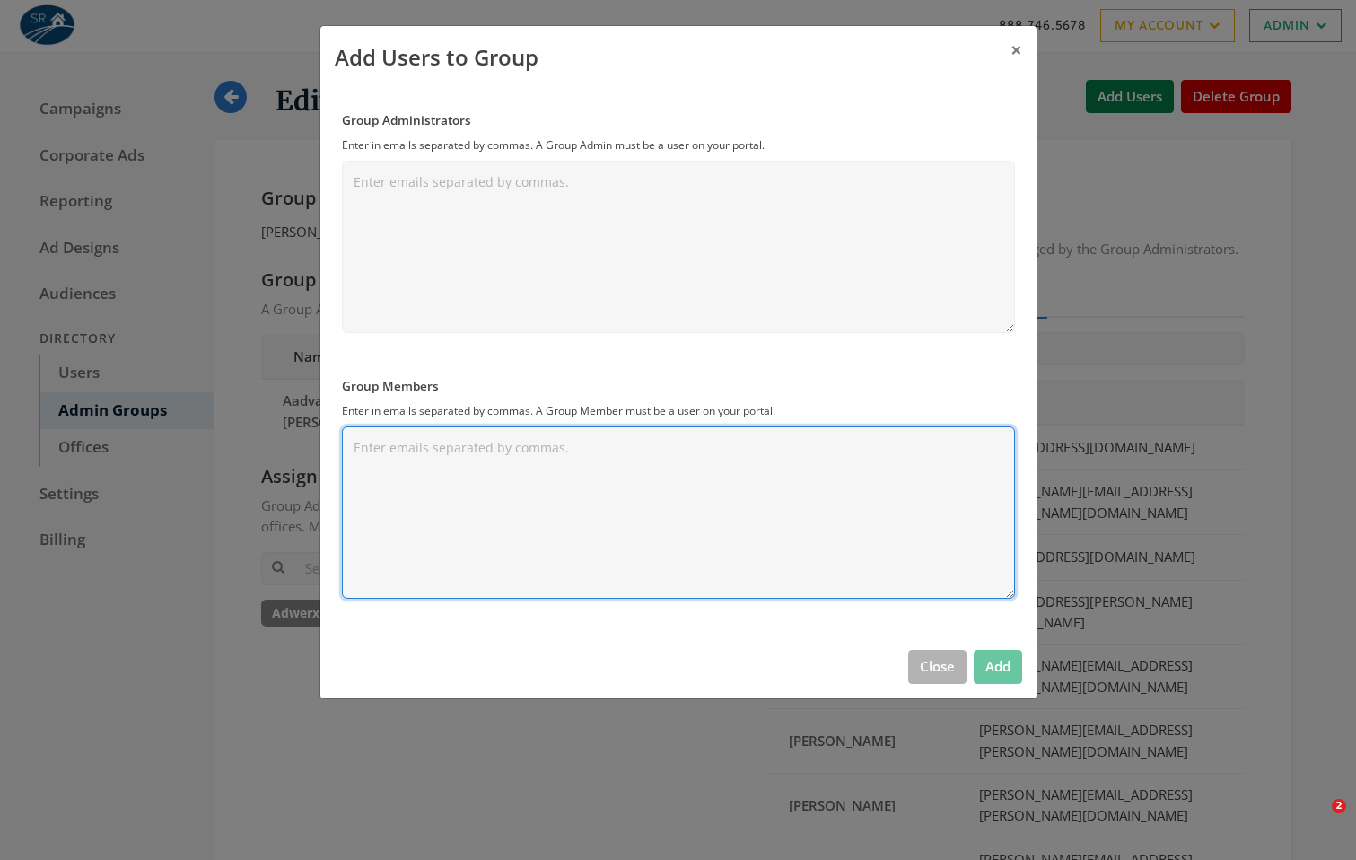
click at [499, 478] on textarea "Group Members" at bounding box center [678, 512] width 673 height 172
paste textarea "[EMAIL_ADDRESS][DOMAIN_NAME]"
type textarea "[EMAIL_ADDRESS][DOMAIN_NAME]"
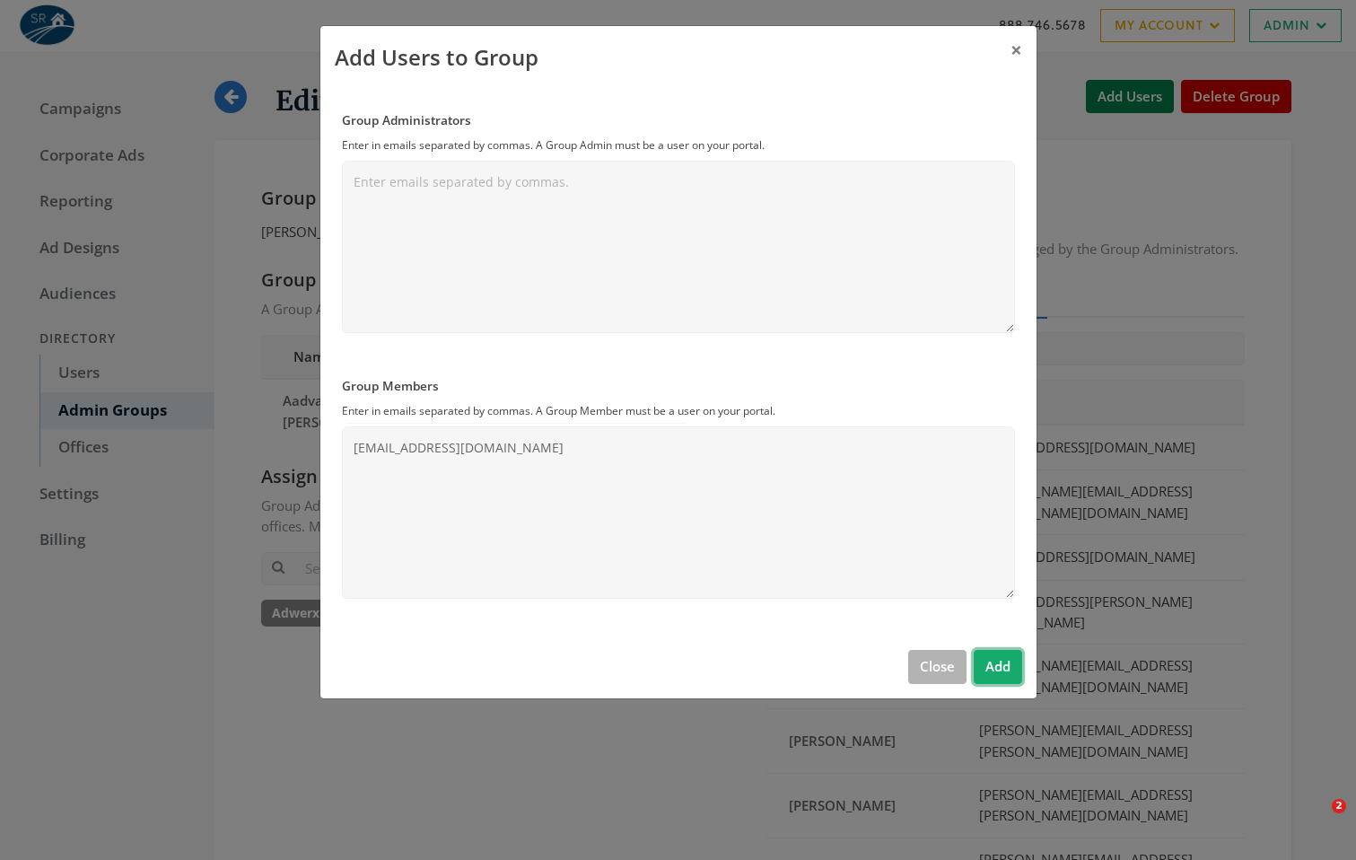
click at [995, 664] on button "Add" at bounding box center [998, 666] width 48 height 33
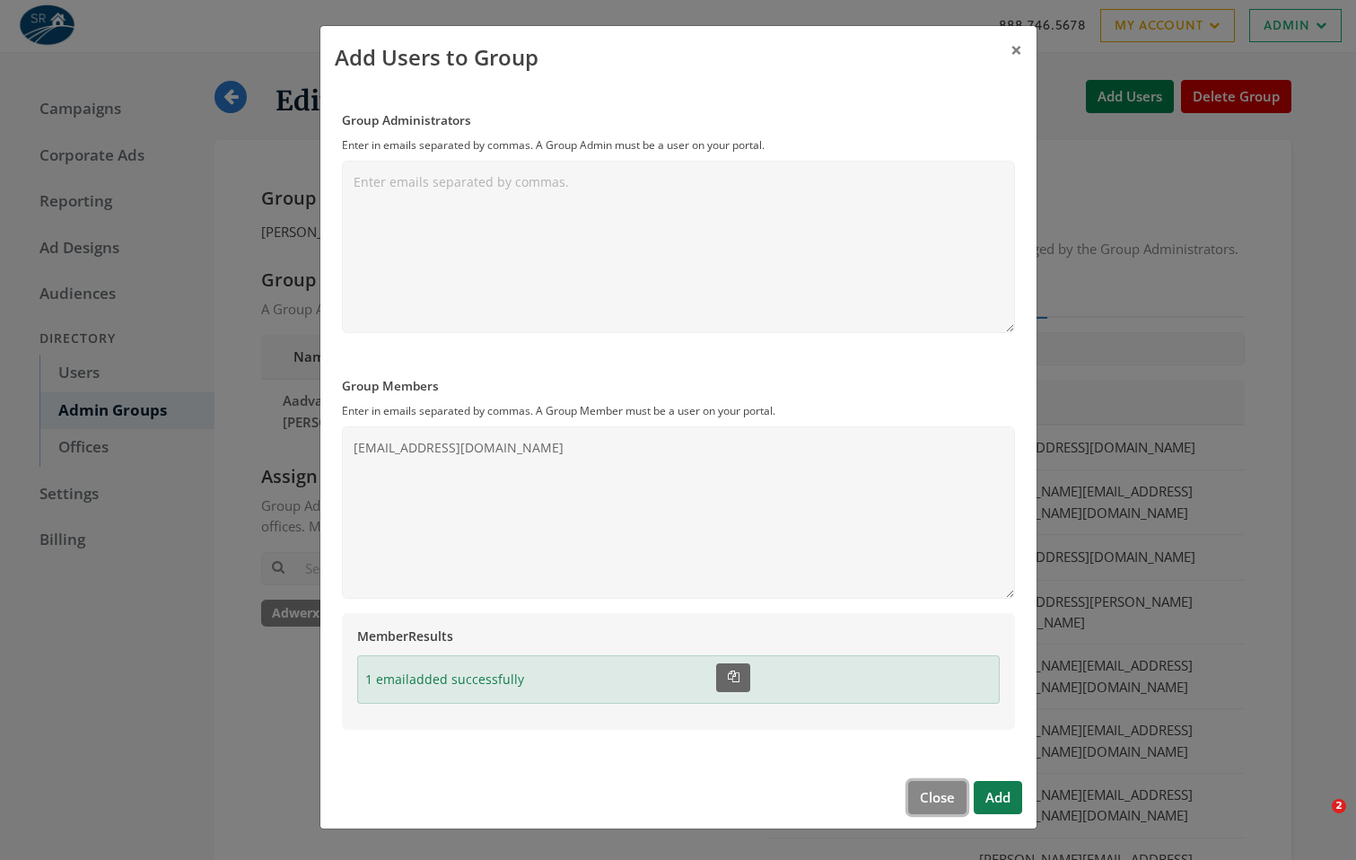
click at [930, 811] on button "Close" at bounding box center [937, 797] width 58 height 33
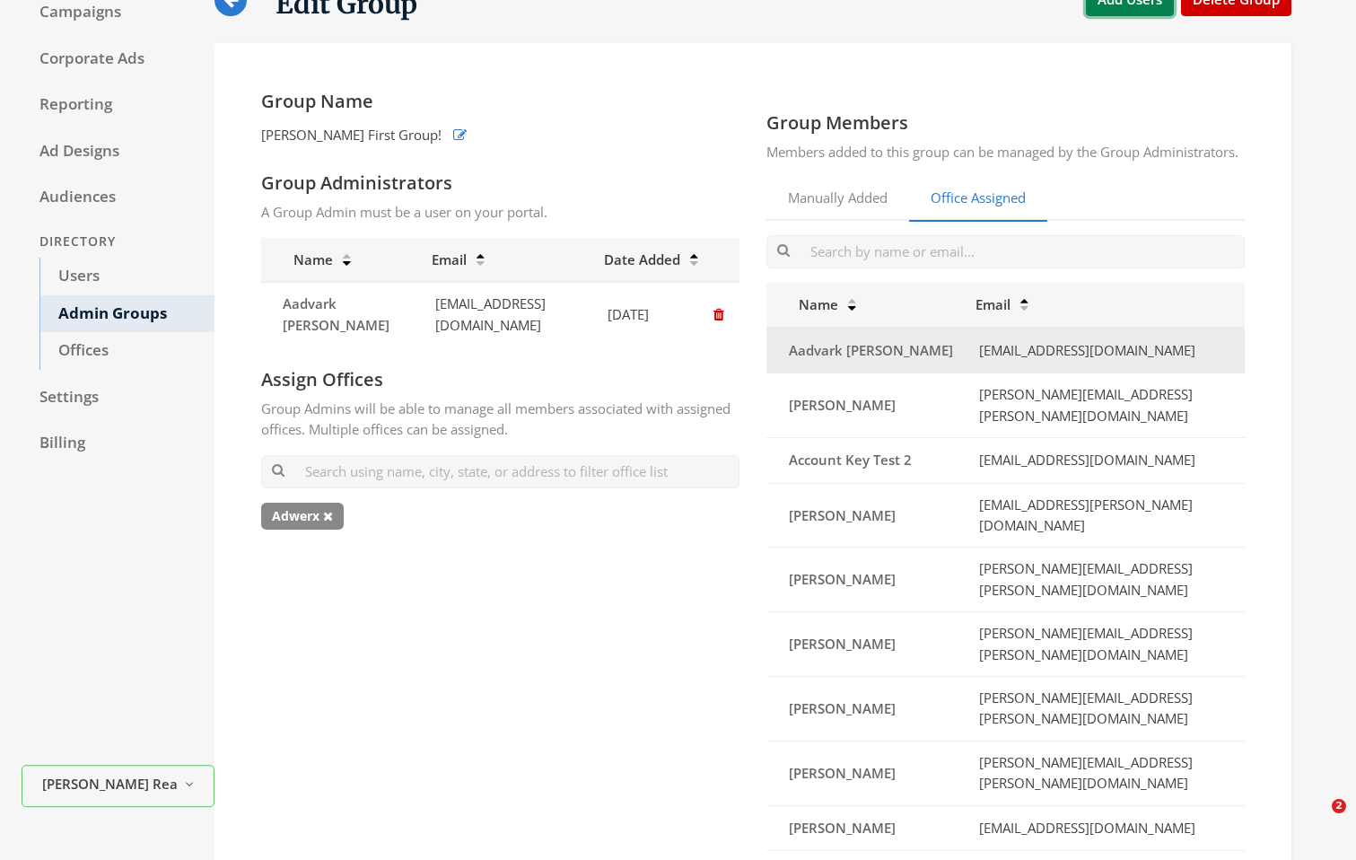
scroll to position [105, 0]
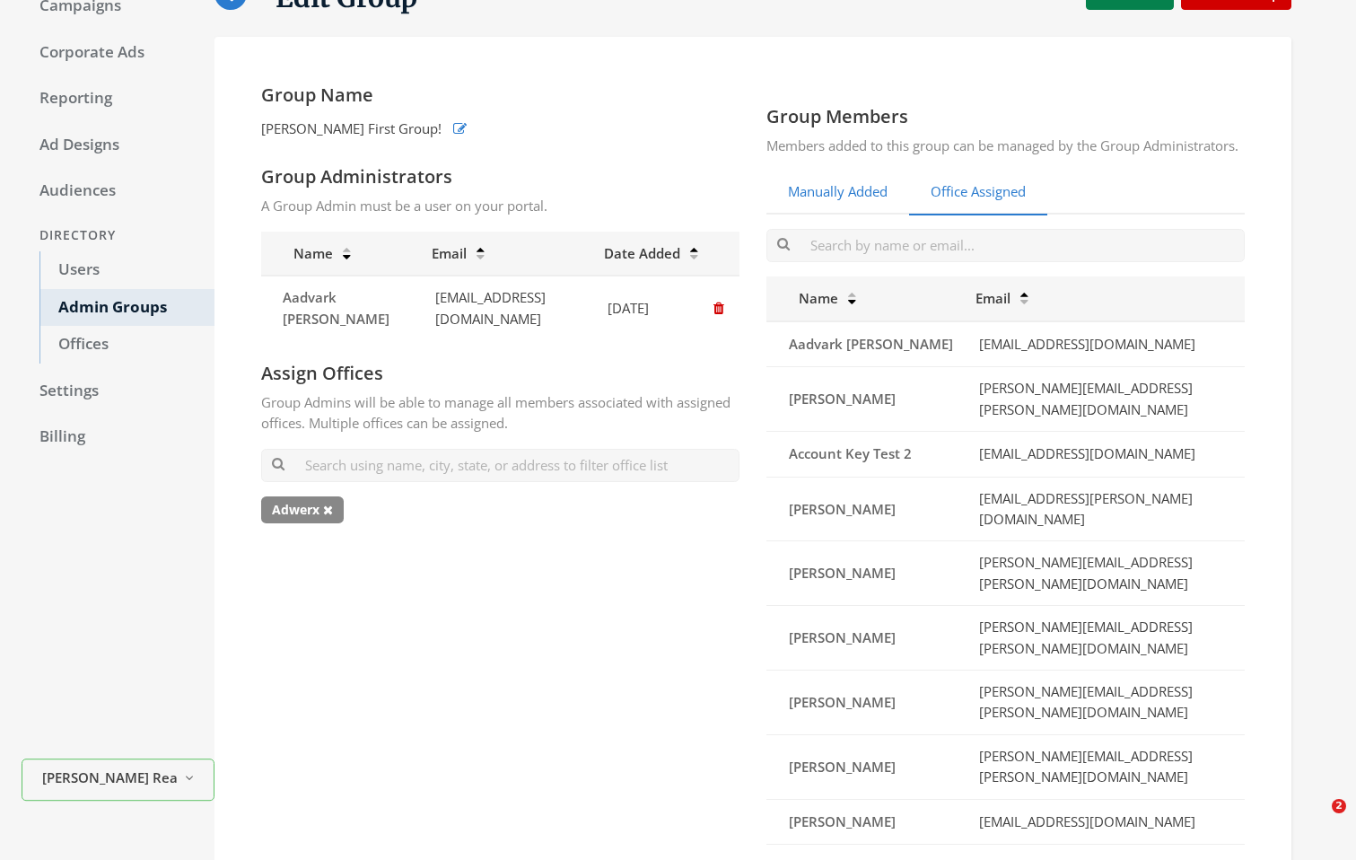
click at [878, 215] on link "Manually Added" at bounding box center [838, 193] width 143 height 44
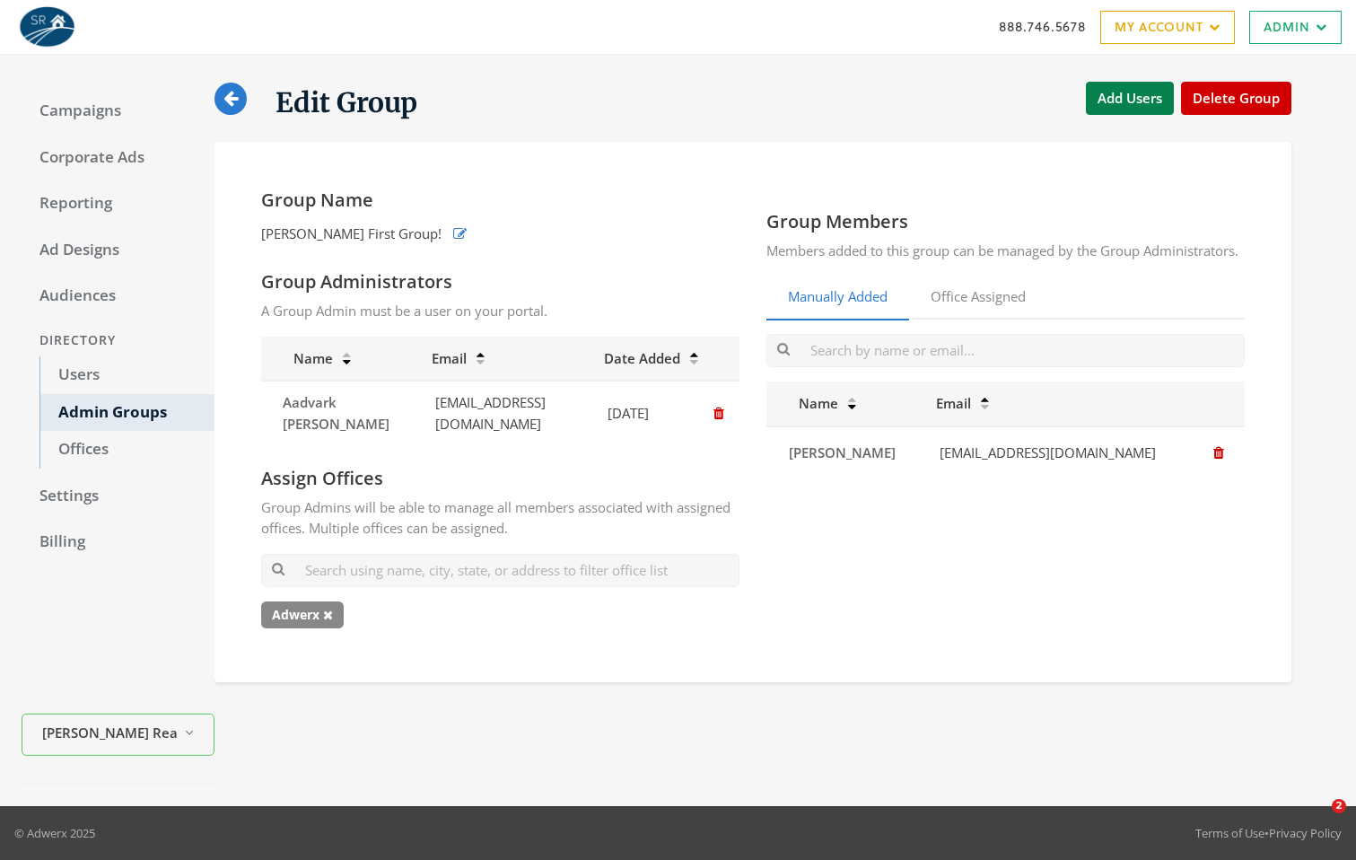
scroll to position [0, 0]
click at [453, 234] on icon "button" at bounding box center [459, 233] width 13 height 13
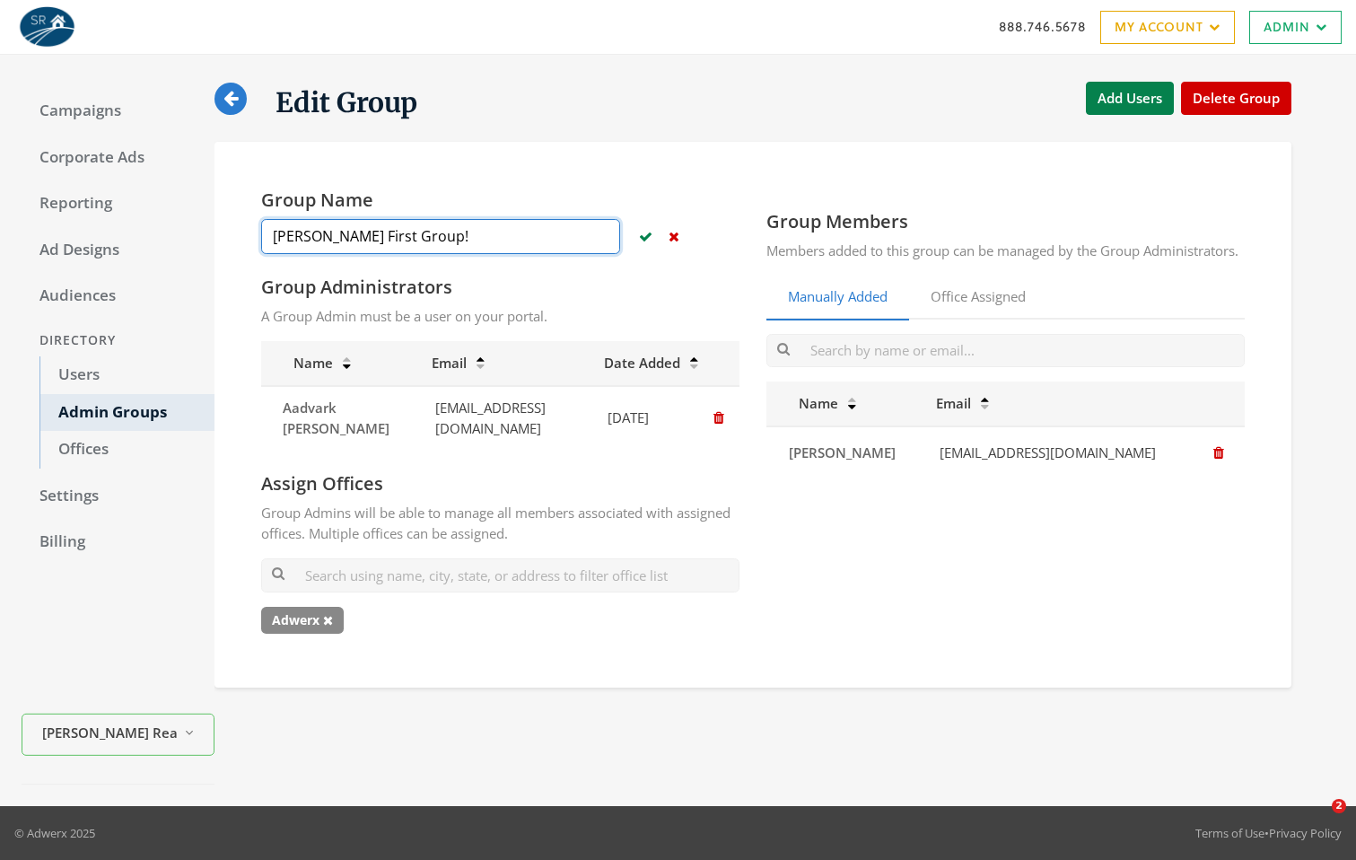
click at [455, 242] on input "[PERSON_NAME] First Group!" at bounding box center [440, 236] width 359 height 35
type input "R"
type input "Mariah Carey"
click at [635, 237] on button "button" at bounding box center [646, 237] width 22 height 30
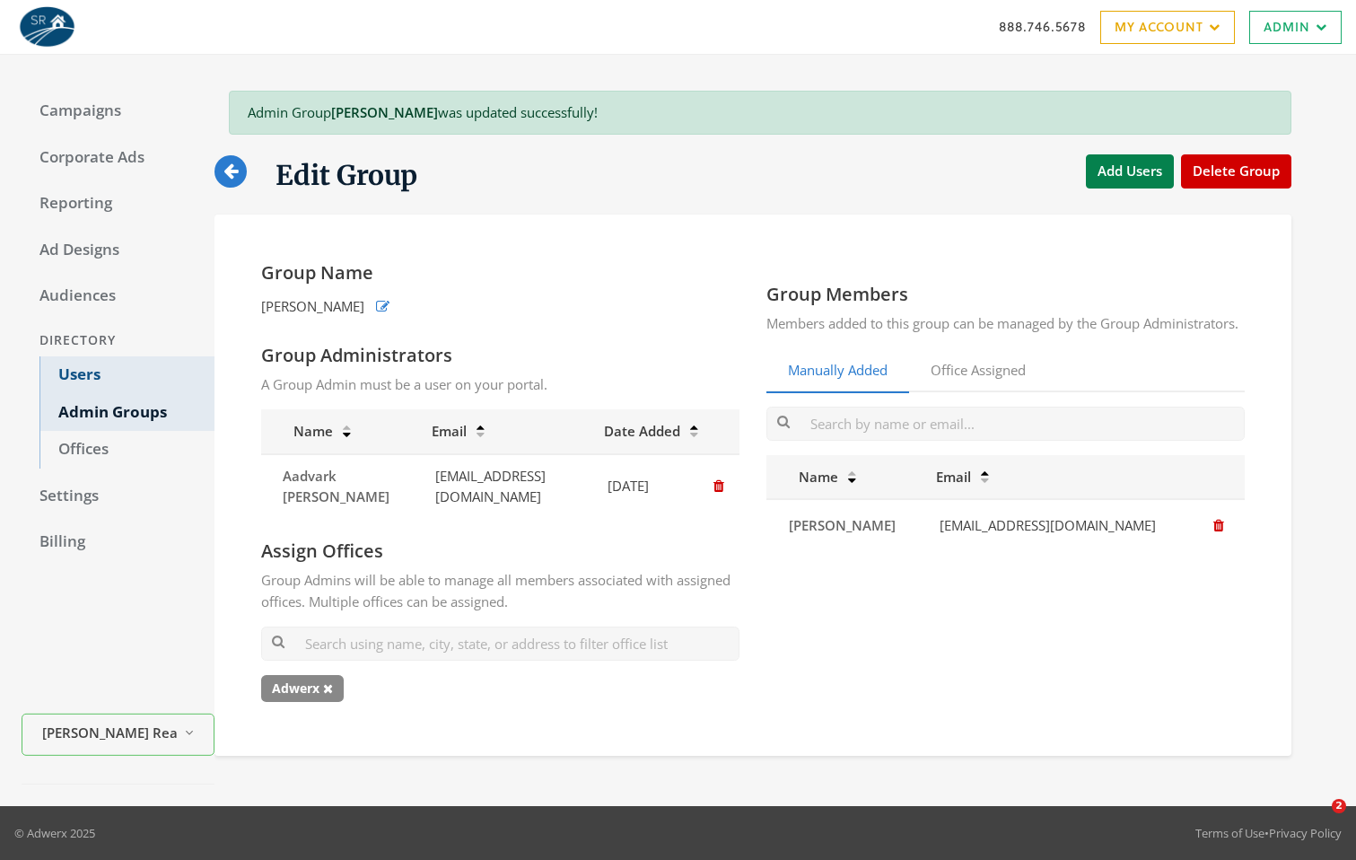
click at [93, 376] on link "Users" at bounding box center [126, 375] width 175 height 38
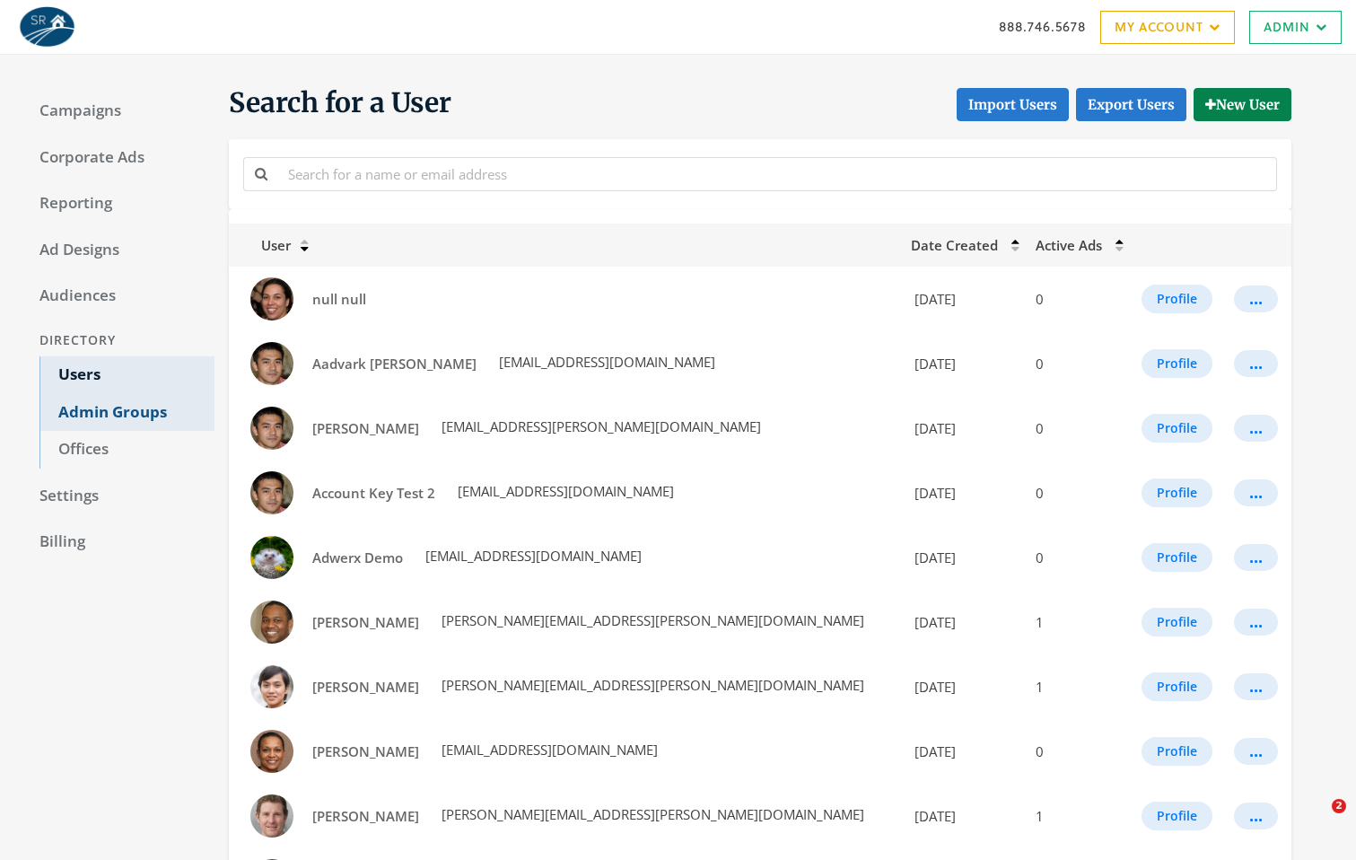
click at [87, 409] on link "Admin Groups" at bounding box center [126, 413] width 175 height 38
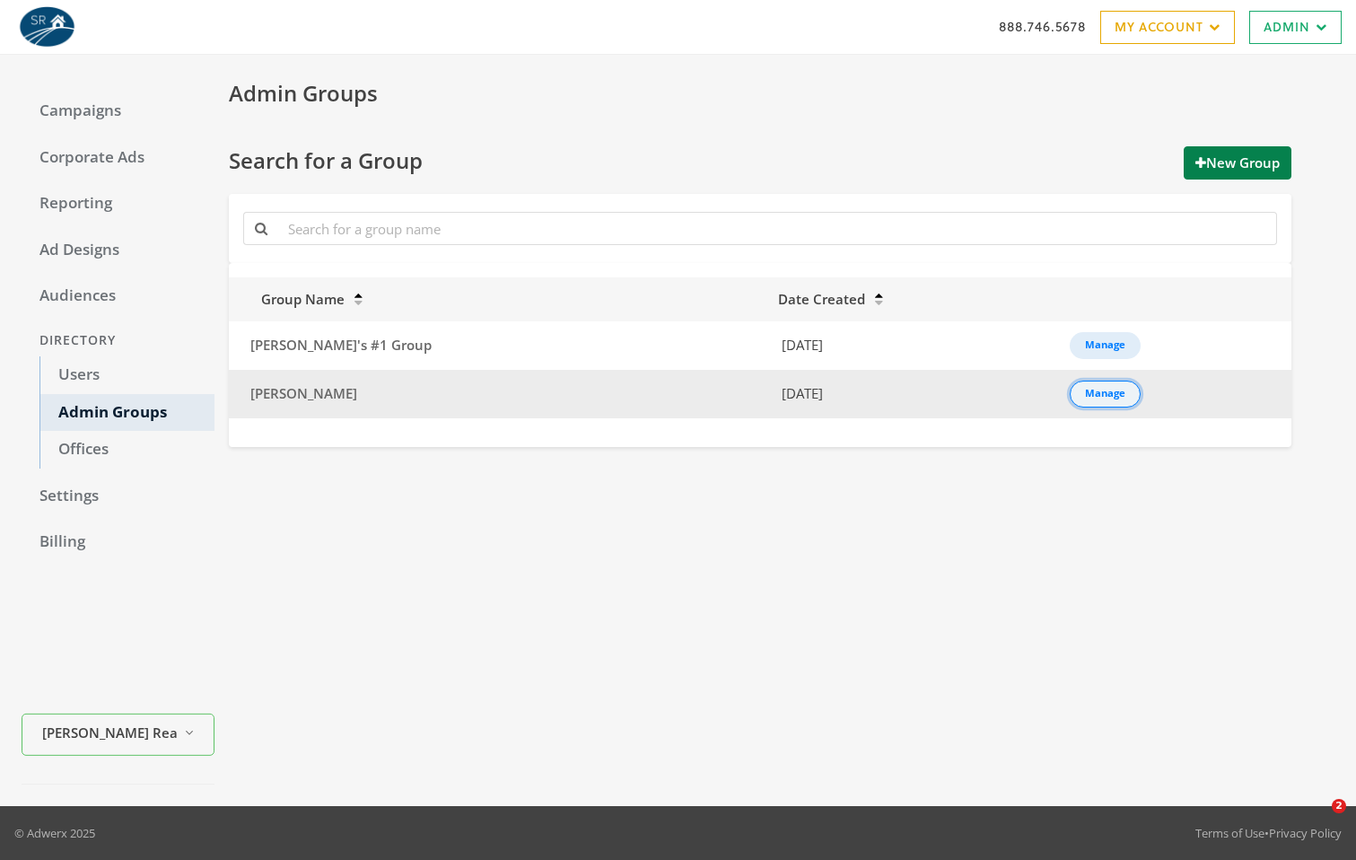
click at [1085, 395] on div "Manage" at bounding box center [1105, 394] width 40 height 2
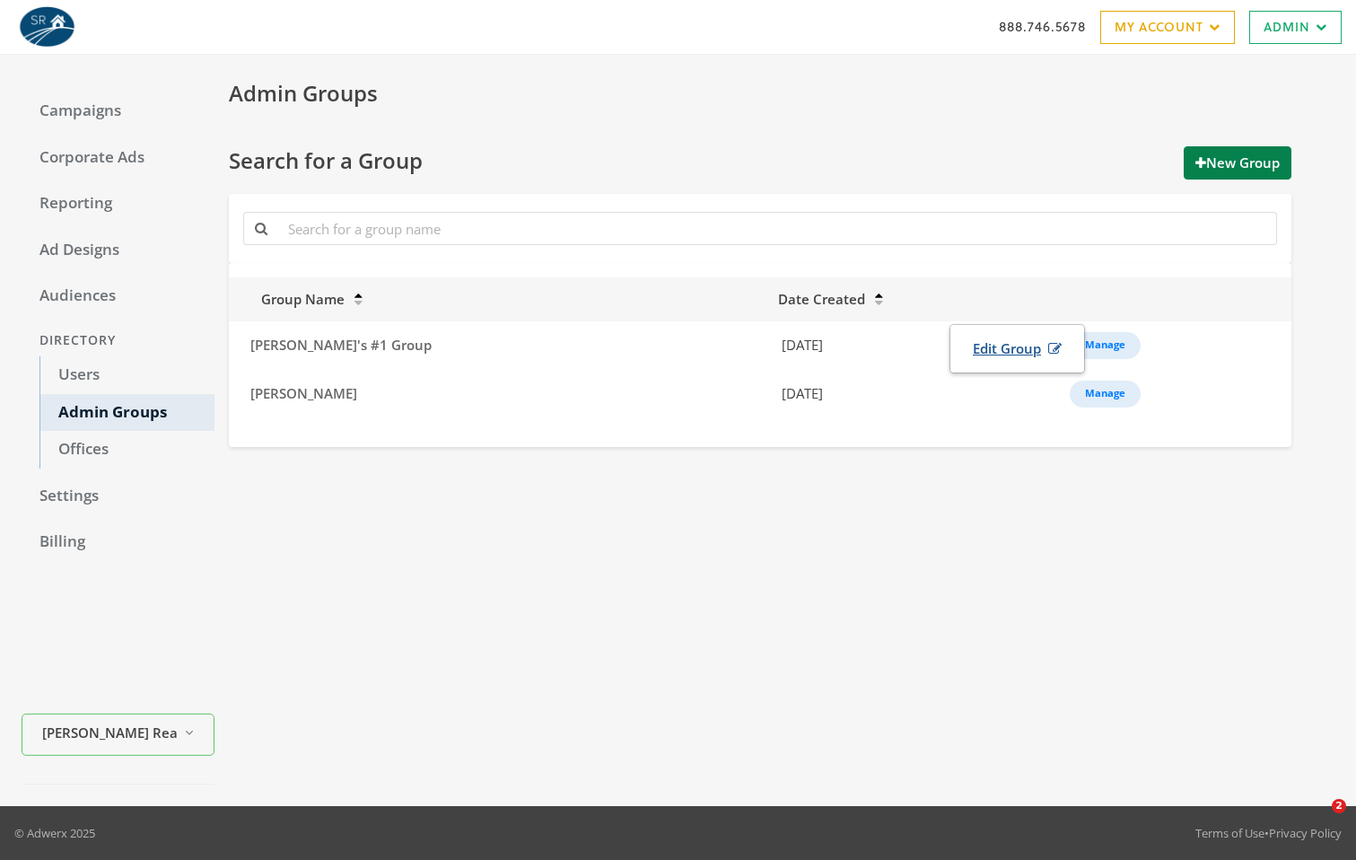
click at [1045, 350] on icon at bounding box center [1051, 348] width 21 height 13
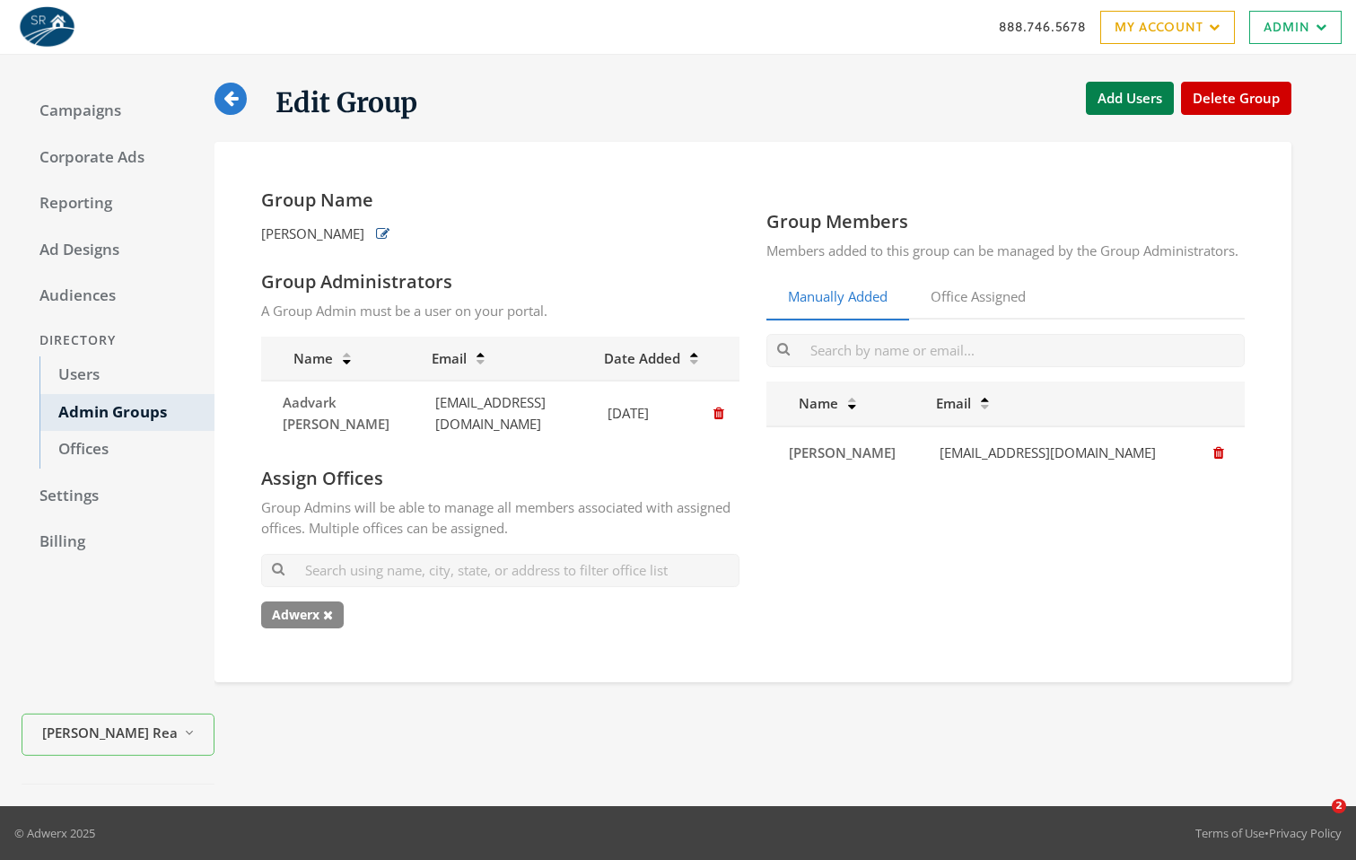
click at [372, 236] on button "button" at bounding box center [383, 234] width 22 height 30
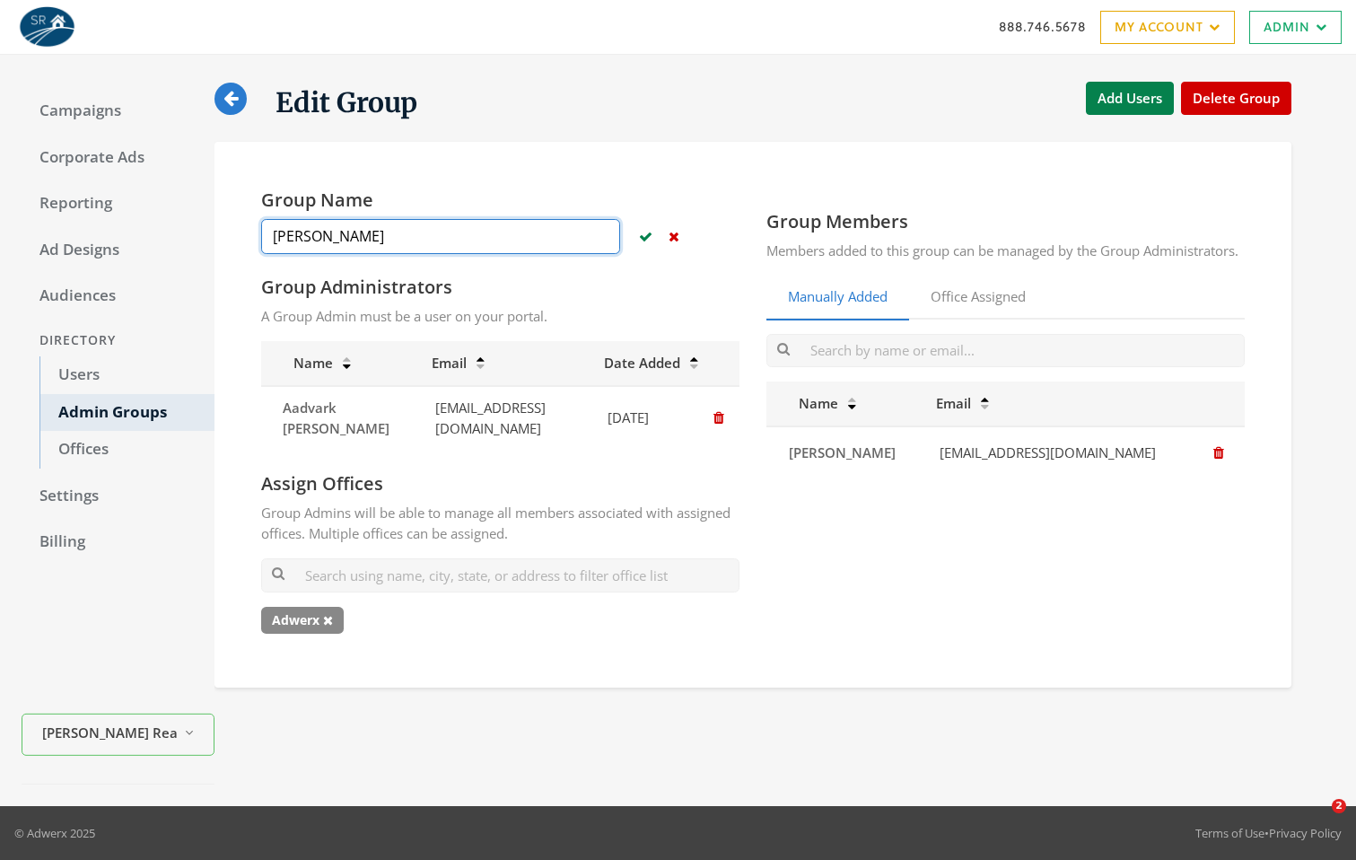
click at [401, 237] on input "Mariah Carey" at bounding box center [440, 236] width 359 height 35
type input "Mariah Carey"
click at [662, 235] on div "Mariah Carey" at bounding box center [500, 236] width 478 height 35
click at [675, 237] on icon "button" at bounding box center [674, 236] width 11 height 13
